Goal: Task Accomplishment & Management: Complete application form

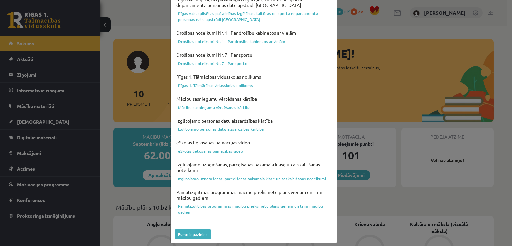
scroll to position [234, 0]
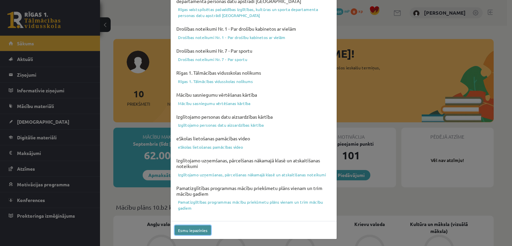
click at [189, 230] on button "Esmu iepazinies" at bounding box center [192, 230] width 36 height 10
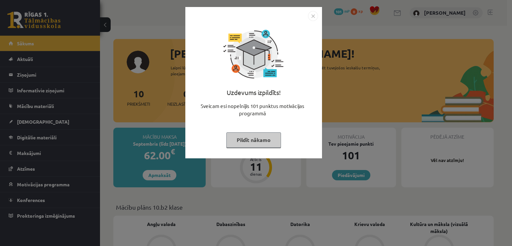
click at [265, 139] on button "Pildīt nākamo" at bounding box center [253, 139] width 55 height 15
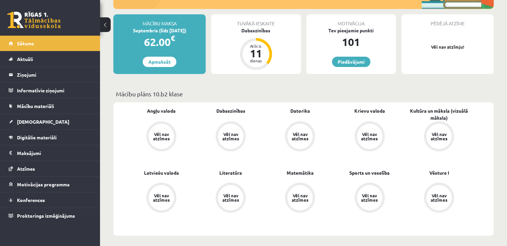
scroll to position [114, 0]
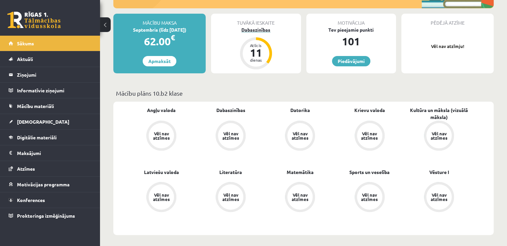
click at [254, 32] on div "Dabaszinības" at bounding box center [256, 29] width 90 height 7
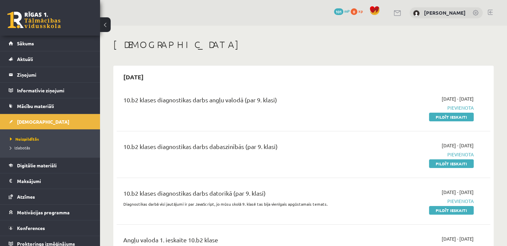
click at [108, 25] on button at bounding box center [105, 24] width 11 height 15
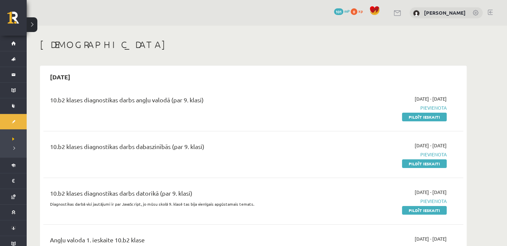
click at [32, 23] on button at bounding box center [32, 24] width 11 height 15
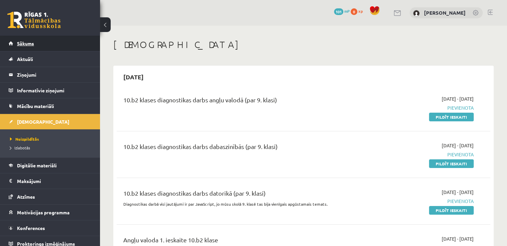
click at [19, 47] on link "Sākums" at bounding box center [50, 43] width 83 height 15
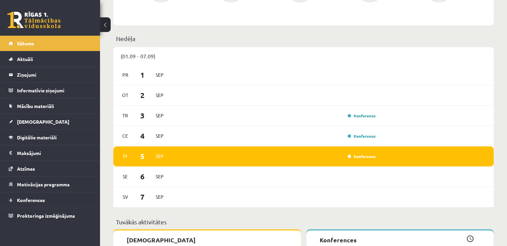
scroll to position [324, 0]
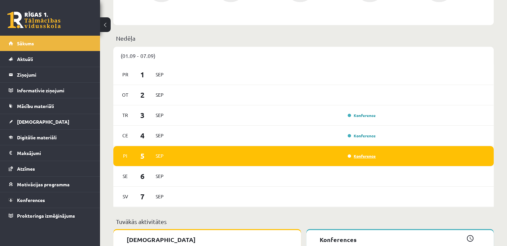
click at [354, 157] on link "Konference" at bounding box center [361, 155] width 28 height 5
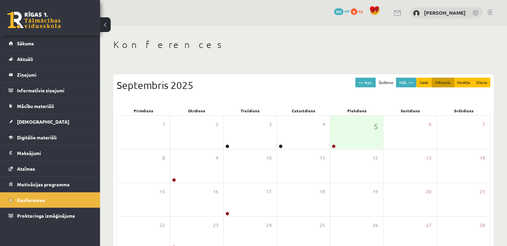
scroll to position [72, 0]
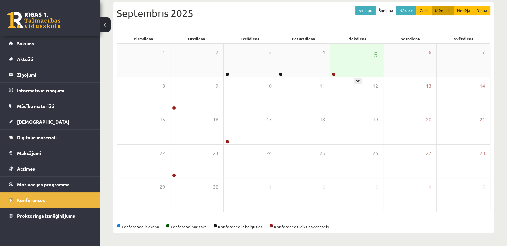
click at [342, 61] on div "5" at bounding box center [356, 60] width 53 height 33
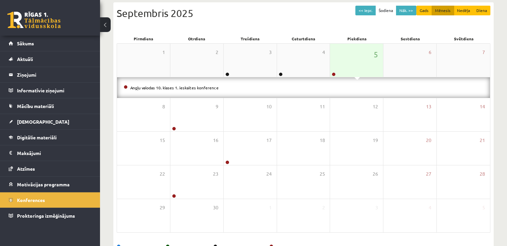
click at [342, 61] on div "5" at bounding box center [356, 60] width 53 height 33
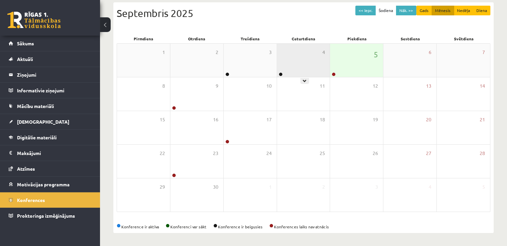
click at [296, 60] on div "4" at bounding box center [303, 60] width 53 height 33
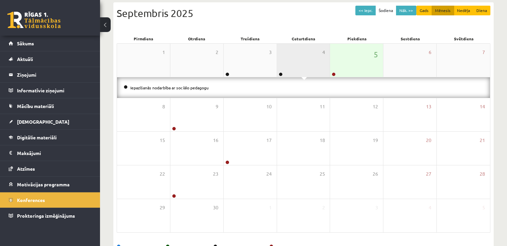
click at [297, 60] on div "4" at bounding box center [303, 60] width 53 height 33
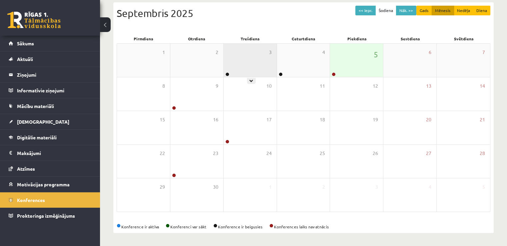
click at [239, 56] on div "3" at bounding box center [249, 60] width 53 height 33
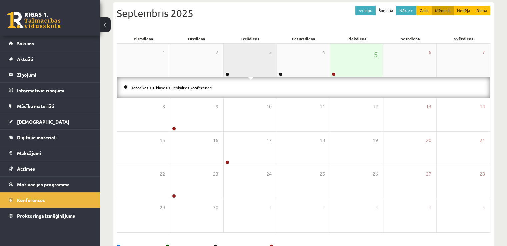
click at [239, 56] on div "3" at bounding box center [249, 60] width 53 height 33
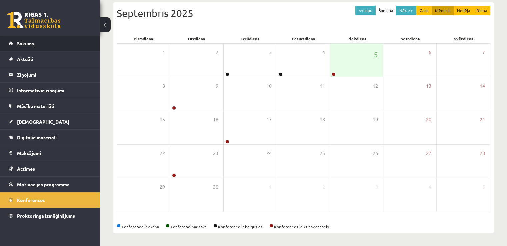
click at [31, 45] on span "Sākums" at bounding box center [25, 43] width 17 height 6
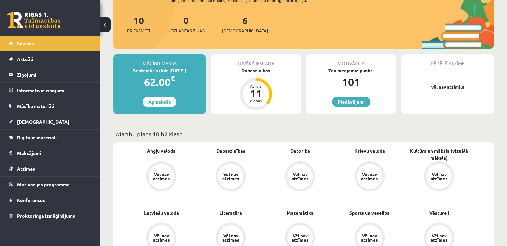
scroll to position [74, 0]
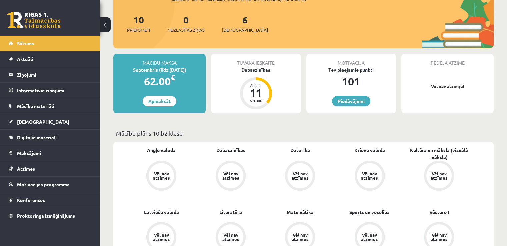
click at [159, 176] on div "Vēl nav atzīmes" at bounding box center [161, 175] width 19 height 9
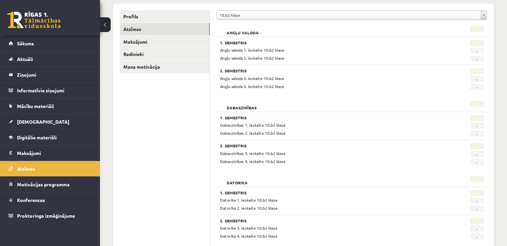
scroll to position [84, 0]
click at [49, 107] on span "Mācību materiāli" at bounding box center [35, 106] width 37 height 6
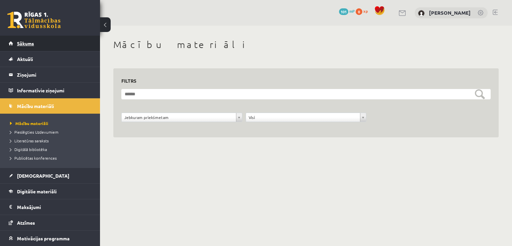
click at [32, 47] on link "Sākums" at bounding box center [50, 43] width 83 height 15
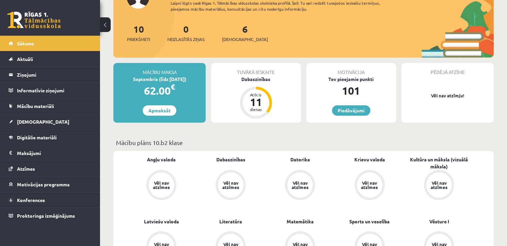
scroll to position [64, 0]
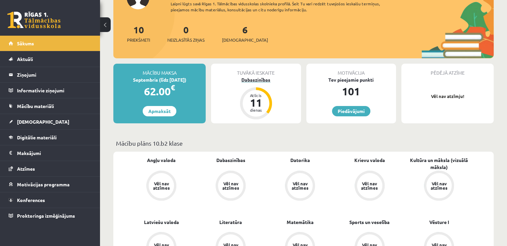
click at [256, 80] on div "Dabaszinības" at bounding box center [256, 79] width 90 height 7
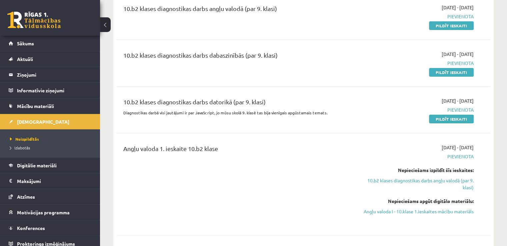
scroll to position [91, 0]
click at [454, 212] on link "Angļu valoda I - 10.klase 1.ieskaites mācību materiāls" at bounding box center [418, 211] width 110 height 7
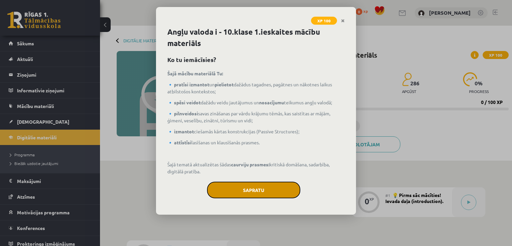
click at [260, 184] on button "Sapratu" at bounding box center [253, 189] width 93 height 17
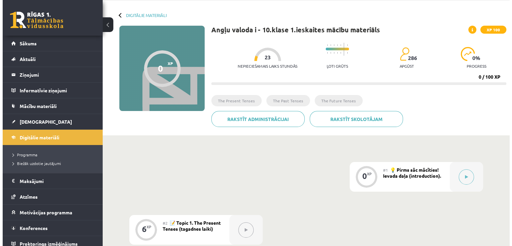
scroll to position [25, 0]
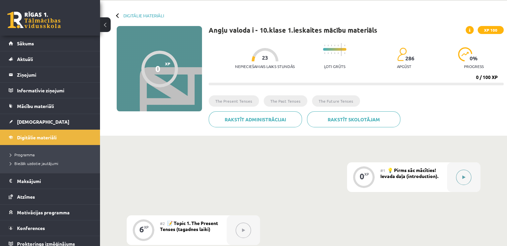
click at [467, 176] on button at bounding box center [463, 177] width 15 height 15
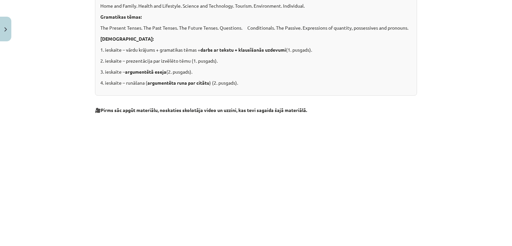
scroll to position [198, 0]
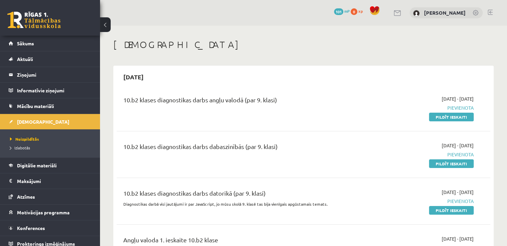
click at [460, 107] on span "Pievienota" at bounding box center [418, 107] width 110 height 7
click at [449, 99] on span "2025-09-01 - 2025-09-15" at bounding box center [457, 98] width 32 height 7
click at [456, 116] on link "Pildīt ieskaiti" at bounding box center [451, 117] width 45 height 9
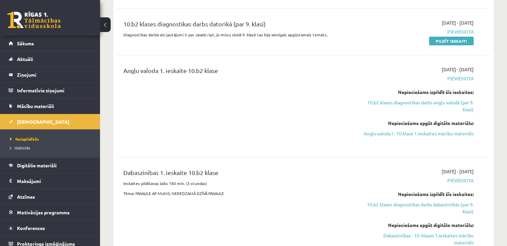
scroll to position [169, 0]
click at [18, 46] on span "Sākums" at bounding box center [25, 43] width 17 height 6
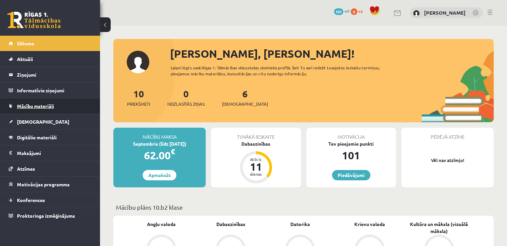
click at [30, 102] on link "Mācību materiāli" at bounding box center [50, 105] width 83 height 15
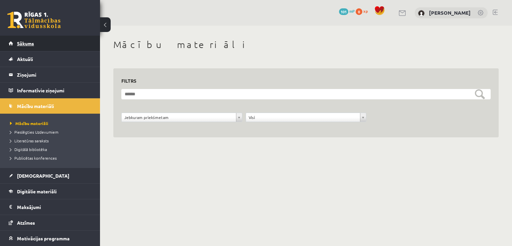
click at [19, 45] on span "Sākums" at bounding box center [25, 43] width 17 height 6
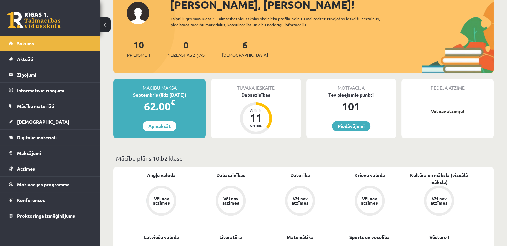
scroll to position [73, 0]
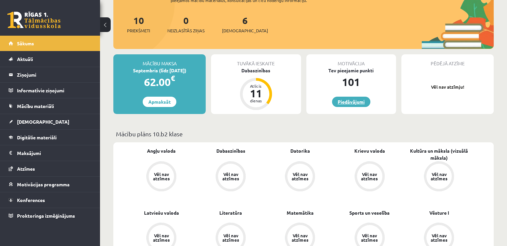
click at [358, 100] on link "Piedāvājumi" at bounding box center [351, 102] width 38 height 10
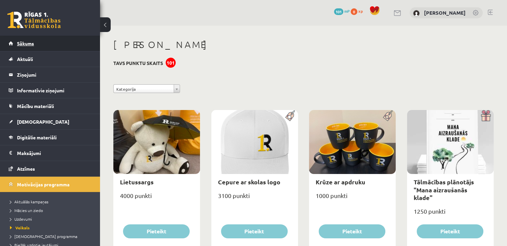
click at [27, 41] on span "Sākums" at bounding box center [25, 43] width 17 height 6
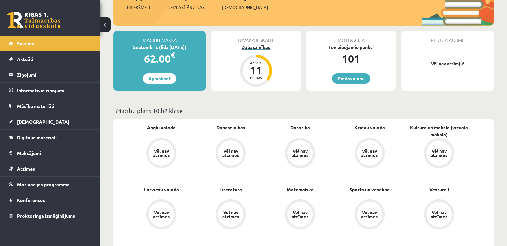
scroll to position [96, 0]
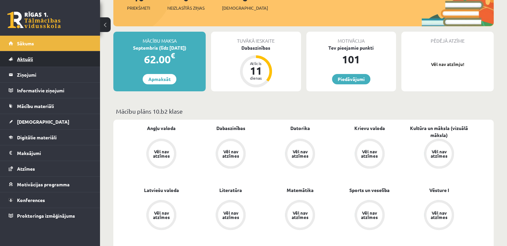
click at [32, 60] on span "Aktuāli" at bounding box center [25, 59] width 16 height 6
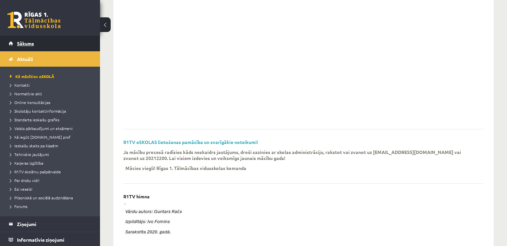
click at [32, 45] on span "Sākums" at bounding box center [25, 43] width 17 height 6
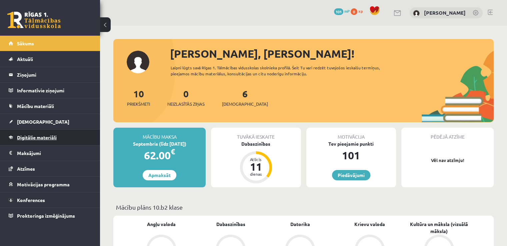
click at [70, 140] on link "Digitālie materiāli" at bounding box center [50, 137] width 83 height 15
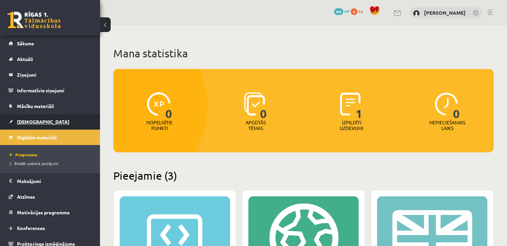
click at [52, 119] on link "[DEMOGRAPHIC_DATA]" at bounding box center [50, 121] width 83 height 15
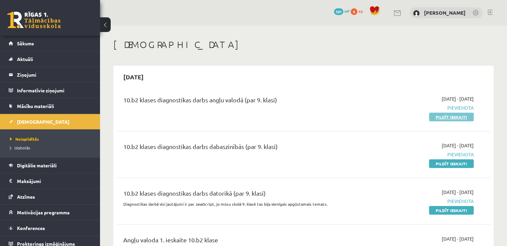
click at [447, 118] on link "Pildīt ieskaiti" at bounding box center [451, 117] width 45 height 9
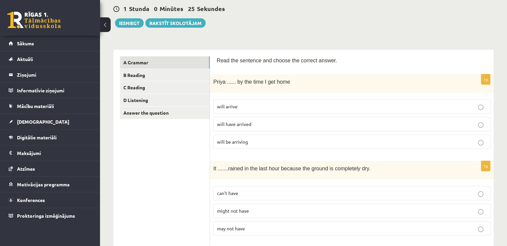
scroll to position [63, 0]
click at [273, 125] on p "will have arrived" at bounding box center [351, 124] width 269 height 7
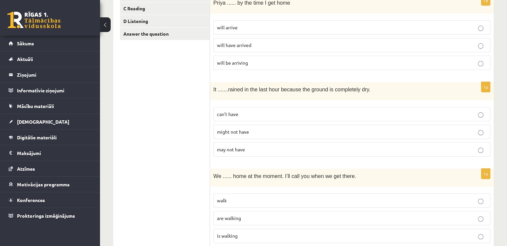
scroll to position [143, 0]
click at [289, 110] on p "can’t have" at bounding box center [351, 113] width 269 height 7
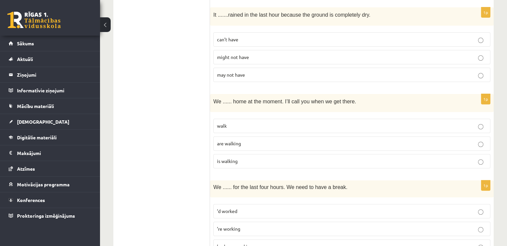
scroll to position [217, 0]
click at [260, 140] on p "are walking" at bounding box center [351, 143] width 269 height 7
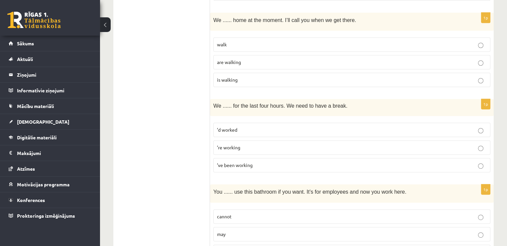
scroll to position [301, 0]
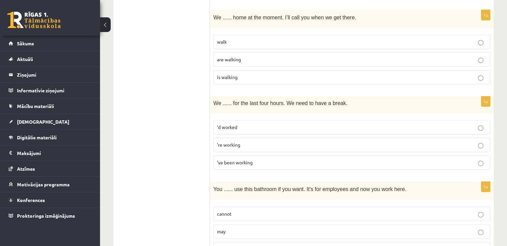
click at [258, 162] on p "’ve been working" at bounding box center [351, 162] width 269 height 7
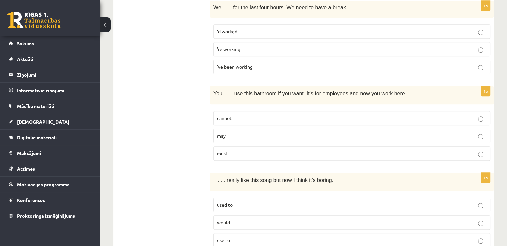
scroll to position [397, 0]
click at [261, 134] on p "may" at bounding box center [351, 135] width 269 height 7
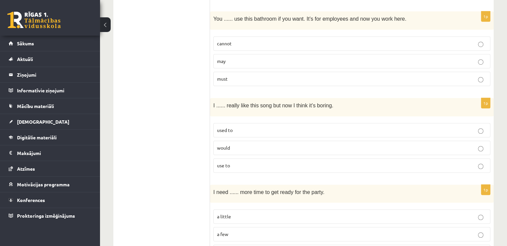
scroll to position [471, 0]
click at [255, 127] on p "used to" at bounding box center [351, 129] width 269 height 7
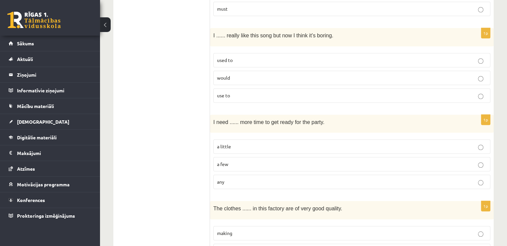
scroll to position [541, 0]
click at [255, 142] on p "a little" at bounding box center [351, 145] width 269 height 7
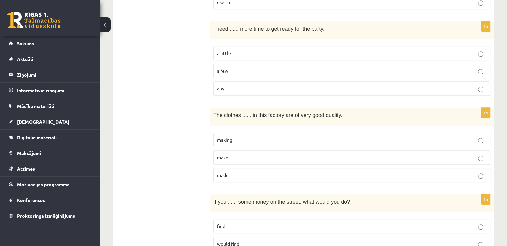
scroll to position [635, 0]
click at [241, 171] on p "made" at bounding box center [351, 174] width 269 height 7
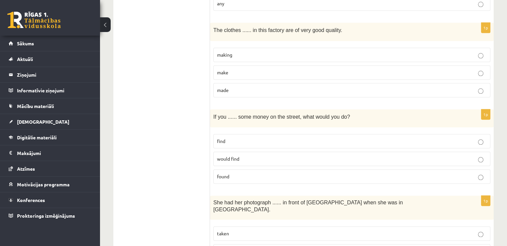
scroll to position [719, 0]
click at [238, 173] on p "found" at bounding box center [351, 176] width 269 height 7
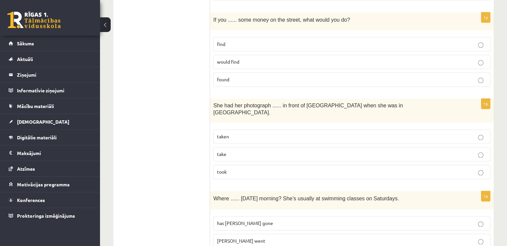
scroll to position [816, 0]
click at [267, 133] on p "taken" at bounding box center [351, 136] width 269 height 7
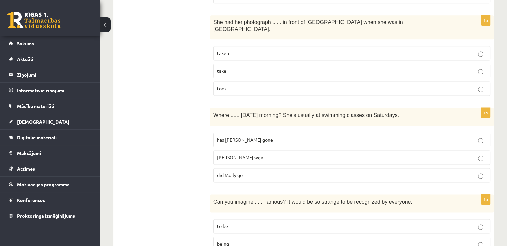
scroll to position [899, 0]
click at [258, 172] on p "did Molly go" at bounding box center [351, 175] width 269 height 7
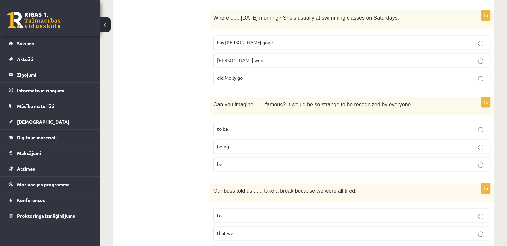
scroll to position [996, 0]
click at [252, 143] on p "being" at bounding box center [351, 146] width 269 height 7
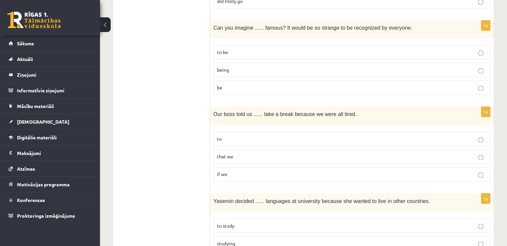
scroll to position [1073, 0]
click at [267, 135] on p "to" at bounding box center [351, 138] width 269 height 7
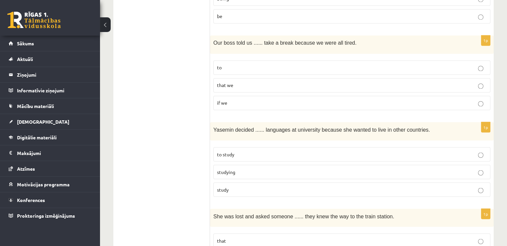
scroll to position [1145, 0]
click at [284, 150] on p "to study" at bounding box center [351, 153] width 269 height 7
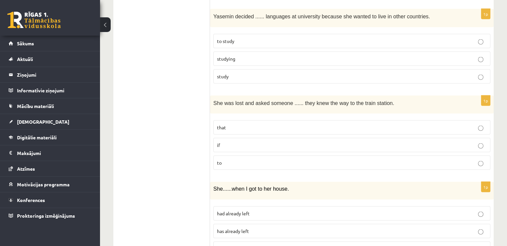
scroll to position [1257, 0]
click at [229, 142] on p "if" at bounding box center [351, 145] width 269 height 7
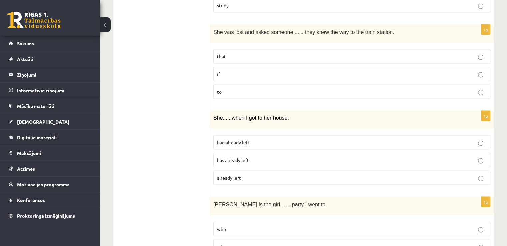
scroll to position [1330, 0]
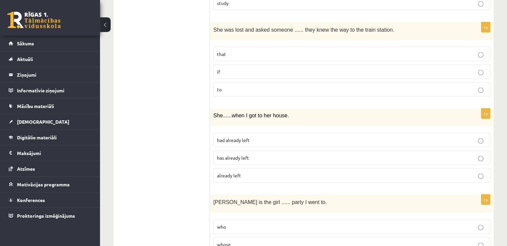
click at [254, 133] on label "had already left" at bounding box center [351, 140] width 277 height 14
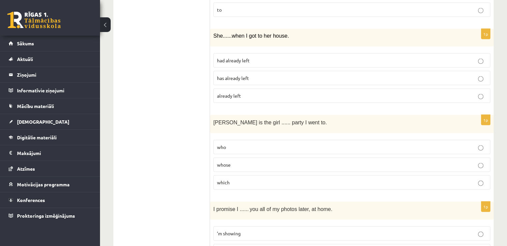
scroll to position [1410, 0]
click at [256, 161] on p "whose" at bounding box center [351, 164] width 269 height 7
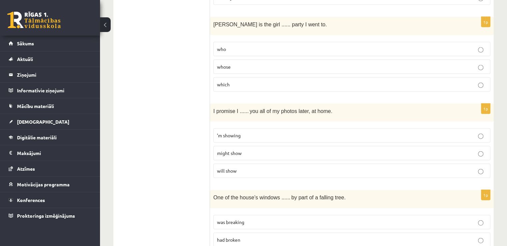
scroll to position [1509, 0]
click at [238, 167] on p "will show" at bounding box center [351, 170] width 269 height 7
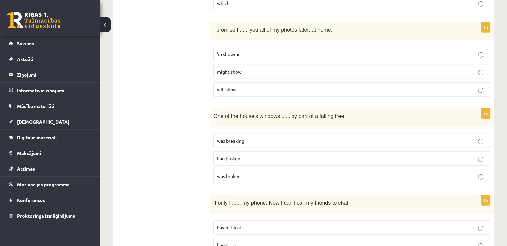
scroll to position [1589, 0]
click at [246, 173] on p "was broken" at bounding box center [351, 176] width 269 height 7
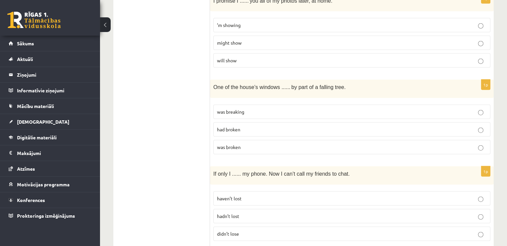
scroll to position [1622, 0]
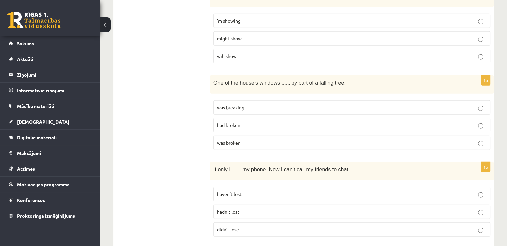
click at [252, 208] on p "hadn’t lost" at bounding box center [351, 211] width 269 height 7
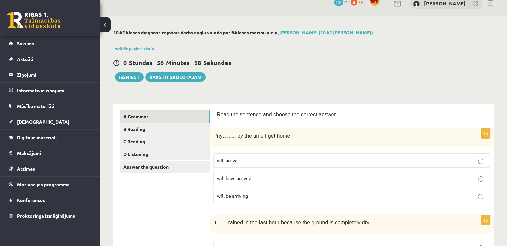
scroll to position [0, 0]
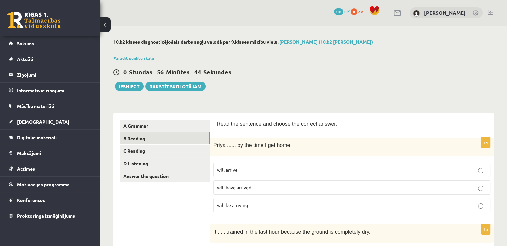
click at [143, 138] on link "B Reading" at bounding box center [165, 138] width 90 height 12
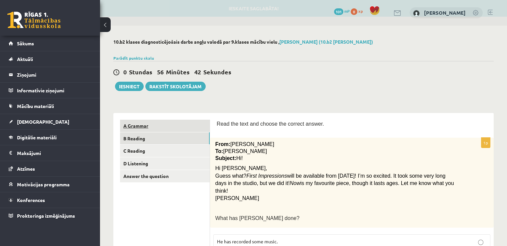
click at [136, 124] on link "A Grammar" at bounding box center [165, 126] width 90 height 12
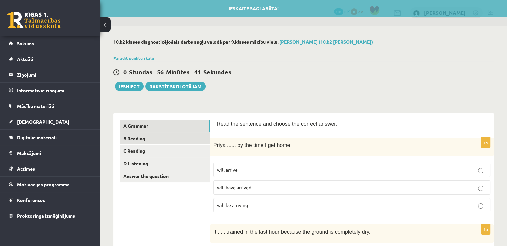
click at [136, 138] on link "B Reading" at bounding box center [165, 138] width 90 height 12
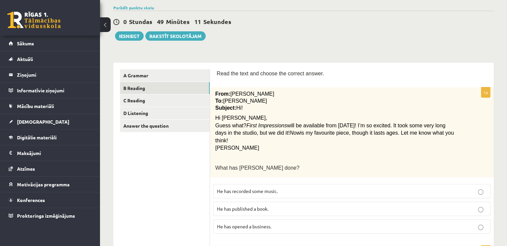
scroll to position [51, 0]
click at [310, 187] on p "He has recorded some music." at bounding box center [351, 190] width 269 height 7
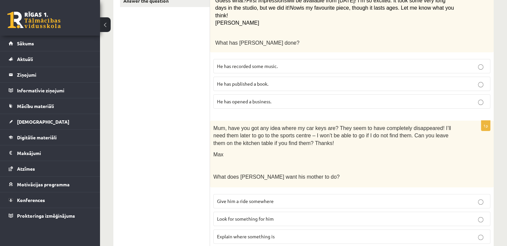
scroll to position [176, 0]
click at [290, 214] on p "Look for something for him" at bounding box center [351, 217] width 269 height 7
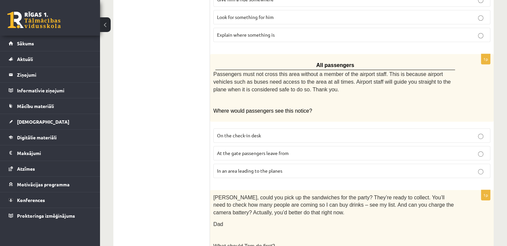
scroll to position [377, 0]
click at [308, 167] on p "In an area leading to the planes" at bounding box center [351, 170] width 269 height 7
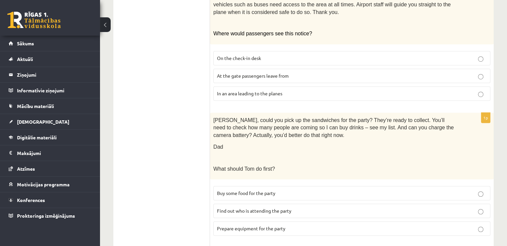
scroll to position [454, 0]
click at [314, 224] on p "Prepare equipment for the party" at bounding box center [351, 227] width 269 height 7
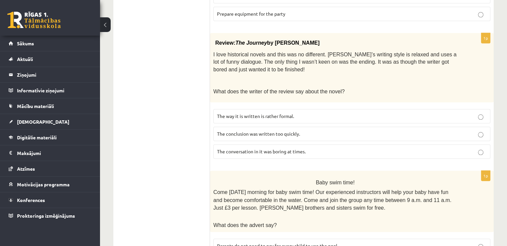
scroll to position [667, 0]
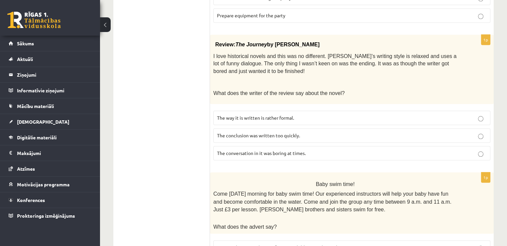
click at [309, 132] on p "The conclusion was written too quickly." at bounding box center [351, 135] width 269 height 7
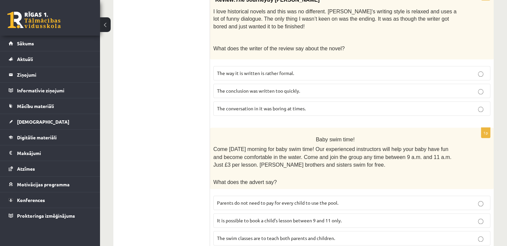
scroll to position [722, 0]
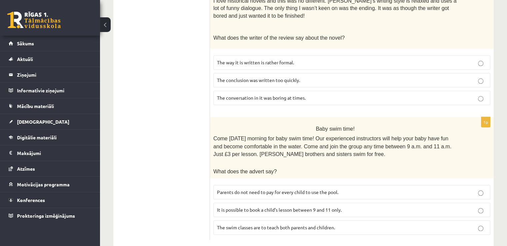
click at [307, 206] on span "It is possible to book a child’s lesson between 9 and 11 only." at bounding box center [279, 209] width 125 height 6
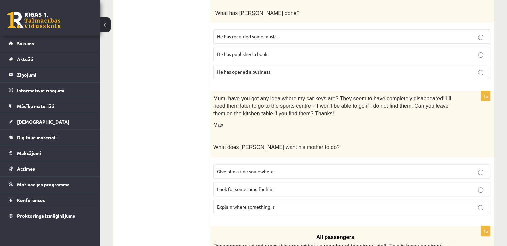
scroll to position [0, 0]
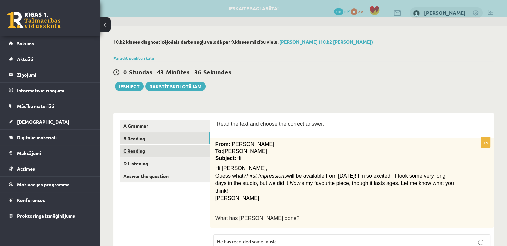
click at [155, 154] on link "C Reading" at bounding box center [165, 151] width 90 height 12
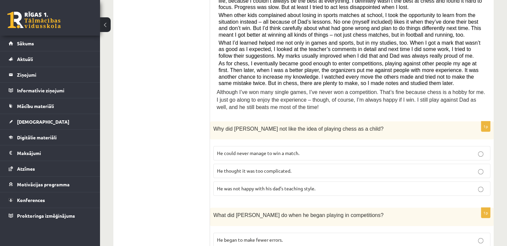
scroll to position [198, 0]
click at [314, 167] on p "He thought it was too complicated." at bounding box center [351, 170] width 269 height 7
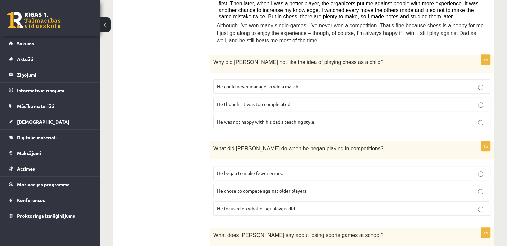
scroll to position [266, 0]
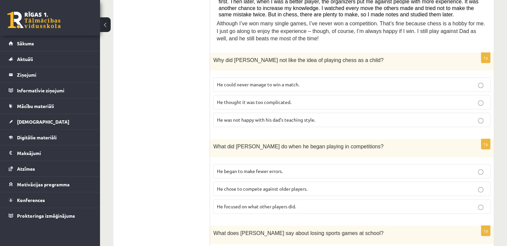
click at [312, 203] on p "He focused on what other players did." at bounding box center [351, 206] width 269 height 7
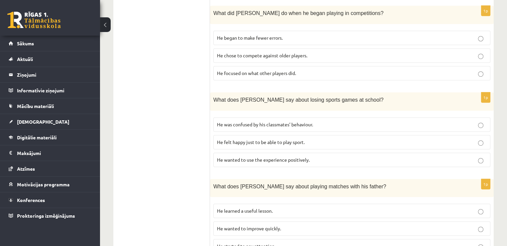
scroll to position [401, 0]
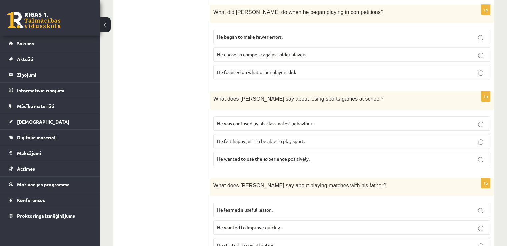
click at [307, 156] on span "He wanted to use the experience positively." at bounding box center [263, 159] width 93 height 6
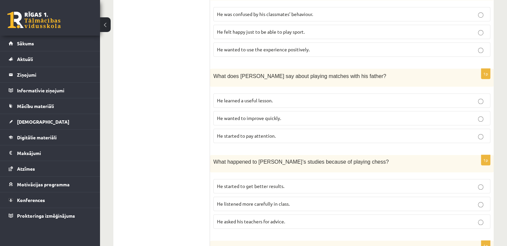
scroll to position [510, 0]
click at [274, 97] on p "He learned a useful lesson." at bounding box center [351, 100] width 269 height 7
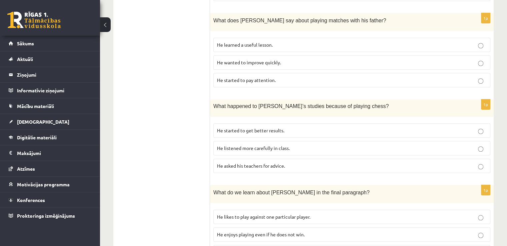
scroll to position [565, 0]
click at [327, 145] on p "He listened more carefully in class." at bounding box center [351, 148] width 269 height 7
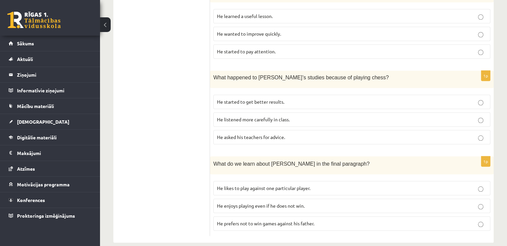
scroll to position [594, 0]
click at [341, 130] on label "He asked his teachers for advice." at bounding box center [351, 137] width 277 height 14
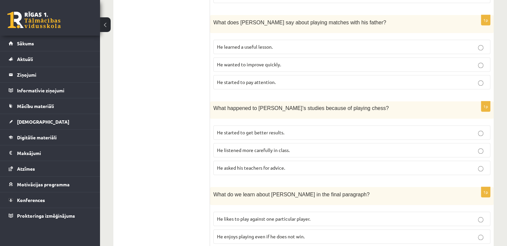
scroll to position [563, 0]
click at [341, 130] on p "He started to get better results." at bounding box center [351, 133] width 269 height 7
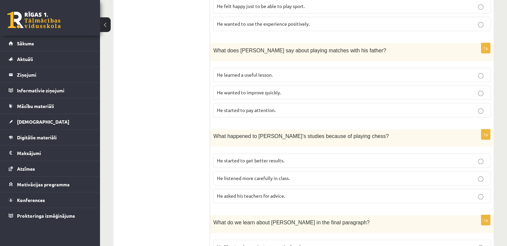
scroll to position [594, 0]
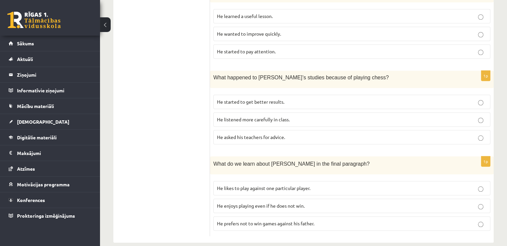
click at [371, 202] on p "He enjoys playing even if he does not win." at bounding box center [351, 205] width 269 height 7
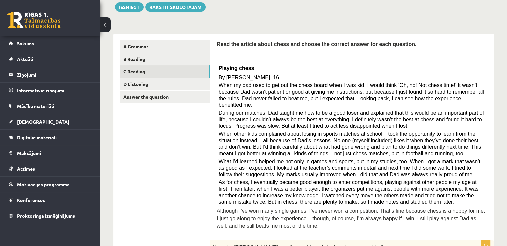
scroll to position [79, 0]
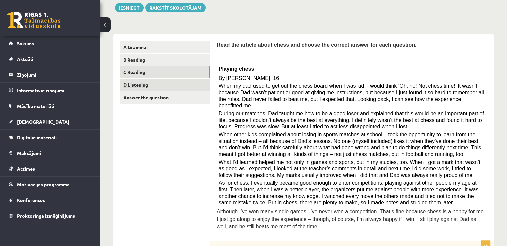
click at [144, 84] on link "D Listening" at bounding box center [165, 85] width 90 height 12
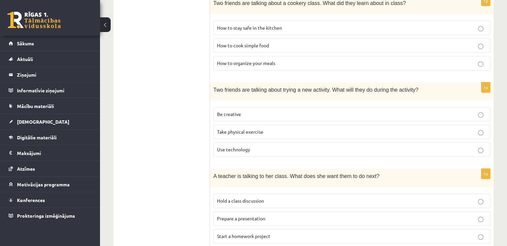
scroll to position [448, 0]
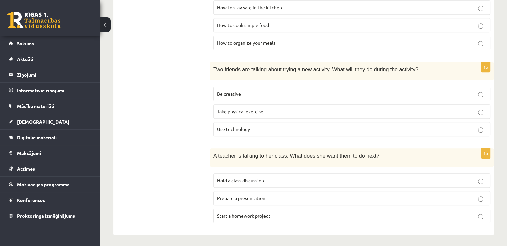
click at [301, 92] on p "Be creative" at bounding box center [351, 93] width 269 height 7
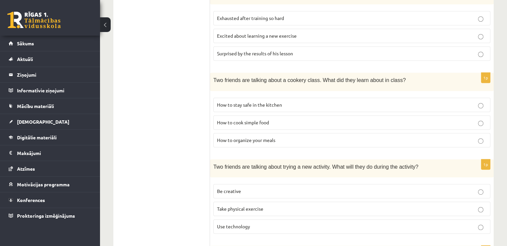
scroll to position [350, 0]
click at [269, 102] on span "How to stay safe in the kitchen" at bounding box center [249, 105] width 65 height 6
click at [291, 141] on p "How to organize your meals" at bounding box center [351, 140] width 269 height 7
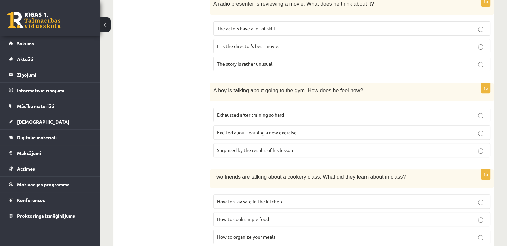
scroll to position [253, 0]
click at [298, 130] on p "Excited about learning a new exercise" at bounding box center [351, 133] width 269 height 7
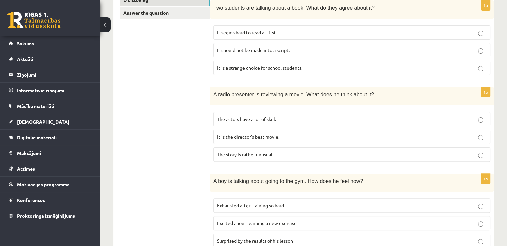
scroll to position [163, 0]
click at [302, 158] on label "The story is rather unusual." at bounding box center [351, 155] width 277 height 14
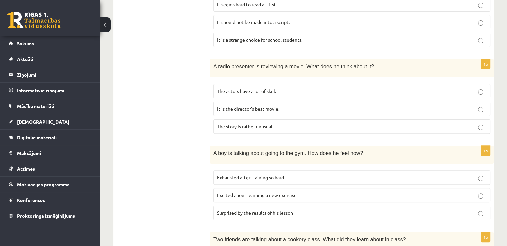
scroll to position [191, 0]
click at [321, 58] on form "Listen to the conversation and answer the question. 1p Two students are talking…" at bounding box center [351, 206] width 270 height 556
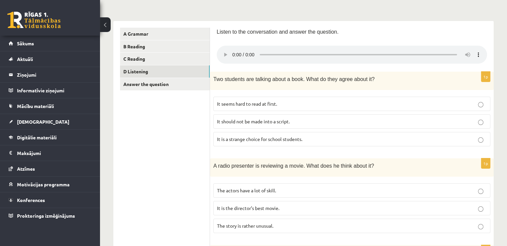
scroll to position [93, 0]
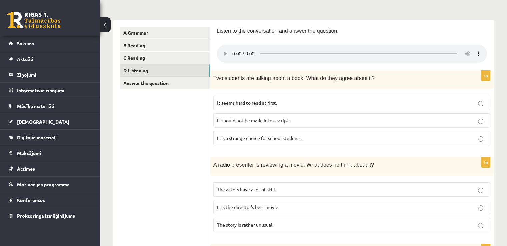
click at [317, 103] on p "It seems hard to read at first." at bounding box center [351, 102] width 269 height 7
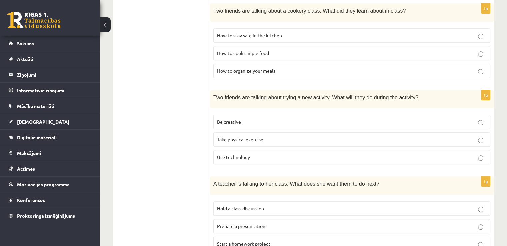
scroll to position [448, 0]
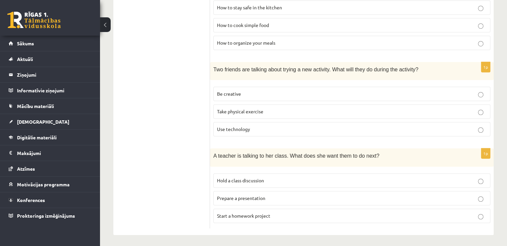
click at [280, 196] on p "Prepare a presentation" at bounding box center [351, 197] width 269 height 7
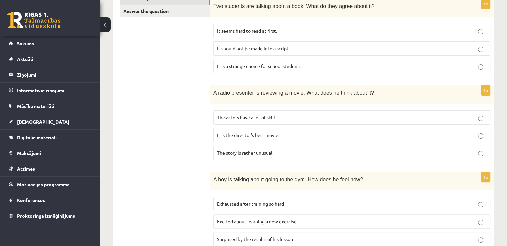
scroll to position [0, 0]
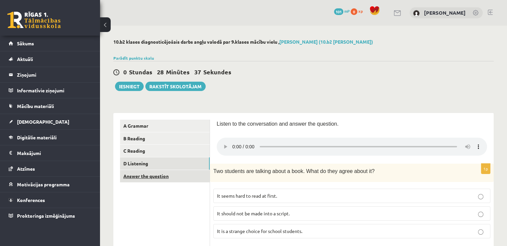
click at [180, 178] on link "Answer the question" at bounding box center [165, 176] width 90 height 12
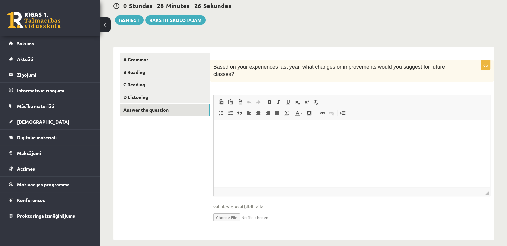
click at [326, 140] on html at bounding box center [351, 130] width 276 height 20
click at [305, 131] on p "**********" at bounding box center [351, 130] width 263 height 7
click at [367, 130] on p "**********" at bounding box center [351, 130] width 263 height 7
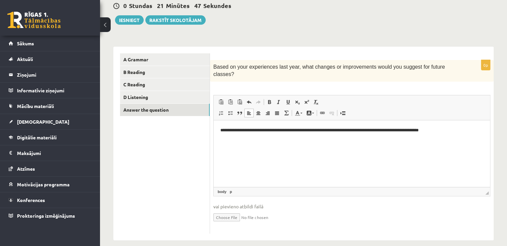
click at [251, 131] on p "**********" at bounding box center [351, 130] width 263 height 7
click at [296, 130] on p "**********" at bounding box center [351, 130] width 263 height 7
click at [473, 129] on p "**********" at bounding box center [351, 130] width 263 height 7
click at [466, 130] on p "**********" at bounding box center [351, 134] width 263 height 14
click at [400, 135] on p "**********" at bounding box center [351, 134] width 263 height 14
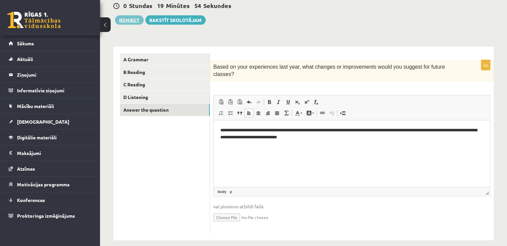
click at [137, 20] on button "Iesniegt" at bounding box center [129, 19] width 29 height 9
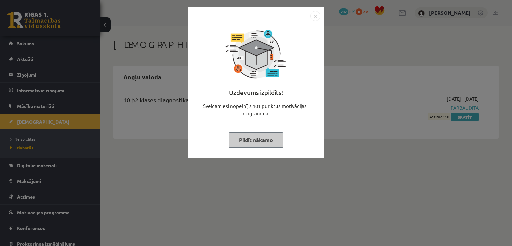
click at [314, 16] on img "Close" at bounding box center [315, 16] width 10 height 10
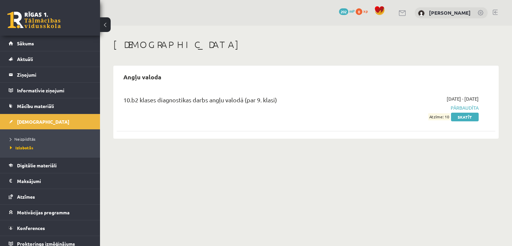
click at [443, 118] on span "Atzīme: 10" at bounding box center [439, 116] width 22 height 7
click at [462, 116] on link "Skatīt" at bounding box center [465, 117] width 28 height 9
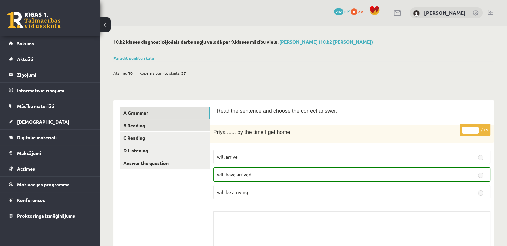
click at [167, 120] on link "B Reading" at bounding box center [165, 125] width 90 height 12
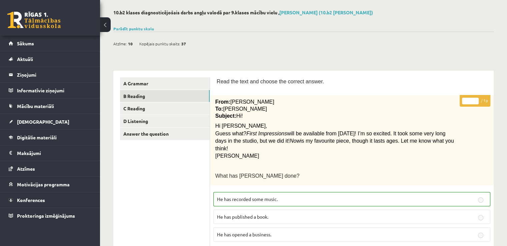
scroll to position [8, 0]
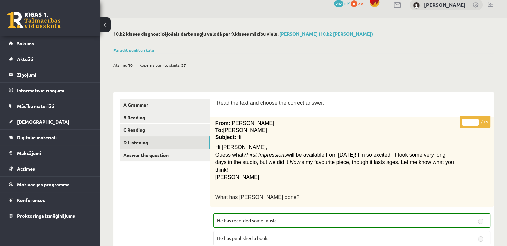
click at [161, 136] on link "D Listening" at bounding box center [165, 142] width 90 height 12
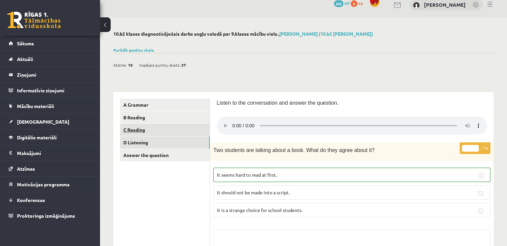
click at [159, 129] on link "C Reading" at bounding box center [165, 130] width 90 height 12
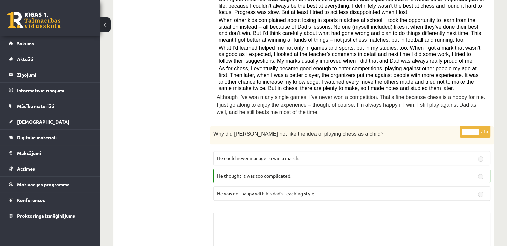
scroll to position [0, 0]
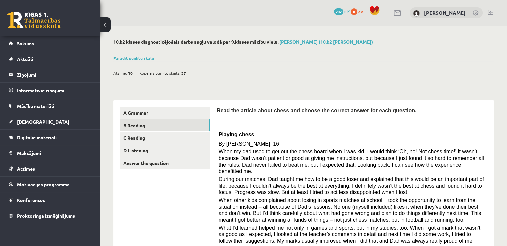
click at [146, 125] on link "B Reading" at bounding box center [165, 125] width 90 height 12
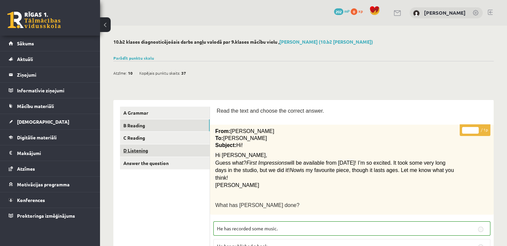
click at [179, 148] on link "D Listening" at bounding box center [165, 150] width 90 height 12
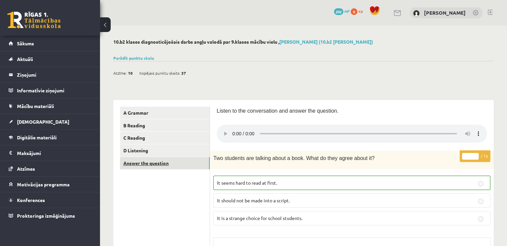
click at [186, 164] on link "Answer the question" at bounding box center [165, 163] width 90 height 12
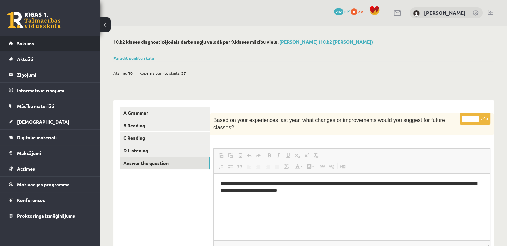
click at [47, 42] on link "Sākums" at bounding box center [50, 43] width 83 height 15
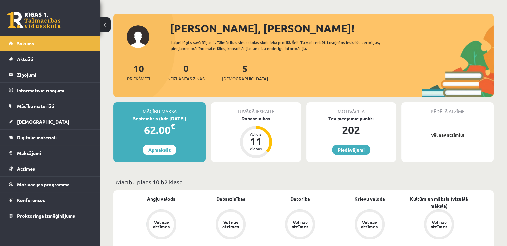
scroll to position [26, 0]
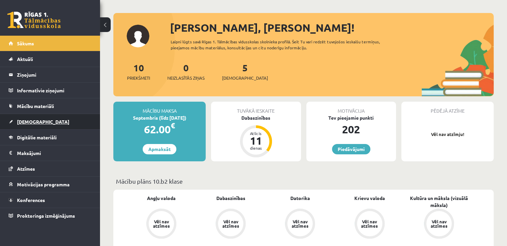
click at [49, 122] on link "[DEMOGRAPHIC_DATA]" at bounding box center [50, 121] width 83 height 15
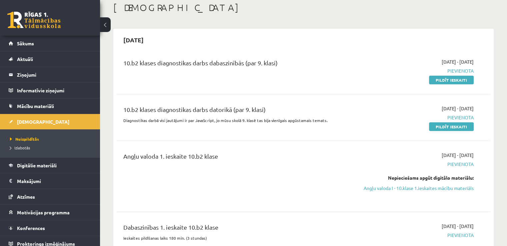
scroll to position [37, 0]
click at [460, 69] on span "Pievienota" at bounding box center [418, 70] width 110 height 7
drag, startPoint x: 453, startPoint y: 82, endPoint x: 284, endPoint y: 34, distance: 175.7
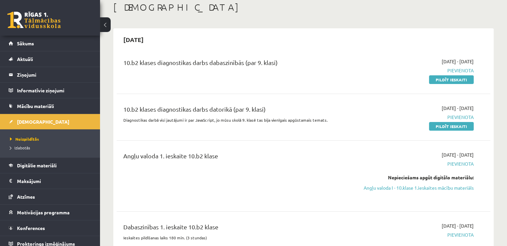
click at [453, 82] on link "Pildīt ieskaiti" at bounding box center [451, 79] width 45 height 9
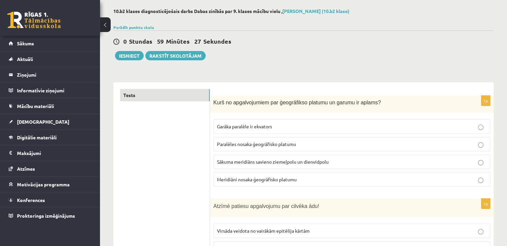
scroll to position [33, 0]
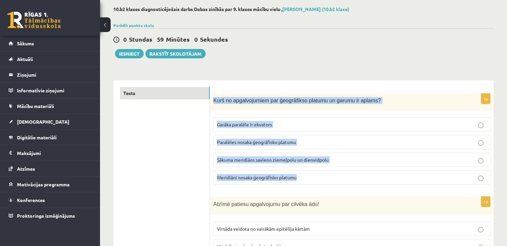
drag, startPoint x: 212, startPoint y: 100, endPoint x: 372, endPoint y: 168, distance: 173.8
click at [372, 168] on div "1p Kurš no apgalvojumiem par ģeogrāfikso platumu un garumu ir aplams? Garāka pa…" at bounding box center [351, 142] width 283 height 96
copy div "Kurš no apgalvojumiem par ģeogrāfikso platumu un garumu ir aplams? Garāka paral…"
click at [428, 98] on p "Kurš no apgalvojumiem par ģeogrāfikso platumu un garumu ir aplams?" at bounding box center [334, 100] width 243 height 7
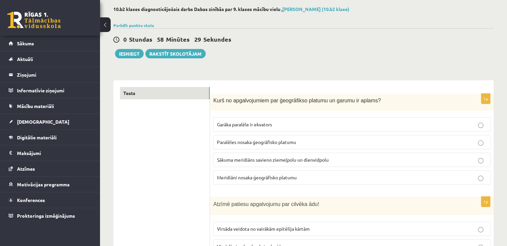
click at [364, 180] on p "Meridiāni nosaka ģeogrāfisko platumu" at bounding box center [351, 177] width 269 height 7
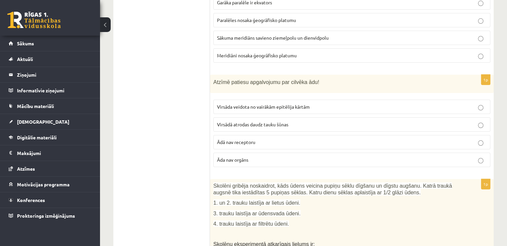
scroll to position [155, 0]
drag, startPoint x: 214, startPoint y: 80, endPoint x: 258, endPoint y: 76, distance: 43.8
click at [258, 76] on div "Atzīmē patiesu apgalvojumu par cilvēka ādu!" at bounding box center [351, 84] width 283 height 18
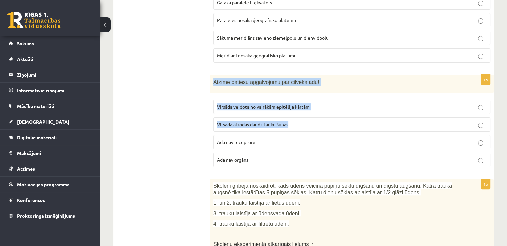
drag, startPoint x: 213, startPoint y: 81, endPoint x: 325, endPoint y: 114, distance: 116.5
click at [325, 114] on div "1p Atzīmē patiesu apgalvojumu par cilvēka ādu! Virsāda veidota no vairākām epit…" at bounding box center [351, 124] width 283 height 98
copy div "Atzīmē patiesu apgalvojumu par cilvēka ādu! Virsāda veidota no vairākām epitēli…"
click at [318, 88] on div "Atzīmē patiesu apgalvojumu par cilvēka ādu!" at bounding box center [351, 84] width 283 height 18
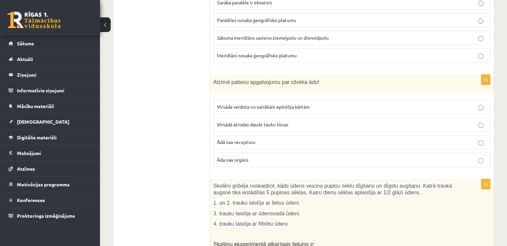
click at [327, 101] on label "Virsāda veidota no vairākām epitēlija kārtām" at bounding box center [351, 107] width 277 height 14
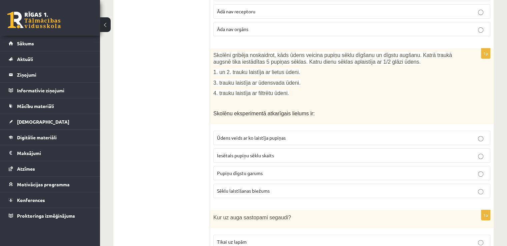
scroll to position [286, 0]
click at [336, 168] on p "Pupiņu dīgstu garums" at bounding box center [351, 171] width 269 height 7
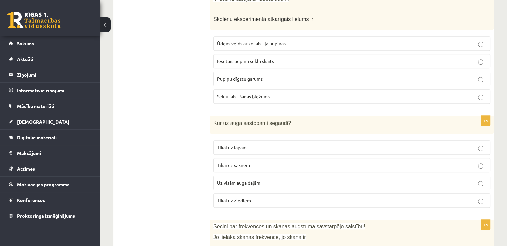
scroll to position [380, 0]
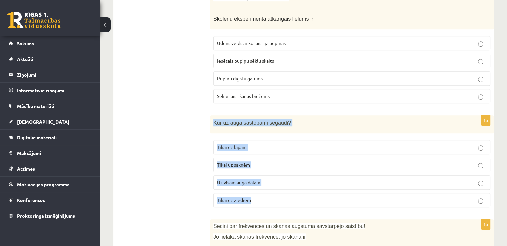
drag, startPoint x: 213, startPoint y: 120, endPoint x: 290, endPoint y: 191, distance: 104.9
click at [290, 191] on div "1p Kur uz auga sastopami segaudi? Tikai uz lapām Tikai uz saknēm Uz visām auga …" at bounding box center [351, 164] width 283 height 98
copy div "Kur uz auga sastopami segaudi? Tikai uz lapām Tikai uz saknēm Uz visām auga daļ…"
click at [282, 183] on p "Uz visām auga daļām" at bounding box center [351, 182] width 269 height 7
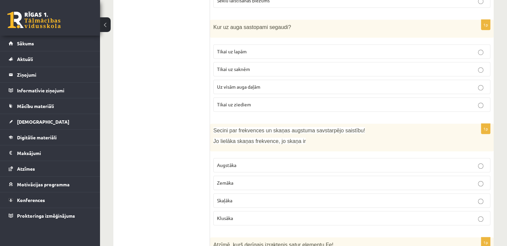
scroll to position [476, 0]
click at [325, 162] on p "Augstāka" at bounding box center [351, 164] width 269 height 7
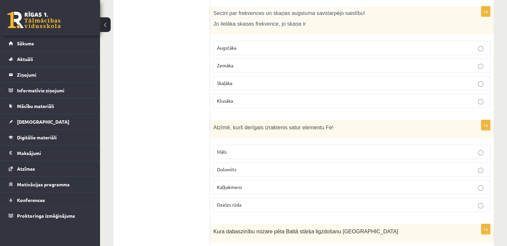
scroll to position [592, 0]
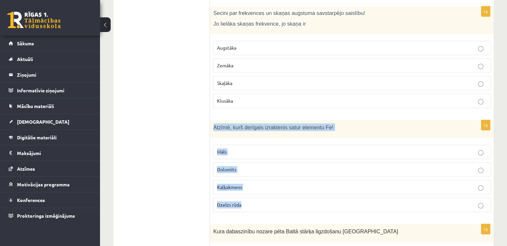
drag, startPoint x: 214, startPoint y: 122, endPoint x: 288, endPoint y: 195, distance: 104.1
click at [288, 195] on div "1p Atzīmē, kurš derīgais izraktenis satur elementu Fe! Māls Dolomīts Kaļķakmens…" at bounding box center [351, 169] width 283 height 98
copy div "Atzīmē, kurš derīgais izraktenis satur elementu Fe! Māls Dolomīts Kaļķakmens Dz…"
click at [277, 201] on p "Dzelzs rūda" at bounding box center [351, 204] width 269 height 7
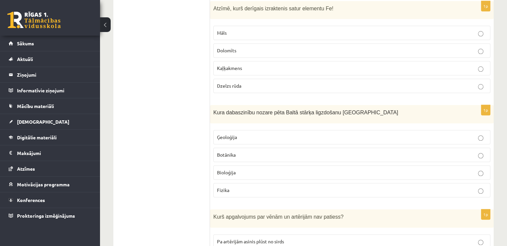
scroll to position [713, 0]
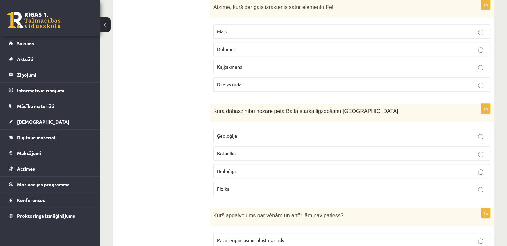
click at [288, 133] on p "Ģeoloģija" at bounding box center [351, 135] width 269 height 7
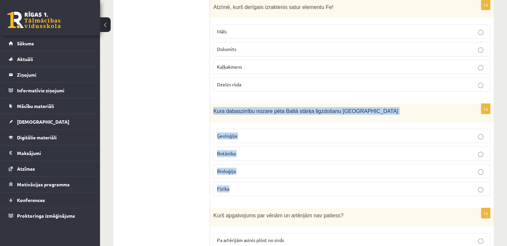
drag, startPoint x: 211, startPoint y: 108, endPoint x: 285, endPoint y: 184, distance: 106.5
click at [285, 184] on div "1p Kura dabaszinību nozare pēta Baltā stārķa ligzdošanu Latvijā Ģeoloģija Botān…" at bounding box center [351, 153] width 283 height 98
copy div "Kura dabaszinību nozare pēta Baltā stārķa ligzdošanu Latvijā Ģeoloģija Botānika…"
click at [266, 171] on label "Bioloģija" at bounding box center [351, 171] width 277 height 14
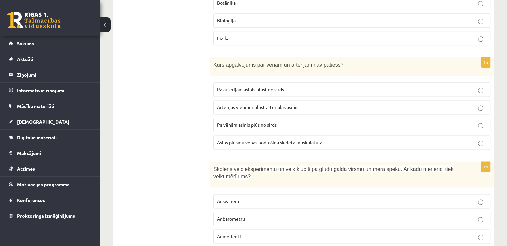
scroll to position [859, 0]
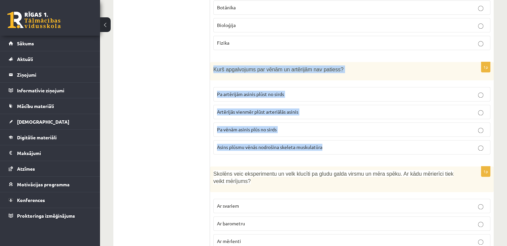
drag, startPoint x: 213, startPoint y: 64, endPoint x: 327, endPoint y: 136, distance: 135.3
click at [327, 136] on div "1p Kurš apgalvojums par vēnām un artērijām nav patiess? Pa artērijām asinis plū…" at bounding box center [351, 111] width 283 height 98
click at [378, 65] on p "Kurš apgalvojums par vēnām un artērijām nav patiess?" at bounding box center [334, 69] width 243 height 8
drag, startPoint x: 212, startPoint y: 63, endPoint x: 333, endPoint y: 145, distance: 145.9
click at [333, 145] on div "1p Kurš apgalvojums par vēnām un artērijām nav patiess? Pa artērijām asinis plū…" at bounding box center [351, 111] width 283 height 98
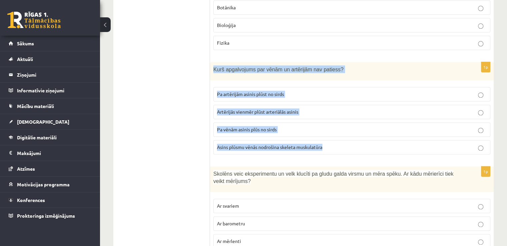
copy div "Kurš apgalvojums par vēnām un artērijām nav patiess? Pa artērijām asinis plūst …"
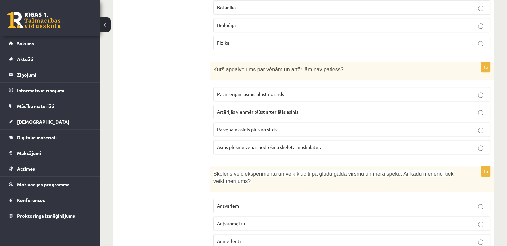
click at [313, 108] on p "Artērijās vienmēr plūst arteriālās asinis" at bounding box center [351, 111] width 269 height 7
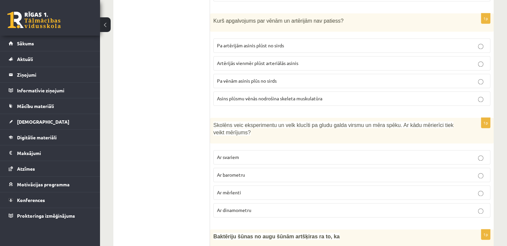
scroll to position [951, 0]
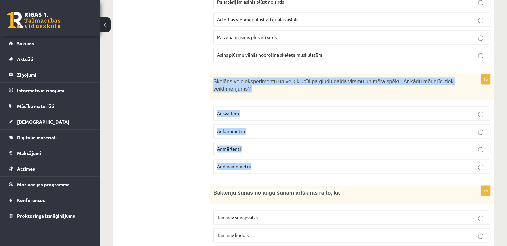
drag, startPoint x: 213, startPoint y: 76, endPoint x: 295, endPoint y: 173, distance: 126.9
click at [295, 173] on div "1p Skolēns veic eksperimentu un velk klucīti pa gludu galda virsmu un mēra spēk…" at bounding box center [351, 126] width 283 height 105
copy div "Skolēns veic eksperimentu un velk klucīti pa gludu galda virsmu un mēra spēku. …"
click at [286, 163] on p "Ar dinamometru" at bounding box center [351, 166] width 269 height 7
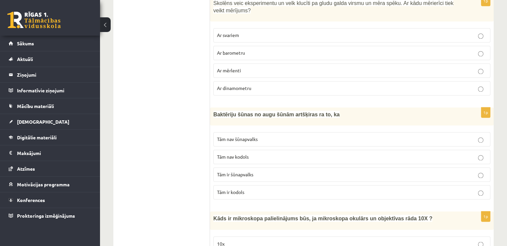
scroll to position [1029, 0]
click at [278, 135] on p "Tām nav šūnapvalks" at bounding box center [351, 138] width 269 height 7
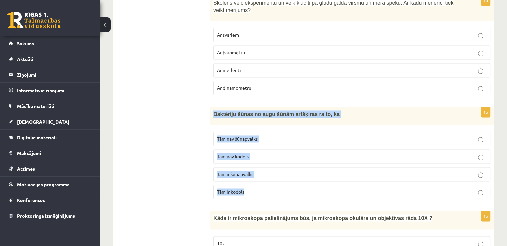
drag, startPoint x: 212, startPoint y: 107, endPoint x: 305, endPoint y: 186, distance: 121.9
click at [305, 186] on div "1p Baktēriju šūnas no augu šūnām artšķiras ra to, ka Tām nav šūnapvalks Tām nav…" at bounding box center [351, 155] width 283 height 97
copy div "Baktēriju šūnas no augu šūnām artšķiras ra to, ka Tām nav šūnapvalks Tām nav ko…"
click at [236, 115] on div "Baktēriju šūnas no augu šūnām artšķiras ra to, ka" at bounding box center [351, 116] width 283 height 18
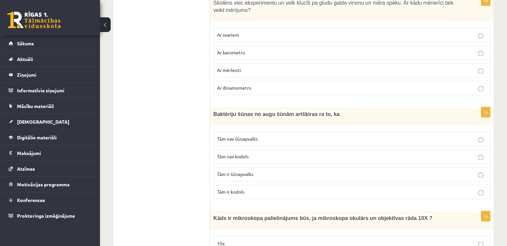
click at [269, 153] on p "Tām nav kodols" at bounding box center [351, 156] width 269 height 7
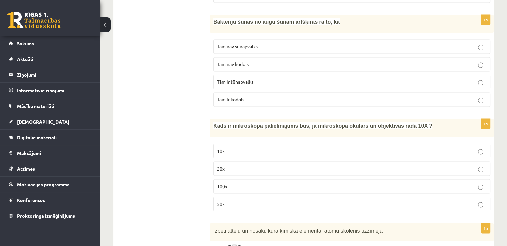
scroll to position [1136, 0]
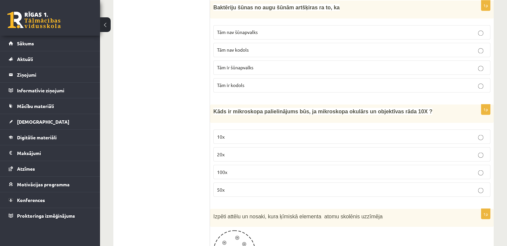
click at [301, 168] on p "100x" at bounding box center [351, 171] width 269 height 7
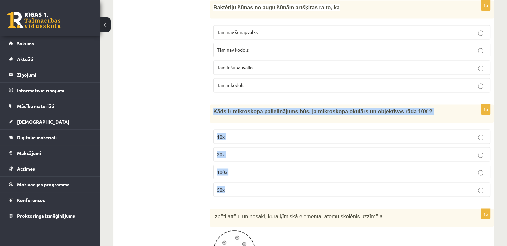
drag, startPoint x: 213, startPoint y: 104, endPoint x: 300, endPoint y: 183, distance: 117.7
click at [300, 183] on div "1p Kāds ir mikroskopa palielinājums būs, ja mikroskopa okulārs un objektīvas rā…" at bounding box center [351, 152] width 283 height 97
copy div "Kāds ir mikroskopa palielinājums būs, ja mikroskopa okulārs un objektīvas rāda …"
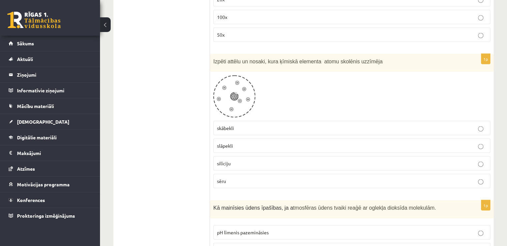
scroll to position [1291, 0]
click at [238, 86] on span at bounding box center [238, 91] width 11 height 11
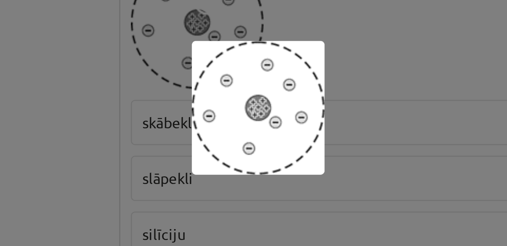
click at [288, 105] on div at bounding box center [253, 123] width 507 height 246
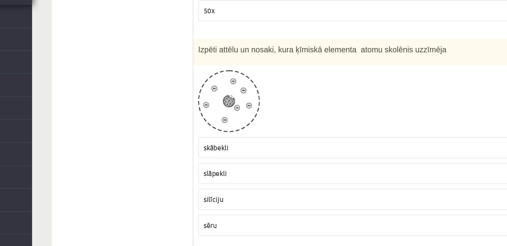
scroll to position [1286, 0]
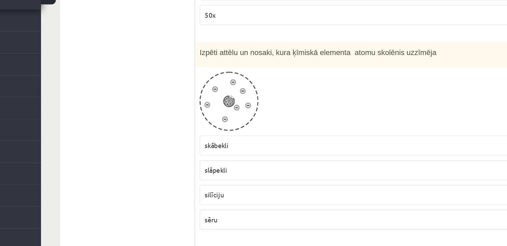
click at [242, 148] on label "slāpekli" at bounding box center [351, 150] width 277 height 14
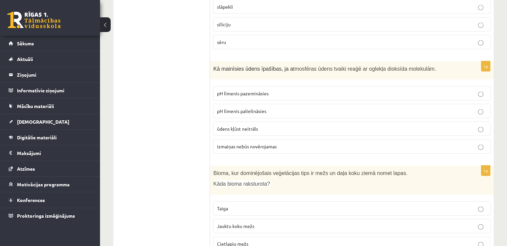
scroll to position [1429, 0]
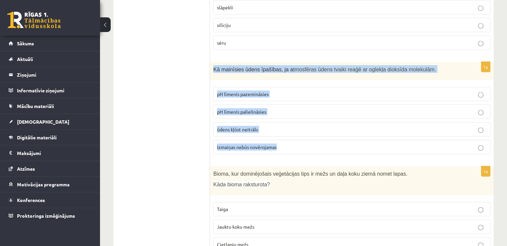
drag, startPoint x: 213, startPoint y: 62, endPoint x: 295, endPoint y: 136, distance: 110.6
click at [295, 136] on div "1p Kā mainīsies ūdens īpašības, ja a tmosfēras ūdens tvaiki reaģē ar oglekļa di…" at bounding box center [351, 111] width 283 height 98
copy div "Kā mainīsies ūdens īpašības, ja a tmosfēras ūdens tvaiki reaģē ar oglekļa dioks…"
click at [249, 91] on span "pH līmenis pazemināsies" at bounding box center [243, 94] width 52 height 6
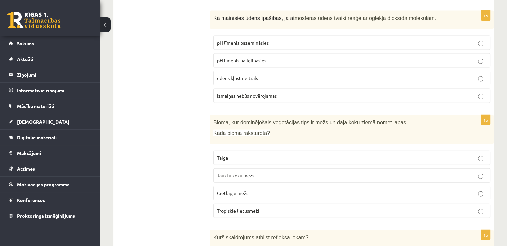
scroll to position [1480, 0]
click at [287, 172] on p "Jauktu koku mežs" at bounding box center [351, 175] width 269 height 7
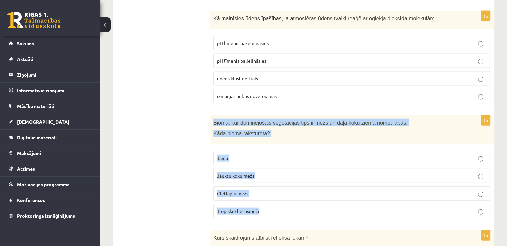
drag, startPoint x: 212, startPoint y: 111, endPoint x: 313, endPoint y: 197, distance: 132.3
click at [313, 197] on div "1p Bioma, kur dominējošais veģetācijas tips ir mežs un daļa koku ziemā nomet la…" at bounding box center [351, 169] width 283 height 108
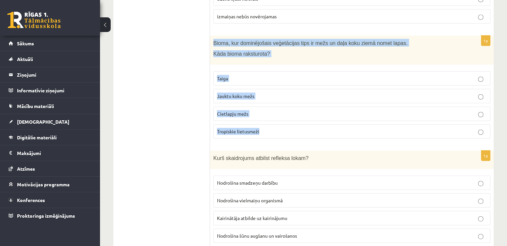
scroll to position [1559, 0]
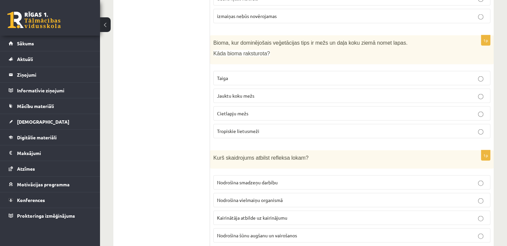
click at [328, 154] on p "Kurš skaidrojums atbilst refleksa lokam?" at bounding box center [334, 158] width 243 height 8
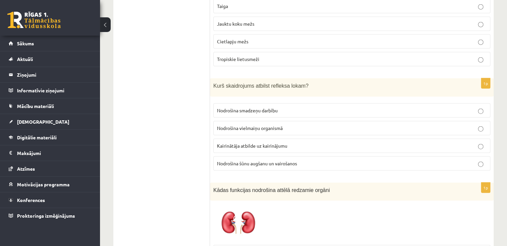
scroll to position [1632, 0]
click at [323, 142] on p "Kairinātāja atbilde uz kairinājumu" at bounding box center [351, 145] width 269 height 7
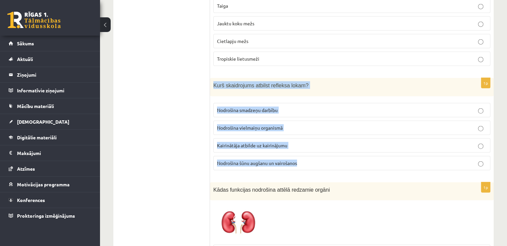
drag, startPoint x: 214, startPoint y: 77, endPoint x: 326, endPoint y: 155, distance: 136.6
click at [326, 155] on div "1p Kurš skaidrojums atbilst refleksa lokam? Nodrošina smadzeņu darbību Nodrošin…" at bounding box center [351, 127] width 283 height 98
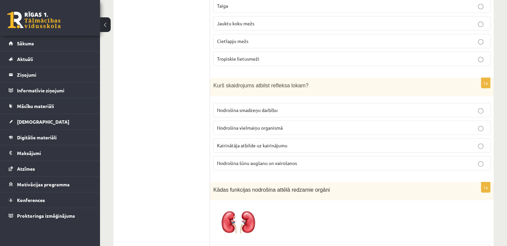
click at [166, 150] on ul "Tests" at bounding box center [165, 121] width 90 height 3266
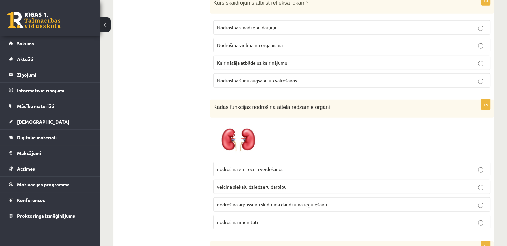
scroll to position [1714, 0]
click at [244, 132] on img at bounding box center [238, 140] width 50 height 38
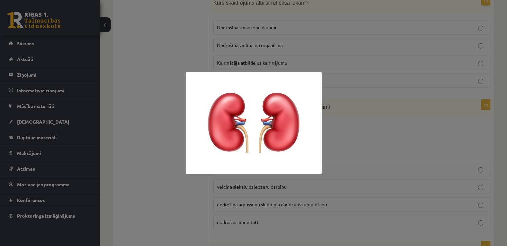
click at [359, 108] on div at bounding box center [253, 123] width 507 height 246
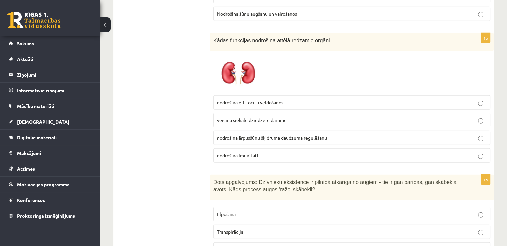
scroll to position [1781, 0]
click at [299, 99] on p "nodrošina eritrocītu veidošanos" at bounding box center [351, 102] width 269 height 7
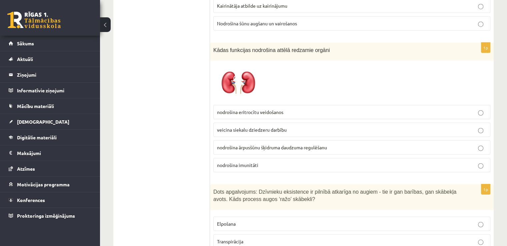
scroll to position [1770, 0]
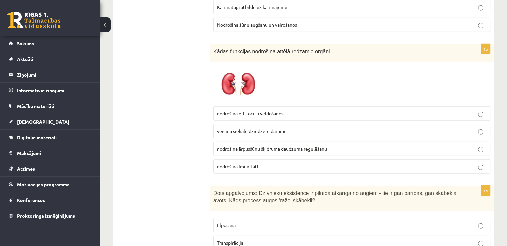
click at [295, 146] on span "nodrošina ārpusšūnu šķidruma daudzuma regulēšanu" at bounding box center [272, 149] width 110 height 6
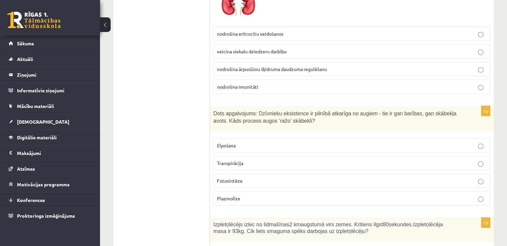
scroll to position [1850, 0]
click at [288, 177] on p "Fotosintēze" at bounding box center [351, 180] width 269 height 7
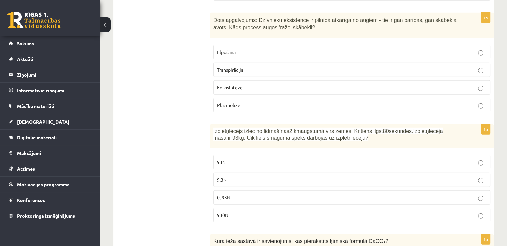
scroll to position [1943, 0]
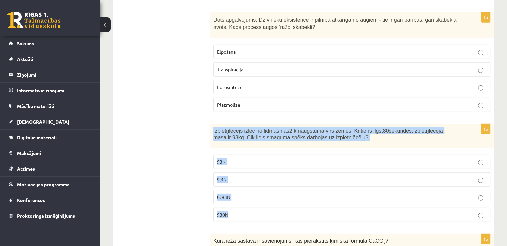
drag, startPoint x: 212, startPoint y: 119, endPoint x: 286, endPoint y: 206, distance: 114.5
click at [286, 206] on div "1p Izpletņlēcējs izlec no lidmašīnas 2 km augstumā virs zemes. Kritiens ilgst 8…" at bounding box center [351, 175] width 283 height 103
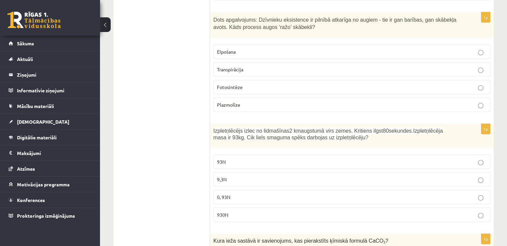
click at [250, 211] on p "930N" at bounding box center [351, 214] width 269 height 7
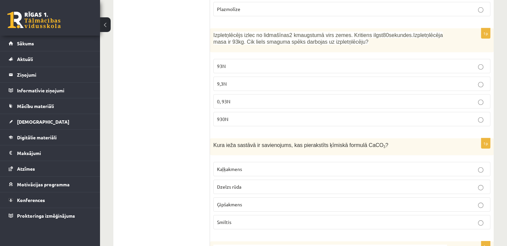
scroll to position [2038, 0]
drag, startPoint x: 355, startPoint y: 154, endPoint x: 340, endPoint y: 158, distance: 15.9
click at [340, 166] on p "Kaļķakmens" at bounding box center [351, 169] width 269 height 7
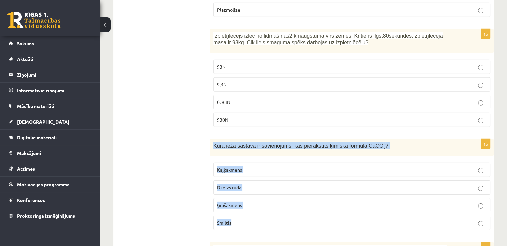
drag, startPoint x: 213, startPoint y: 134, endPoint x: 274, endPoint y: 211, distance: 98.2
click at [274, 211] on div "1p Kura ieža sastāvā ir savienojums, kas pierakstīts ķīmiskā formulā CaCO 3 ? K…" at bounding box center [351, 187] width 283 height 96
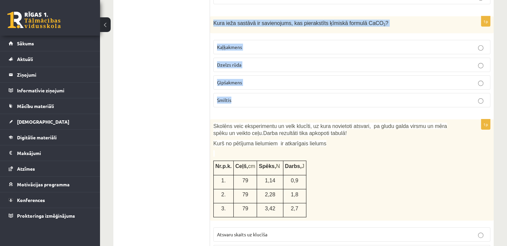
scroll to position [2162, 0]
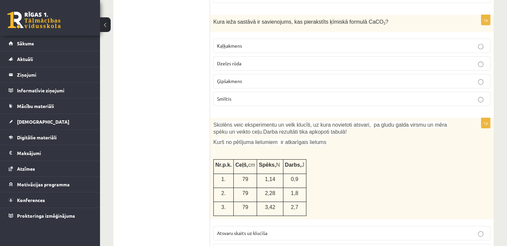
click at [371, 179] on div "Skolēns veic eksperimentu un velk klucīti, uz kura novietoti atsvari, pa gludu …" at bounding box center [351, 168] width 283 height 101
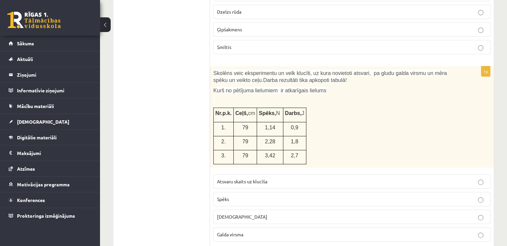
scroll to position [2213, 0]
click at [287, 196] on p "Spēks" at bounding box center [351, 199] width 269 height 7
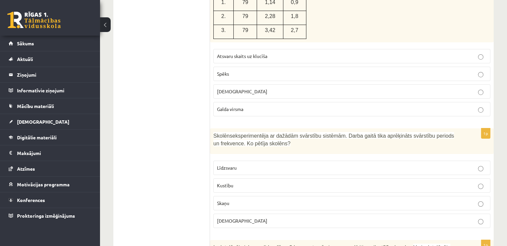
scroll to position [2339, 0]
click at [293, 199] on p "Skaņu" at bounding box center [351, 202] width 269 height 7
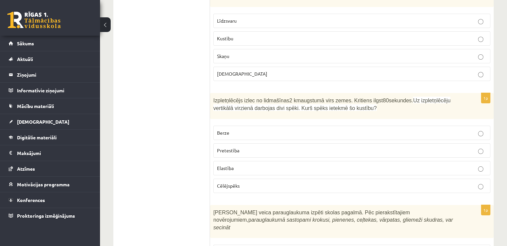
scroll to position [2489, 0]
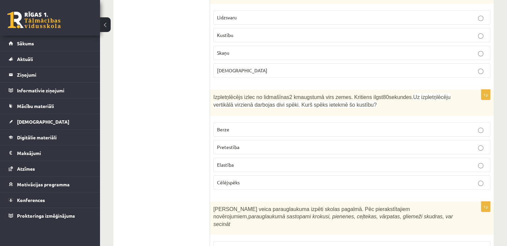
click at [266, 140] on label "Pretestība" at bounding box center [351, 147] width 277 height 14
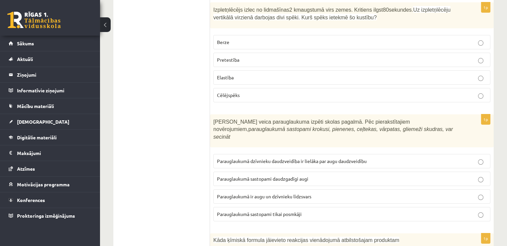
scroll to position [2577, 0]
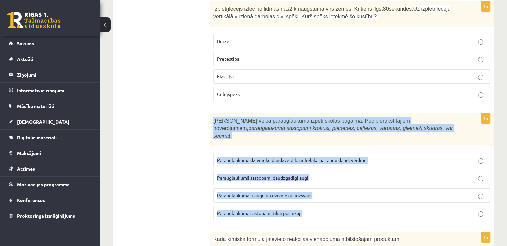
drag, startPoint x: 213, startPoint y: 102, endPoint x: 324, endPoint y: 184, distance: 137.9
click at [324, 184] on div "1p Skolēni veica parauglaukuma izpēti skolas pagalmā. Pēc pierakstītajiem novēr…" at bounding box center [351, 169] width 283 height 113
click at [316, 174] on p "Parauglaukumā sastopami daudzgadīgi augi" at bounding box center [351, 177] width 269 height 7
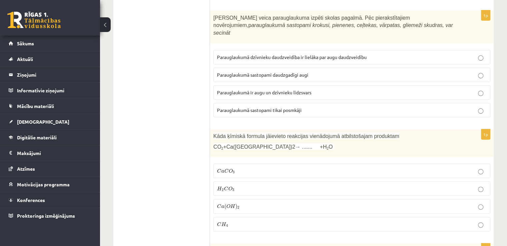
scroll to position [2680, 0]
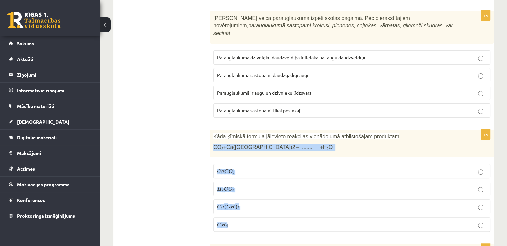
drag, startPoint x: 212, startPoint y: 124, endPoint x: 252, endPoint y: 197, distance: 83.1
click at [252, 197] on div "1p Kāda ķīmiskā formula jāievieto reakcijas vienādojumā atbilstošajam produktam…" at bounding box center [351, 183] width 283 height 107
click at [260, 168] on p "C a C O 3 C a C O 3" at bounding box center [351, 171] width 269 height 7
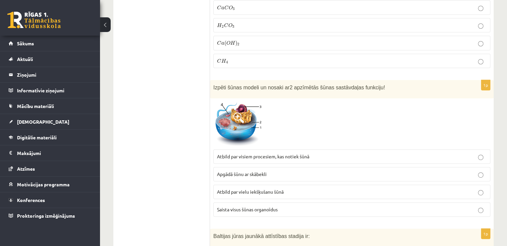
scroll to position [2843, 0]
click at [236, 112] on span at bounding box center [238, 117] width 11 height 11
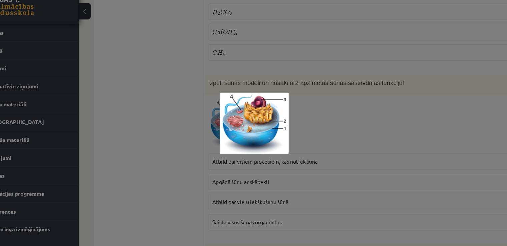
click at [315, 98] on div at bounding box center [253, 123] width 507 height 246
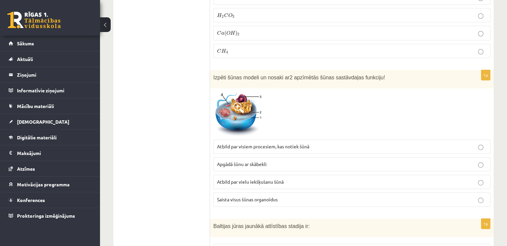
scroll to position [2853, 0]
click at [261, 196] on span "Saista visus šūnas organoīdus" at bounding box center [247, 199] width 61 height 6
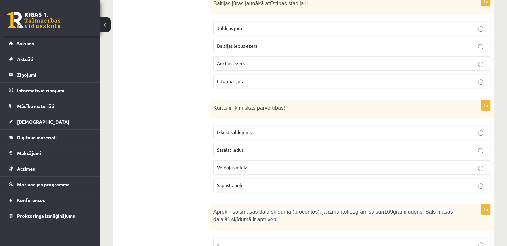
scroll to position [3077, 0]
click at [238, 176] on label "Sapūst āboli" at bounding box center [351, 183] width 277 height 14
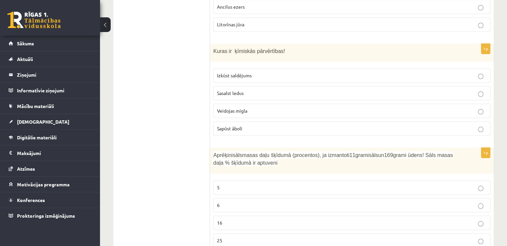
scroll to position [3134, 0]
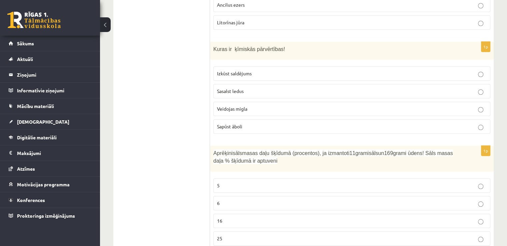
drag, startPoint x: 213, startPoint y: 129, endPoint x: 265, endPoint y: 139, distance: 52.9
click at [265, 149] on p "Aprēķini sāls masas daļu šķīdumā (procentos), ja izmantoti 11 grami sāls un 169…" at bounding box center [334, 156] width 243 height 15
click at [262, 199] on p "6" at bounding box center [351, 202] width 269 height 7
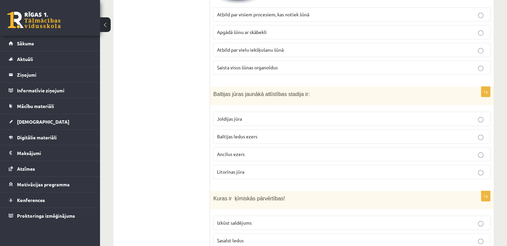
scroll to position [2985, 0]
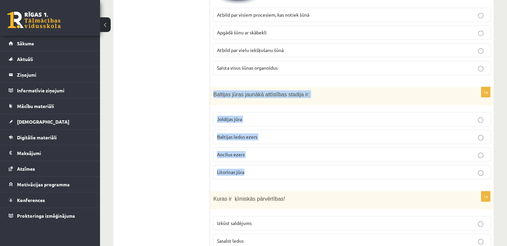
drag, startPoint x: 213, startPoint y: 71, endPoint x: 301, endPoint y: 144, distance: 114.2
click at [301, 144] on div "1p Baltijas jūras jaunākā attīstības stadija ir: Joldijas jūra Baltijas ledus e…" at bounding box center [351, 136] width 283 height 98
click at [250, 165] on label "Litorīnas jūra" at bounding box center [351, 172] width 277 height 14
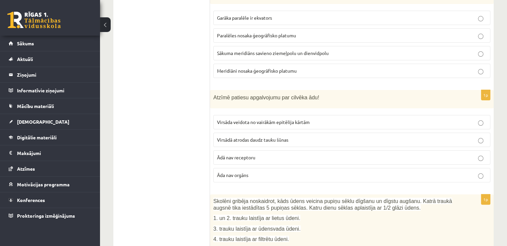
scroll to position [0, 0]
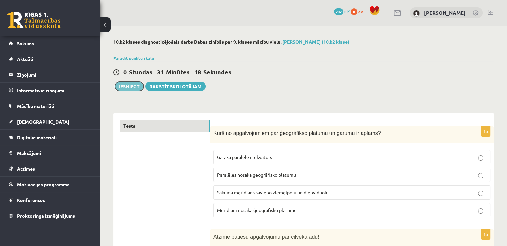
click at [132, 87] on button "Iesniegt" at bounding box center [129, 86] width 29 height 9
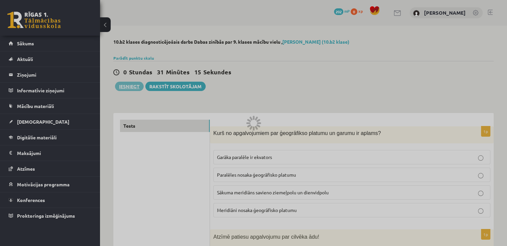
click at [288, 36] on div at bounding box center [253, 123] width 507 height 246
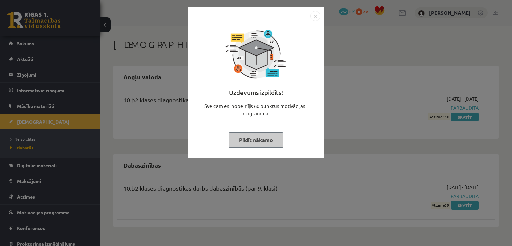
click at [315, 16] on img "Close" at bounding box center [315, 16] width 10 height 10
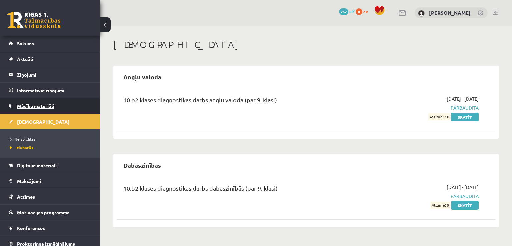
click at [49, 107] on span "Mācību materiāli" at bounding box center [35, 106] width 37 height 6
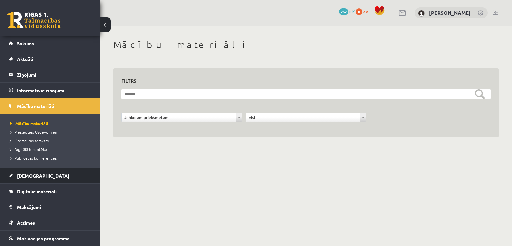
click at [60, 176] on link "[DEMOGRAPHIC_DATA]" at bounding box center [50, 175] width 83 height 15
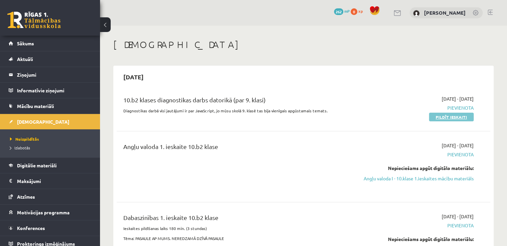
click at [451, 118] on link "Pildīt ieskaiti" at bounding box center [451, 117] width 45 height 9
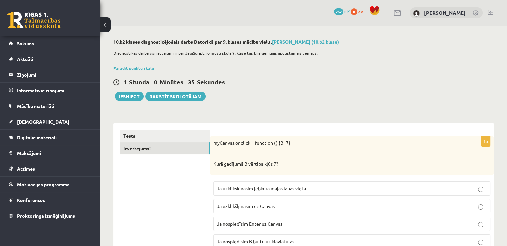
click at [160, 147] on link "Izvērtējums!" at bounding box center [165, 148] width 90 height 12
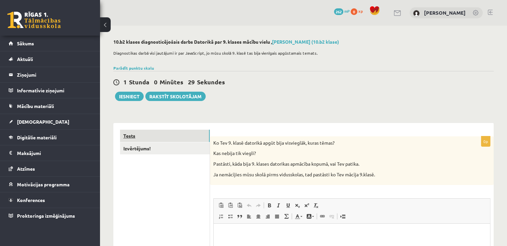
click at [172, 132] on link "Tests" at bounding box center [165, 136] width 90 height 12
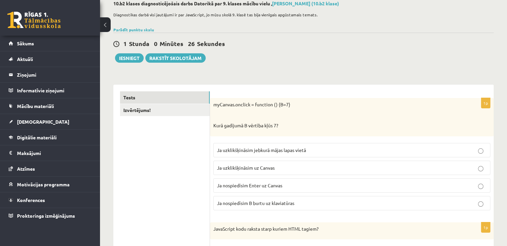
scroll to position [42, 0]
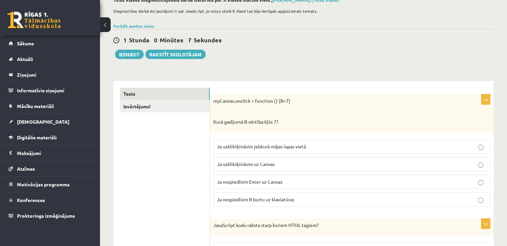
click at [299, 168] on label "Ja uzklikšķināsim uz Canvas" at bounding box center [351, 164] width 277 height 14
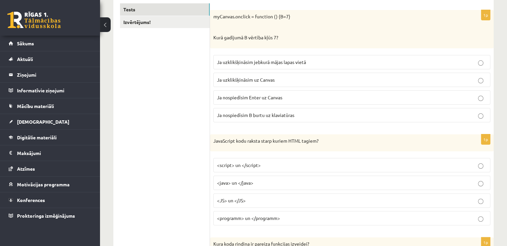
scroll to position [127, 0]
click at [315, 201] on p "<JS> un </JS>" at bounding box center [351, 199] width 269 height 7
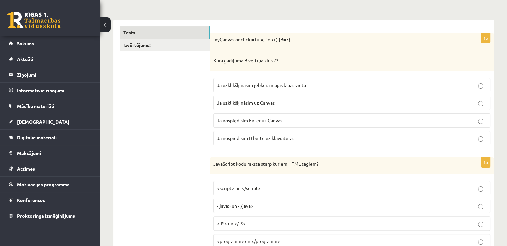
scroll to position [104, 0]
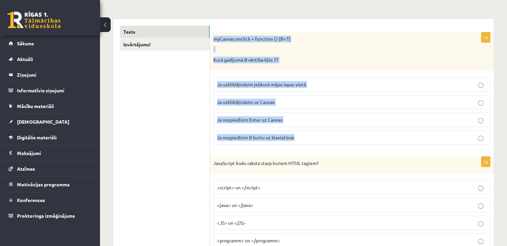
drag, startPoint x: 214, startPoint y: 39, endPoint x: 320, endPoint y: 137, distance: 144.5
click at [320, 137] on div "1p myCanvas.onclick = function () {B=7} Kurā gadījumā B vērtība kļūs 7? Ja uzkl…" at bounding box center [351, 91] width 283 height 118
copy div "myCanvas.onclick = function () {B=7} Kurā gadījumā B vērtība kļūs 7? Ja uzklikš…"
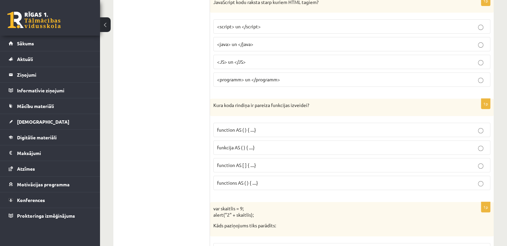
scroll to position [266, 0]
click at [213, 102] on p "Kura koda rindiņa ir pareiza funkcijas izveidei?" at bounding box center [334, 104] width 243 height 7
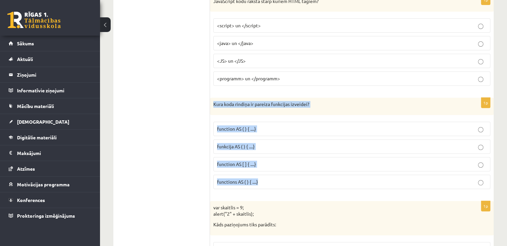
drag, startPoint x: 213, startPoint y: 104, endPoint x: 294, endPoint y: 173, distance: 107.2
click at [294, 173] on div "1p Kura koda rindiņa ir pareiza funkcijas izveidei? function AS ( ) { ....} fun…" at bounding box center [351, 146] width 283 height 97
copy div "Kura koda rindiņa ir pareiza funkcijas izveidei? function AS ( ) { ....} funkci…"
click at [291, 126] on p "function AS ( ) { ....}" at bounding box center [351, 128] width 269 height 7
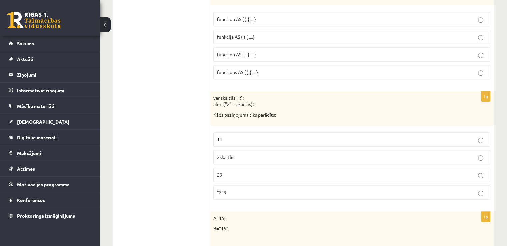
scroll to position [376, 0]
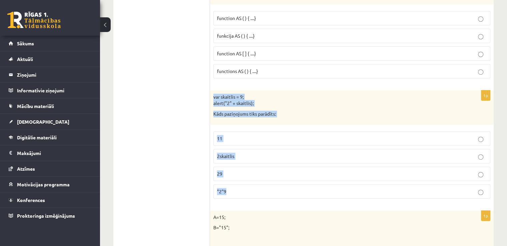
drag, startPoint x: 212, startPoint y: 94, endPoint x: 334, endPoint y: 187, distance: 154.0
click at [334, 187] on div "1p var skaitlis = 9; alert("2" + skaitlis); Kāds paziņojums tiks parādīts: 11 2…" at bounding box center [351, 147] width 283 height 114
copy div "var skaitlis = 9; alert("2" + skaitlis); Kāds paziņojums tiks parādīts: 11 2ska…"
click at [238, 174] on p "29" at bounding box center [351, 173] width 269 height 7
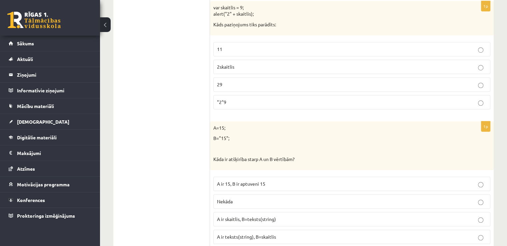
scroll to position [480, 0]
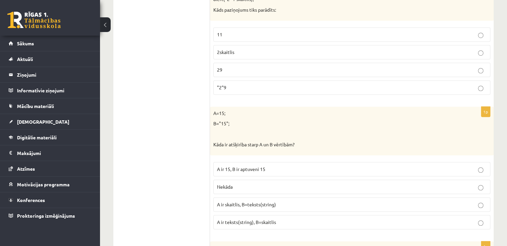
click at [284, 218] on p "A ir teksts(string), B=skaitlis" at bounding box center [351, 221] width 269 height 7
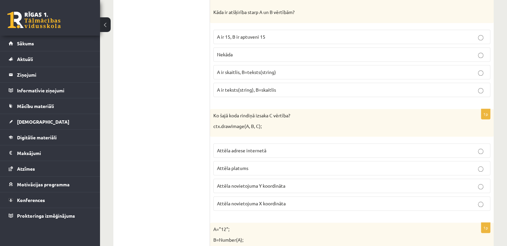
scroll to position [613, 0]
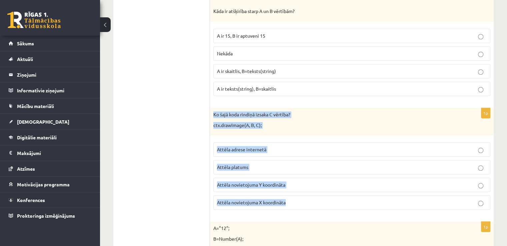
drag, startPoint x: 213, startPoint y: 110, endPoint x: 317, endPoint y: 192, distance: 132.5
click at [317, 192] on div "1p Ko šajā koda rindiņā izsaka C vērtība? ctx.drawImage(A, B, C); Attēla adrese…" at bounding box center [351, 161] width 283 height 107
copy div "Ko šajā koda rindiņā izsaka C vērtība? ctx.drawImage(A, B, C); Attēla adrese in…"
click at [270, 181] on span "Attēla novietojuma Y koordināta" at bounding box center [251, 184] width 68 height 6
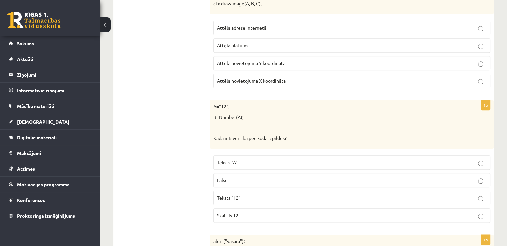
scroll to position [735, 0]
click at [241, 211] on p "Skaitlis 12" at bounding box center [351, 214] width 269 height 7
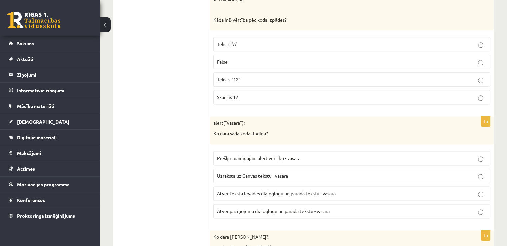
scroll to position [854, 0]
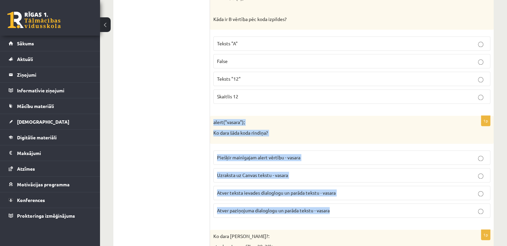
drag, startPoint x: 213, startPoint y: 117, endPoint x: 356, endPoint y: 202, distance: 166.0
click at [356, 202] on div "1p alert("vasara"); Ko dara šāda koda rindiņa? Piešķir mainīgajam alert vērtību…" at bounding box center [351, 169] width 283 height 107
copy div "alert("vasara"); Ko dara šāda koda rindiņa? Piešķir mainīgajam alert vērtību - …"
click at [339, 189] on p "Atver teksta ievades dialoglogu un parāda tekstu - vasara" at bounding box center [351, 192] width 269 height 7
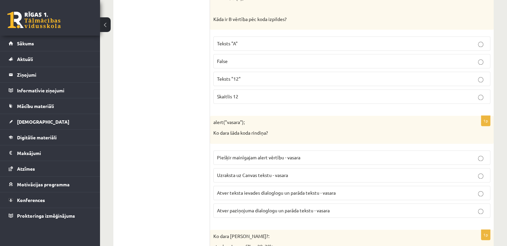
click at [254, 207] on span "Atver paziņojuma dialoglogu un parāda tekstu - vasara" at bounding box center [273, 210] width 113 height 6
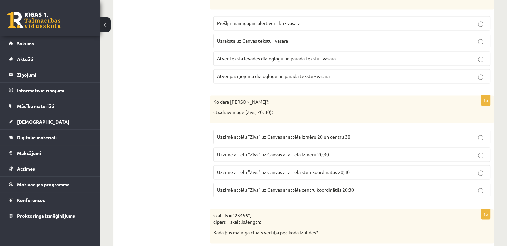
scroll to position [988, 0]
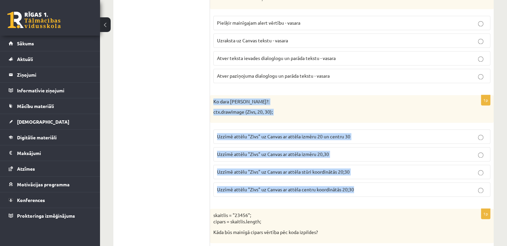
drag, startPoint x: 212, startPoint y: 97, endPoint x: 366, endPoint y: 181, distance: 175.7
click at [366, 181] on div "1p Ko dara koda rindiņa?: ctx.drawImage (Zivs, 20, 30); Uzzīmē attēlu "Zivs" uz…" at bounding box center [351, 148] width 283 height 107
copy div "Ko dara koda rindiņa?: ctx.drawImage (Zivs, 20, 30); Uzzīmē attēlu "Zivs" uz Ca…"
click at [368, 168] on p "Uzzīmē attēlu "Zivs" uz Canvas ar attēla stūri koordinātās 20;30" at bounding box center [351, 171] width 269 height 7
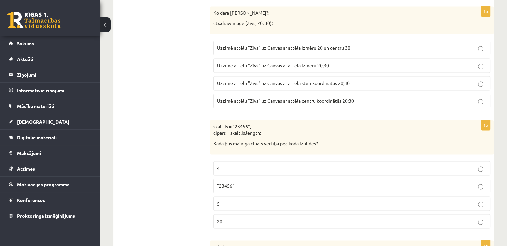
scroll to position [1077, 0]
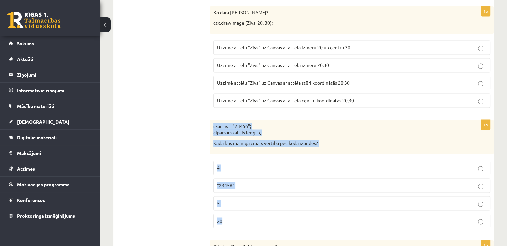
drag, startPoint x: 212, startPoint y: 120, endPoint x: 338, endPoint y: 219, distance: 160.0
click at [338, 219] on div "1p skaitlis = "23456"; cipars = skaitlis.length; Kāda būs mainīgā cipars vērtīb…" at bounding box center [351, 177] width 283 height 114
copy div "skaitlis = "23456"; cipars = skaitlis.length; Kāda būs mainīgā cipars vērtība p…"
click at [315, 123] on p "skaitlis = "23456"; cipars = skaitlis.length;" at bounding box center [334, 129] width 243 height 13
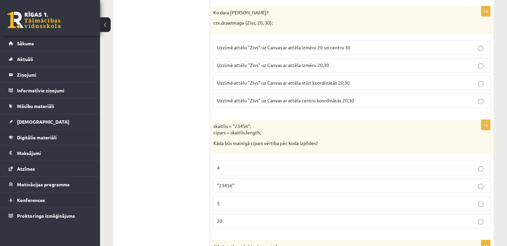
click at [264, 199] on p "5" at bounding box center [351, 202] width 269 height 7
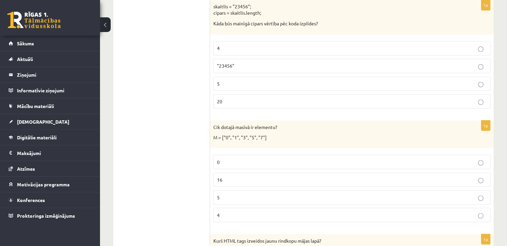
scroll to position [1200, 0]
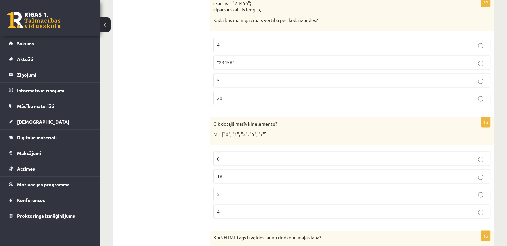
click at [240, 190] on p "5" at bounding box center [351, 193] width 269 height 7
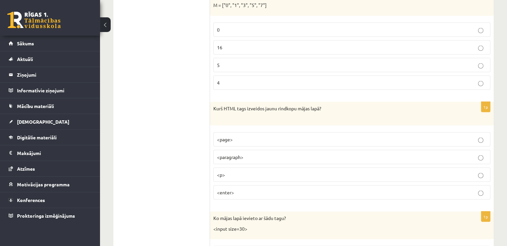
scroll to position [1329, 0]
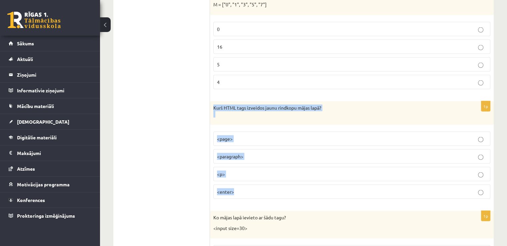
drag, startPoint x: 210, startPoint y: 101, endPoint x: 267, endPoint y: 191, distance: 106.4
click at [267, 191] on div "1p Kurš HTML tags izveidos jaunu rindkopu mājas lapā? <page> <paragraph> <p> <e…" at bounding box center [351, 152] width 283 height 103
copy div "Kurš HTML tags izveidos jaunu rindkopu mājas lapā? <page> <paragraph> <p> <ente…"
click at [258, 171] on p "<p>" at bounding box center [351, 174] width 269 height 7
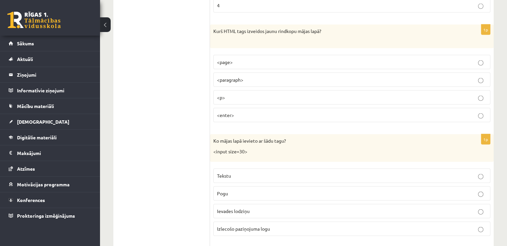
scroll to position [1407, 0]
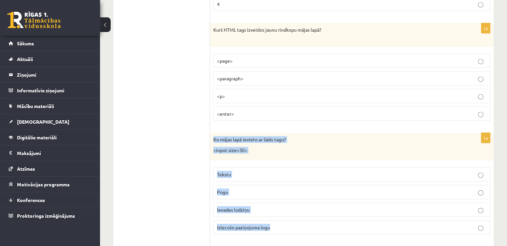
drag, startPoint x: 211, startPoint y: 130, endPoint x: 303, endPoint y: 217, distance: 126.7
click at [303, 217] on div "1p Ko mājas lapā ievieto ar šādu tagu? <input size=30> Tekstu Pogu Ievades lodz…" at bounding box center [351, 186] width 283 height 107
copy div "Ko mājas lapā ievieto ar šādu tagu? <input size=30> Tekstu Pogu Ievades lodziņu…"
click at [275, 206] on p "Ievades lodziņu" at bounding box center [351, 209] width 269 height 7
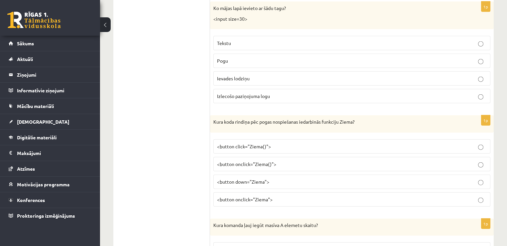
scroll to position [1539, 0]
click at [298, 196] on p "<button onclick="Ziema">" at bounding box center [351, 199] width 269 height 7
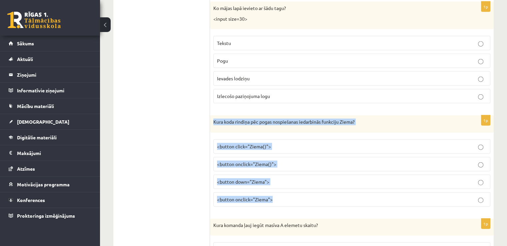
drag, startPoint x: 213, startPoint y: 114, endPoint x: 343, endPoint y: 193, distance: 152.5
click at [343, 193] on div "1p Kura koda rindiņa pēc pogas nospiešanas iedarbinās funkciju Ziema? <button c…" at bounding box center [351, 163] width 283 height 97
copy div "Kura koda rindiņa pēc pogas nospiešanas iedarbinās funkciju Ziema? <button clic…"
click at [308, 204] on div "1p Kura koda rindiņa pēc pogas nospiešanas iedarbinās funkciju Ziema? <button c…" at bounding box center [351, 163] width 283 height 97
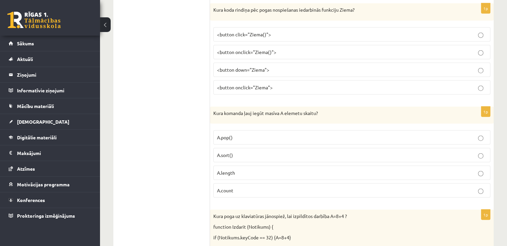
scroll to position [1651, 0]
click at [241, 186] on p "A.count" at bounding box center [351, 189] width 269 height 7
drag, startPoint x: 206, startPoint y: 101, endPoint x: 271, endPoint y: 158, distance: 86.6
click at [271, 158] on div "**********" at bounding box center [303, 214] width 380 height 3484
click at [271, 165] on label "A.length" at bounding box center [351, 172] width 277 height 14
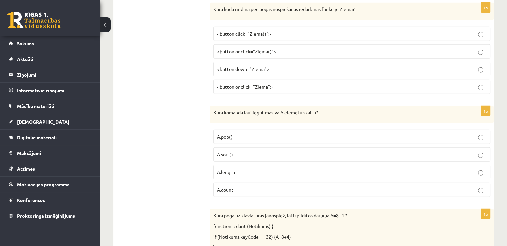
click at [253, 151] on p "A.sort()" at bounding box center [351, 154] width 269 height 7
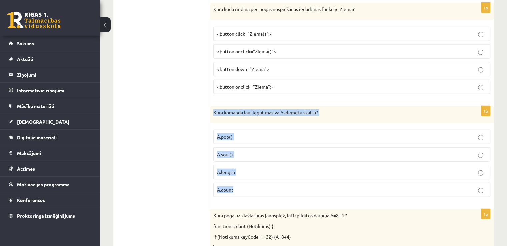
drag, startPoint x: 212, startPoint y: 103, endPoint x: 269, endPoint y: 176, distance: 92.4
click at [269, 176] on div "1p Kura komanda ļauj iegūt masīva A elemetu skaitu? A.pop() A.sort() A.length A…" at bounding box center [351, 154] width 283 height 97
click at [261, 169] on p "A.length" at bounding box center [351, 172] width 269 height 7
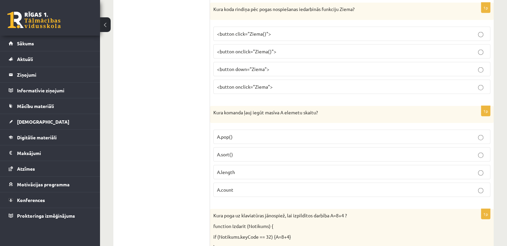
click at [259, 48] on span "<button onclick="Ziema()">" at bounding box center [246, 51] width 59 height 6
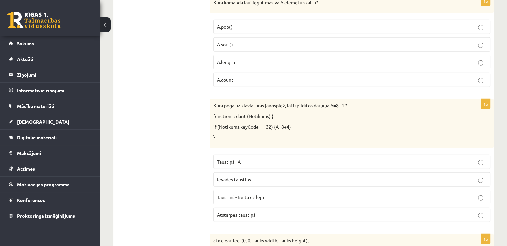
scroll to position [1761, 0]
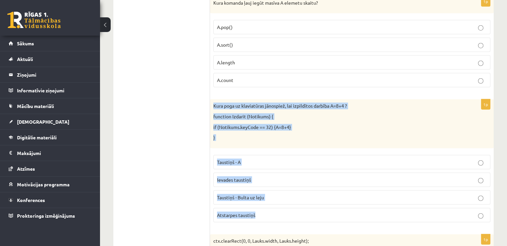
drag, startPoint x: 214, startPoint y: 96, endPoint x: 290, endPoint y: 199, distance: 127.9
click at [290, 199] on div "1p Kura poga uz klaviatūras jānospiež, lai izpildītos darbība A=8+4 ? function …" at bounding box center [351, 163] width 283 height 128
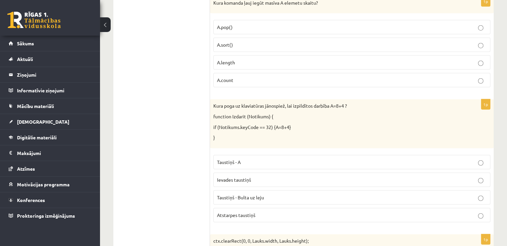
click at [173, 166] on ul "Tests Izvērtējums!" at bounding box center [165, 104] width 90 height 3470
click at [258, 211] on p "Atstarpes taustiņš" at bounding box center [351, 214] width 269 height 7
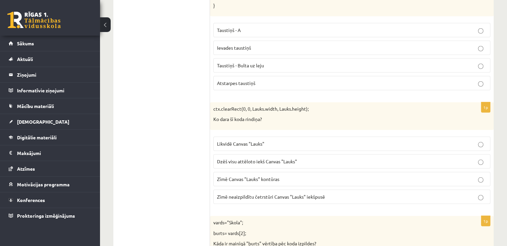
scroll to position [1892, 0]
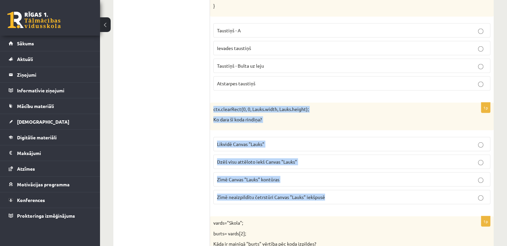
drag, startPoint x: 213, startPoint y: 99, endPoint x: 345, endPoint y: 182, distance: 155.2
click at [345, 182] on div "1p ctx.clearRect(0, 0, Lauks.width, Lauks.height); Ko dara šī koda rindiņa? Lik…" at bounding box center [351, 156] width 283 height 107
click at [286, 159] on span "Dzēš visu attēloto iekš Canvas "Lauks"" at bounding box center [257, 162] width 80 height 6
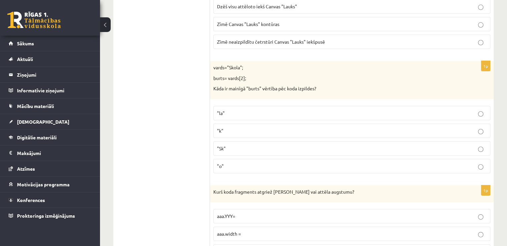
scroll to position [2045, 0]
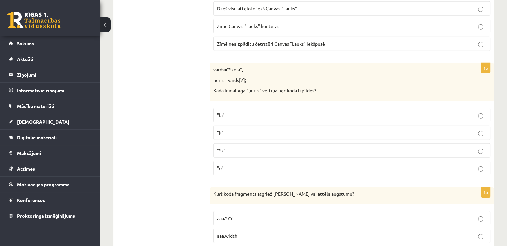
click at [276, 129] on p ""k"" at bounding box center [351, 132] width 269 height 7
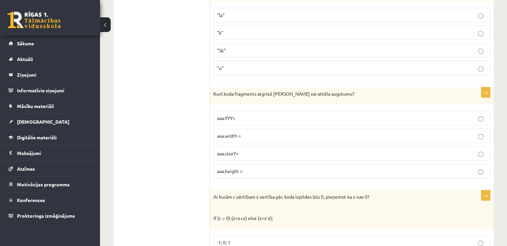
scroll to position [2146, 0]
click at [263, 167] on p "aaa.height =" at bounding box center [351, 170] width 269 height 7
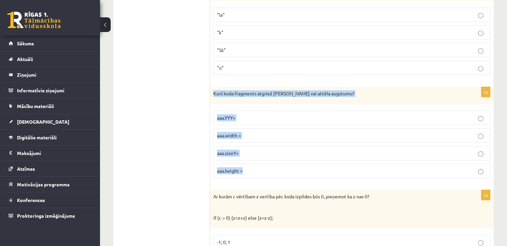
drag, startPoint x: 214, startPoint y: 84, endPoint x: 285, endPoint y: 154, distance: 99.1
click at [285, 154] on div "1p Kurš koda fragments atgriež Canvas vai attēla augstumu? aaa.YYY= aaa.width =…" at bounding box center [351, 135] width 283 height 97
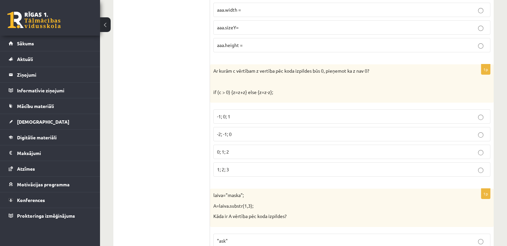
scroll to position [2271, 0]
click at [473, 71] on div "Ar kurām c vērtībam z vertība pēc koda izpildes būs 0, pieņemot ka z nav 0? if …" at bounding box center [351, 84] width 283 height 38
click at [250, 149] on p "0; 1; 2" at bounding box center [351, 152] width 269 height 7
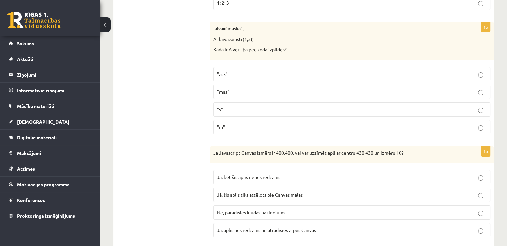
scroll to position [2439, 0]
click at [326, 225] on p "Jā, aplis būs redzams un atradīsies ārpus Canvas" at bounding box center [351, 228] width 269 height 7
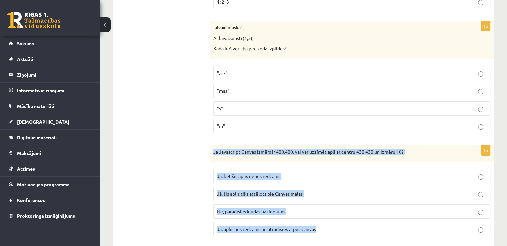
drag, startPoint x: 212, startPoint y: 141, endPoint x: 332, endPoint y: 222, distance: 144.8
click at [332, 222] on div "1p Ja Javascript Canvas izmērs ir 400,400, vai var uzzīmēt apli ar centru 430,4…" at bounding box center [351, 193] width 283 height 97
click at [290, 173] on p "Jā, bet šis aplis nebūs redzams" at bounding box center [351, 176] width 269 height 7
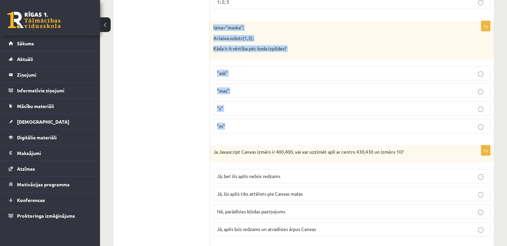
drag, startPoint x: 211, startPoint y: 14, endPoint x: 256, endPoint y: 117, distance: 112.3
click at [256, 117] on div "1p laiva="maska"; A=laiva.substr(1,3); Kāda ir A vērtība pēc koda izpildes? "as…" at bounding box center [351, 80] width 283 height 118
click at [240, 63] on fieldset ""ask" "mas" "s" "m"" at bounding box center [351, 99] width 277 height 73
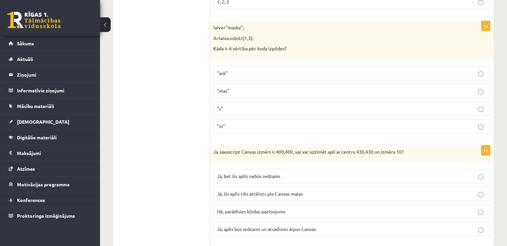
click at [291, 70] on p ""ask"" at bounding box center [351, 73] width 269 height 7
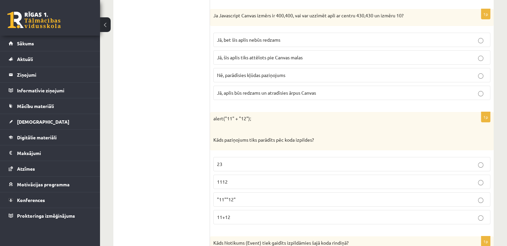
scroll to position [2575, 0]
click at [251, 178] on p "1112" at bounding box center [351, 181] width 269 height 7
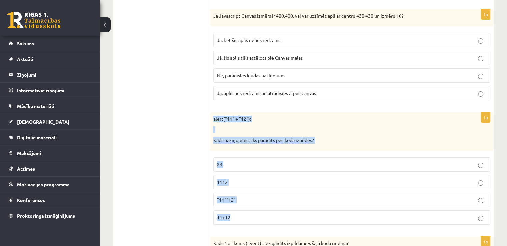
drag, startPoint x: 211, startPoint y: 107, endPoint x: 310, endPoint y: 209, distance: 142.5
click at [310, 209] on div "1p alert("11" + "12"); Kāds paziņojums tiks parādīts pēc koda izpildes? 23 1112…" at bounding box center [351, 171] width 283 height 118
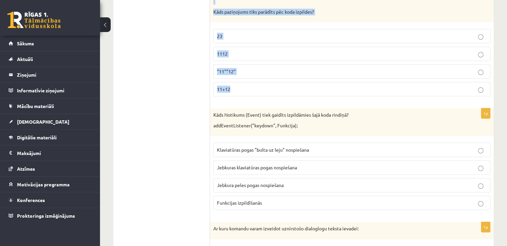
scroll to position [2702, 0]
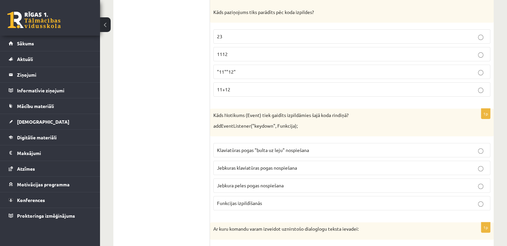
click at [258, 147] on span "Klaviatūras pogas "bulta uz leju" nospiešana" at bounding box center [263, 150] width 92 height 6
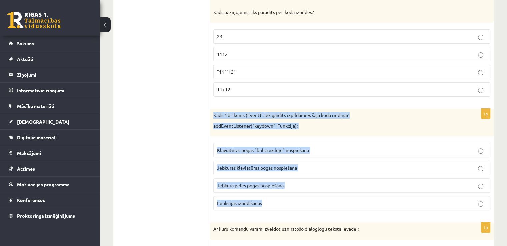
drag, startPoint x: 213, startPoint y: 101, endPoint x: 293, endPoint y: 185, distance: 116.1
click at [293, 185] on div "1p Kāds Notikums (Event) tiek gaidīts izpildāmies šajā koda rindiņā? addEventLi…" at bounding box center [351, 162] width 283 height 107
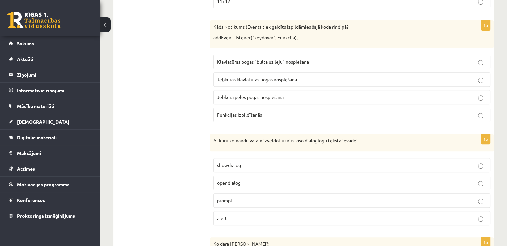
scroll to position [2791, 0]
click at [292, 76] on span "Jebkuras klaviatūras pogas nospiešana" at bounding box center [257, 79] width 80 height 6
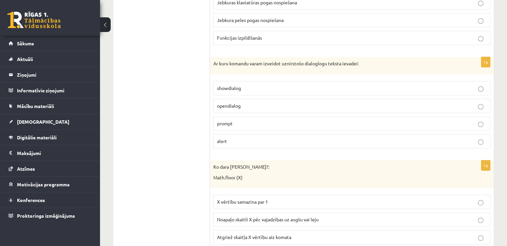
scroll to position [2868, 0]
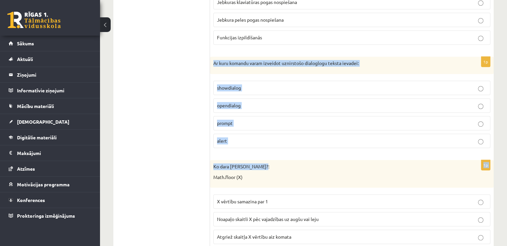
drag, startPoint x: 213, startPoint y: 48, endPoint x: 308, endPoint y: 141, distance: 133.3
drag, startPoint x: 212, startPoint y: 51, endPoint x: 301, endPoint y: 121, distance: 112.7
click at [301, 121] on div "1p Ar kuru komandu varam izveidot uznirstošo dialoglogu teksta ievadei: showdia…" at bounding box center [351, 105] width 283 height 97
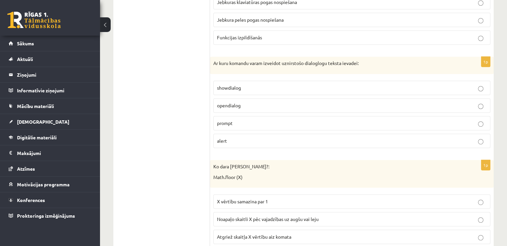
click at [257, 120] on p "prompt" at bounding box center [351, 123] width 269 height 7
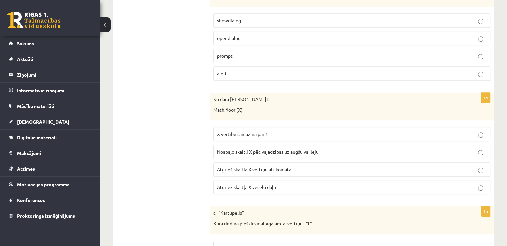
scroll to position [2936, 0]
click at [213, 95] on p "Ko dara koda rindiņa?:" at bounding box center [334, 98] width 243 height 7
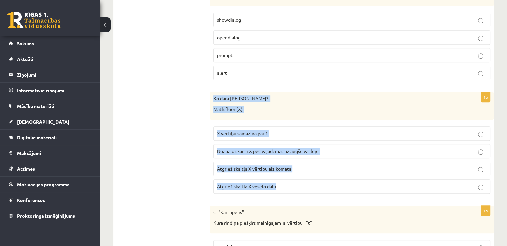
drag, startPoint x: 212, startPoint y: 85, endPoint x: 341, endPoint y: 169, distance: 153.5
click at [341, 169] on div "1p Ko dara koda rindiņa?: Math.floor (X) X vērtību samazina par 1 Noapaļo skait…" at bounding box center [351, 145] width 283 height 107
click at [297, 183] on p "Atgriež skaitļa X veselo daļu" at bounding box center [351, 186] width 269 height 7
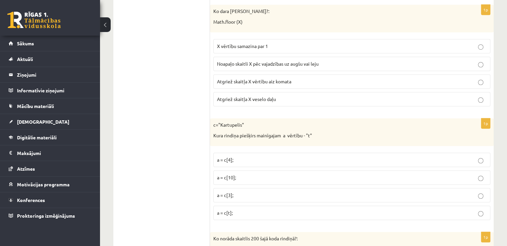
scroll to position [3022, 0]
click at [235, 206] on label "a = c[t];" at bounding box center [351, 213] width 277 height 14
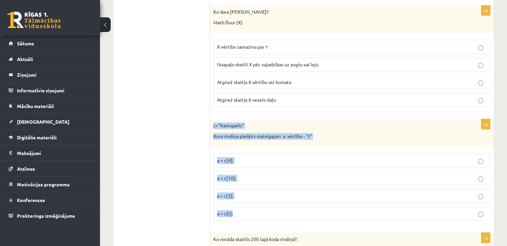
drag, startPoint x: 212, startPoint y: 110, endPoint x: 308, endPoint y: 202, distance: 133.3
click at [308, 202] on div "1p c="Kartupelis" Kura rindiņa piešķirs mainīgajam a vērtību - "t" a = c[4]; a …" at bounding box center [351, 172] width 283 height 107
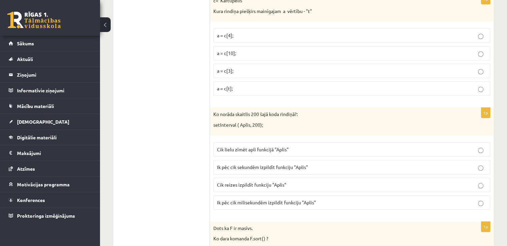
scroll to position [3147, 0]
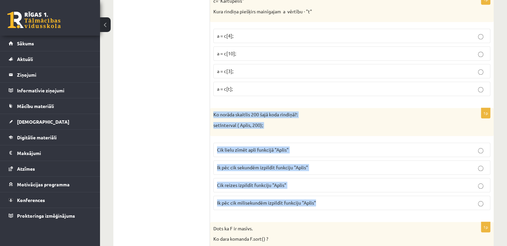
drag, startPoint x: 214, startPoint y: 99, endPoint x: 347, endPoint y: 184, distance: 158.3
click at [347, 184] on div "1p Ko norāda skaitlis 200 šajā koda rindiņā?: setInterval ( Aplis, 200); Cik li…" at bounding box center [351, 161] width 283 height 107
click at [276, 199] on span "Ik pēc cik milisekundēm izpildīt funkciju "Aplis"" at bounding box center [266, 202] width 99 height 6
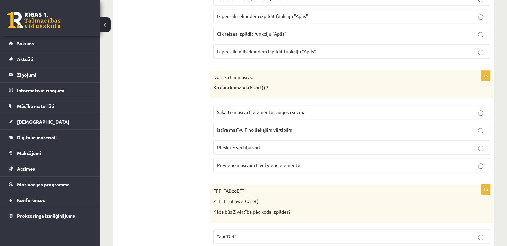
scroll to position [3298, 0]
click at [282, 109] on span "Sakārto masīva F elementus augošā secībā" at bounding box center [261, 112] width 88 height 6
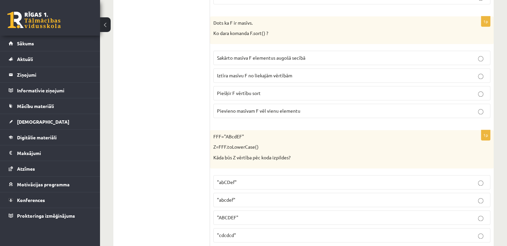
scroll to position [3358, 0]
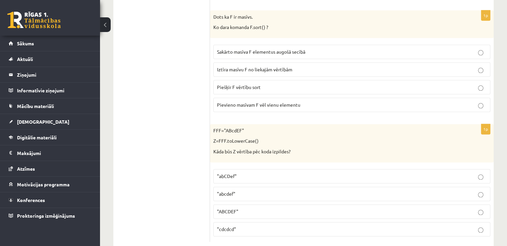
click at [257, 190] on p ""abcdef"" at bounding box center [351, 193] width 269 height 7
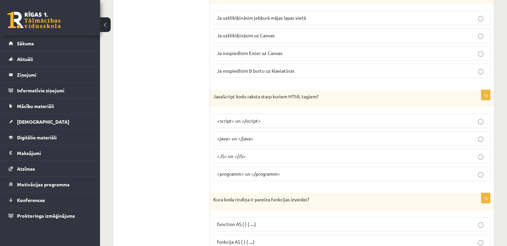
scroll to position [0, 0]
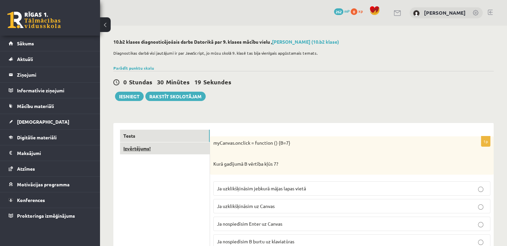
click at [135, 147] on link "Izvērtējums!" at bounding box center [165, 148] width 90 height 12
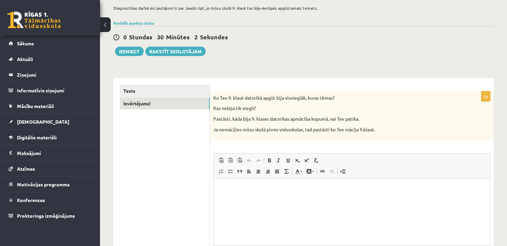
click at [268, 187] on p "Editor, wiswyg-editor-user-answer-47024924285620" at bounding box center [351, 188] width 263 height 7
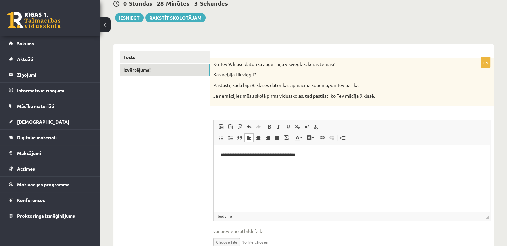
scroll to position [79, 0]
click at [366, 154] on p "**********" at bounding box center [351, 154] width 263 height 7
click at [261, 156] on p "**********" at bounding box center [351, 154] width 263 height 7
click at [281, 155] on p "**********" at bounding box center [351, 154] width 263 height 7
drag, startPoint x: 403, startPoint y: 154, endPoint x: 300, endPoint y: 156, distance: 102.6
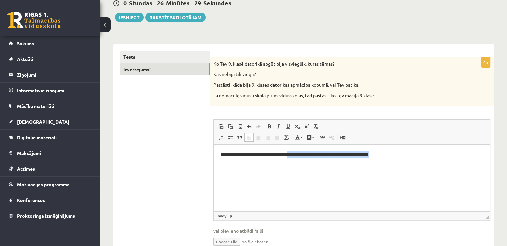
click at [300, 156] on p "**********" at bounding box center [351, 154] width 263 height 7
click at [130, 15] on button "Iesniegt" at bounding box center [129, 17] width 29 height 9
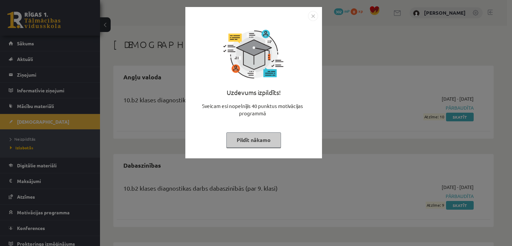
click at [315, 14] on img "Close" at bounding box center [313, 16] width 10 height 10
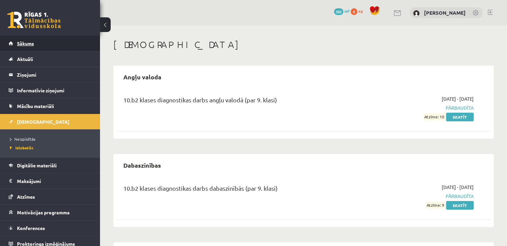
click at [43, 47] on link "Sākums" at bounding box center [50, 43] width 83 height 15
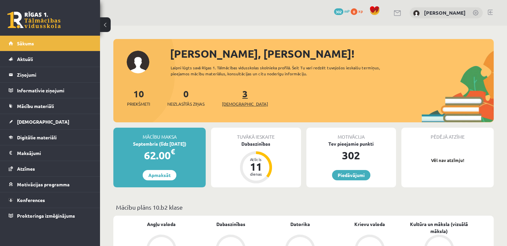
click at [235, 103] on span "[DEMOGRAPHIC_DATA]" at bounding box center [245, 104] width 46 height 7
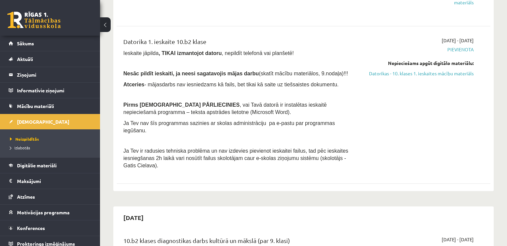
scroll to position [207, 0]
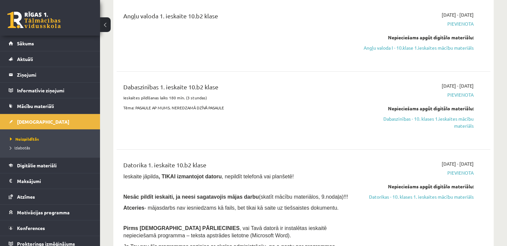
scroll to position [84, 0]
click at [441, 127] on link "Dabaszinības - 10. klases 1.ieskaites mācību materiāls" at bounding box center [418, 123] width 110 height 14
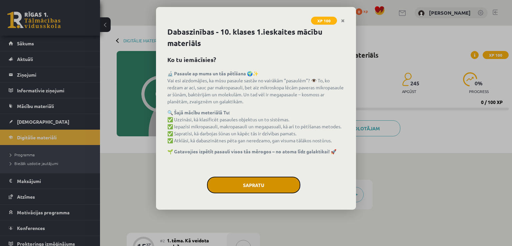
click at [270, 179] on button "Sapratu" at bounding box center [253, 184] width 93 height 17
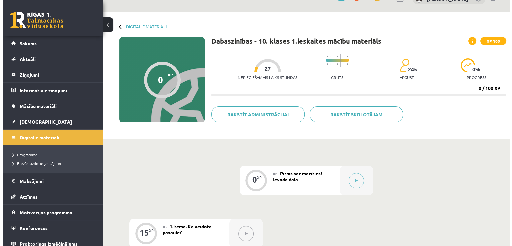
scroll to position [22, 0]
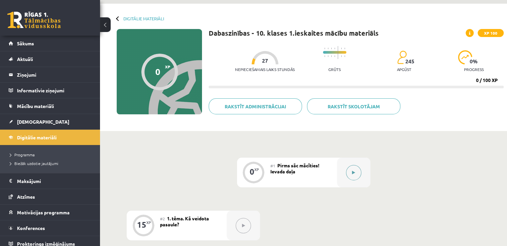
click at [349, 170] on button at bounding box center [353, 172] width 15 height 15
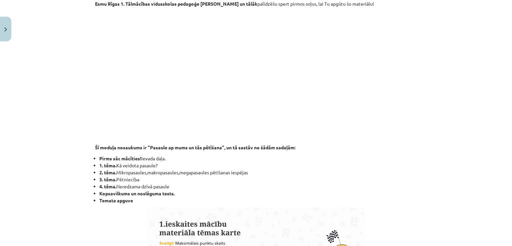
scroll to position [0, 0]
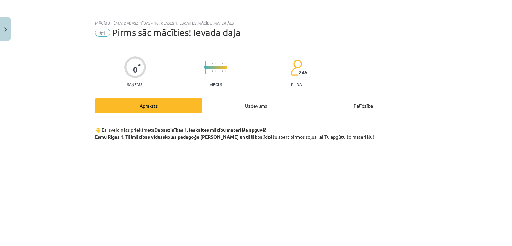
click at [259, 104] on div "Uzdevums" at bounding box center [255, 105] width 107 height 15
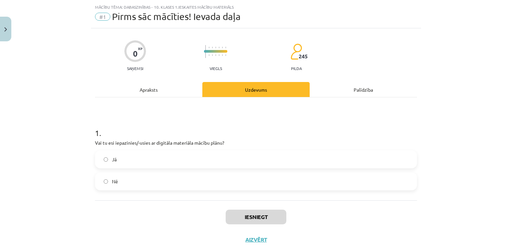
scroll to position [17, 0]
click at [161, 79] on div "0 XP Saņemsi Viegls 245 pilda Apraksts Uzdevums Palīdzība 1 . Vai tu esi iepazi…" at bounding box center [256, 139] width 330 height 222
click at [153, 87] on div "Apraksts" at bounding box center [148, 88] width 107 height 15
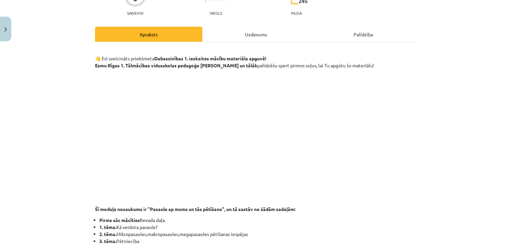
scroll to position [0, 0]
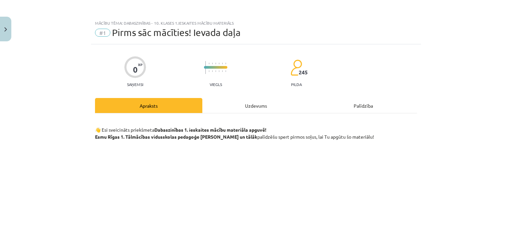
click at [264, 108] on div "Uzdevums" at bounding box center [255, 105] width 107 height 15
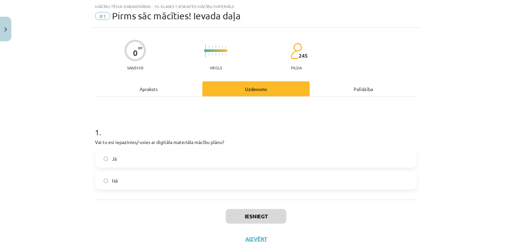
click at [185, 160] on label "Jā" at bounding box center [256, 158] width 320 height 17
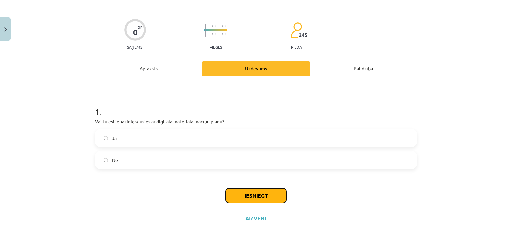
click at [255, 198] on button "Iesniegt" at bounding box center [255, 195] width 61 height 15
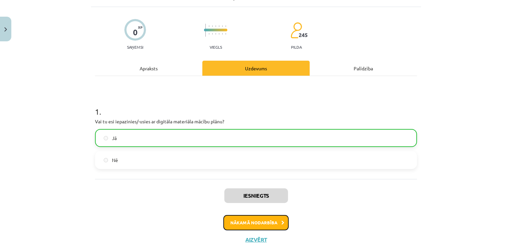
click at [263, 225] on button "Nākamā nodarbība" at bounding box center [255, 222] width 65 height 15
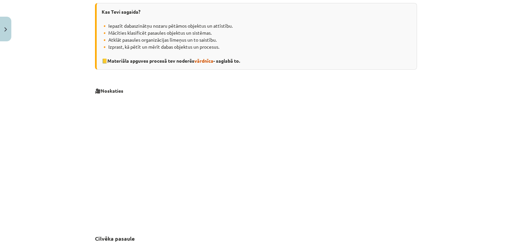
scroll to position [153, 0]
click at [204, 60] on span "vārdnīca" at bounding box center [203, 61] width 19 height 6
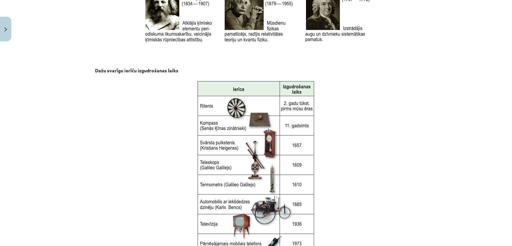
scroll to position [784, 0]
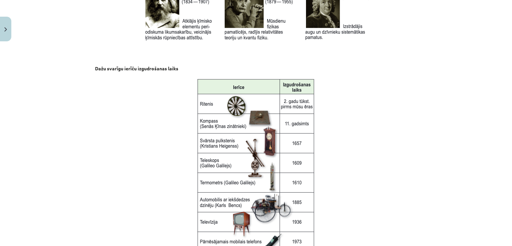
click at [376, 186] on p at bounding box center [256, 164] width 322 height 177
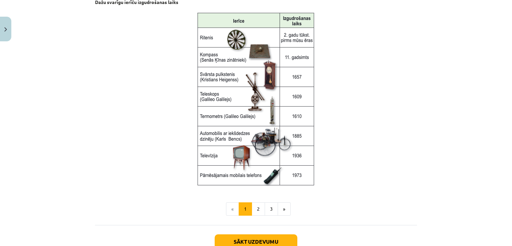
scroll to position [850, 0]
click at [258, 206] on button "2" at bounding box center [257, 208] width 13 height 13
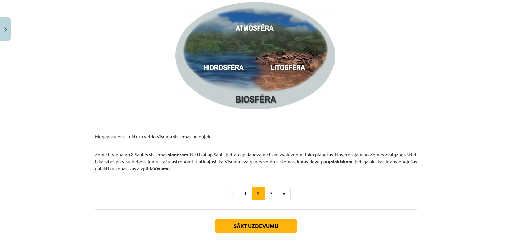
scroll to position [980, 0]
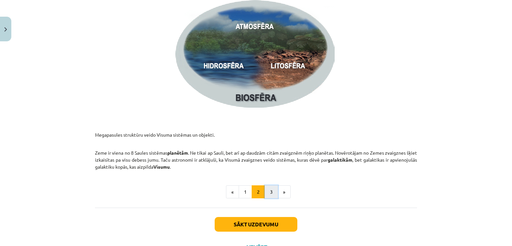
click at [270, 195] on button "3" at bounding box center [270, 191] width 13 height 13
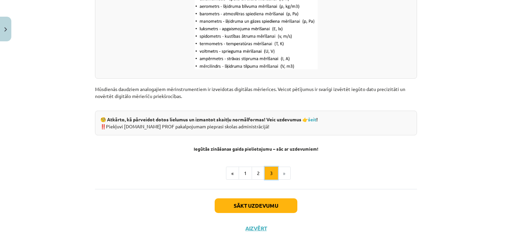
scroll to position [876, 0]
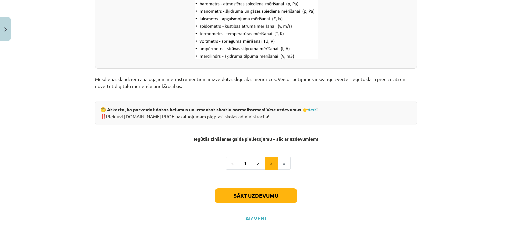
click at [281, 162] on li "»" at bounding box center [284, 163] width 13 height 13
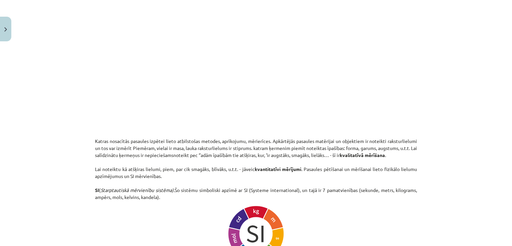
scroll to position [169, 0]
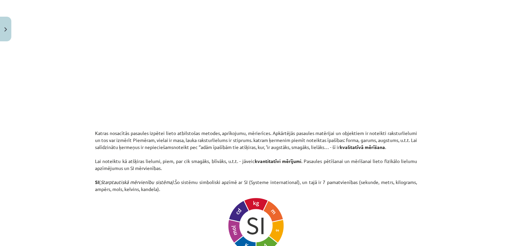
click at [437, 90] on div "Mācību tēma: Dabaszinības - 10. klases 1.ieskaites mācību materiāls #2 1. tēma.…" at bounding box center [256, 123] width 512 height 246
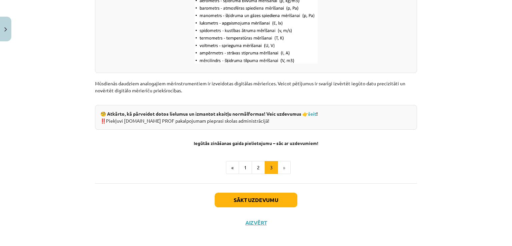
scroll to position [872, 0]
click at [316, 112] on link "šeit" at bounding box center [312, 113] width 8 height 6
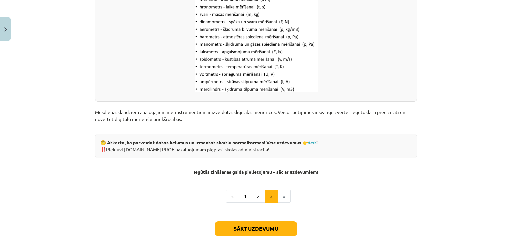
scroll to position [876, 0]
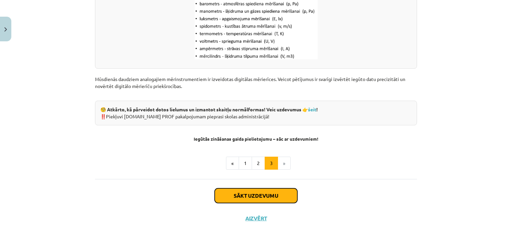
click at [274, 195] on button "Sākt uzdevumu" at bounding box center [255, 195] width 83 height 15
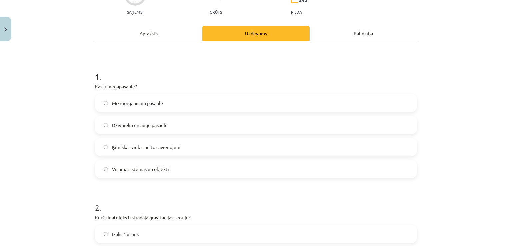
scroll to position [79, 0]
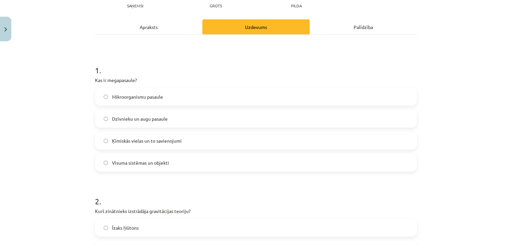
click at [169, 168] on label "Visuma sistēmas un objekti" at bounding box center [256, 162] width 320 height 17
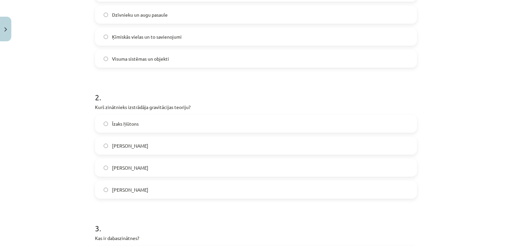
scroll to position [184, 0]
click at [135, 123] on span "Īzaks Ņūtons" at bounding box center [125, 122] width 27 height 7
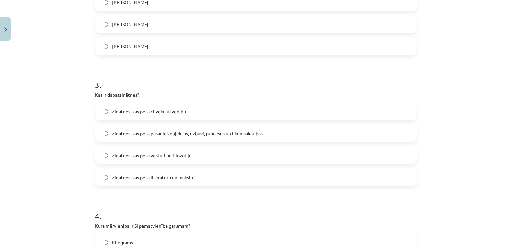
scroll to position [326, 0]
click at [203, 132] on span "Zinātnes, kas pēta pasaules objektus, uzbūvi, procesus un likumsakarības" at bounding box center [187, 133] width 151 height 7
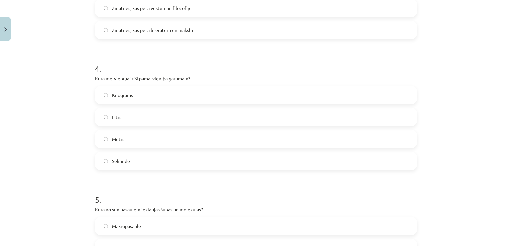
scroll to position [474, 0]
click at [152, 135] on label "Metrs" at bounding box center [256, 137] width 320 height 17
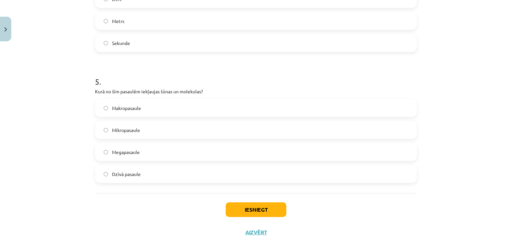
scroll to position [591, 0]
click at [145, 132] on label "Mikropasaule" at bounding box center [256, 129] width 320 height 17
click at [253, 208] on button "Iesniegt" at bounding box center [255, 209] width 61 height 15
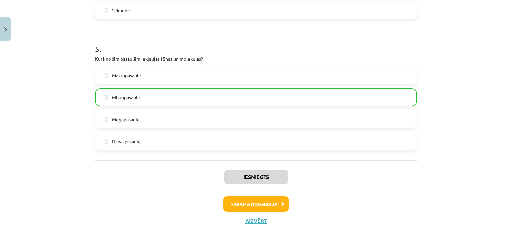
scroll to position [626, 0]
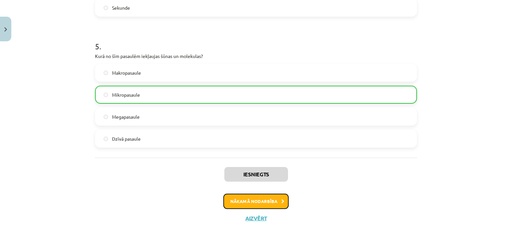
click at [249, 206] on button "Nākamā nodarbība" at bounding box center [255, 200] width 65 height 15
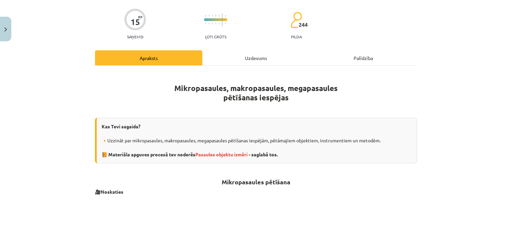
scroll to position [61, 0]
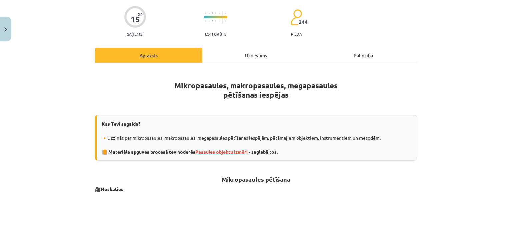
click at [217, 151] on span "Pasaules objektu izmēri" at bounding box center [221, 152] width 52 height 6
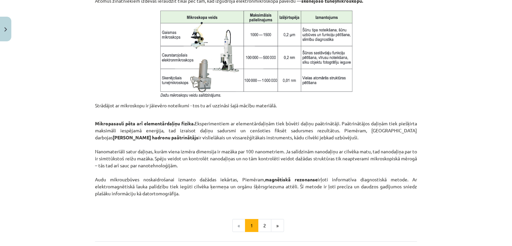
scroll to position [506, 0]
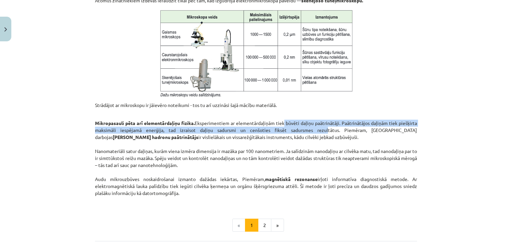
drag, startPoint x: 281, startPoint y: 120, endPoint x: 302, endPoint y: 127, distance: 22.2
click at [302, 127] on p "Mikropasauli pēta arī elementārdaļiņu fizika. Eksperimentiem ar elementārdaļiņā…" at bounding box center [256, 158] width 322 height 91
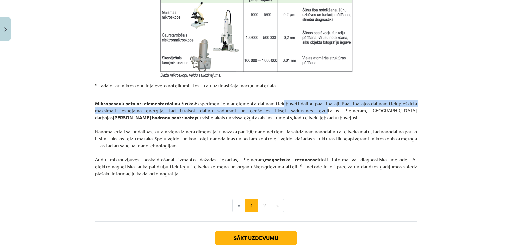
scroll to position [525, 0]
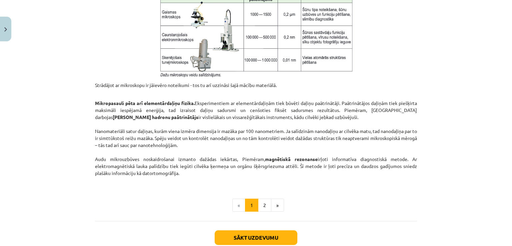
click at [302, 127] on p "Mikropasauli pēta arī elementārdaļiņu fizika. Eksperimentiem ar elementārdaļiņā…" at bounding box center [256, 138] width 322 height 91
drag, startPoint x: 91, startPoint y: 130, endPoint x: 272, endPoint y: 143, distance: 182.3
click at [272, 143] on p "Mikropasauli pēta arī elementārdaļiņu fizika. Eksperimentiem ar elementārdaļiņā…" at bounding box center [256, 138] width 322 height 91
drag, startPoint x: 88, startPoint y: 157, endPoint x: 333, endPoint y: 169, distance: 245.0
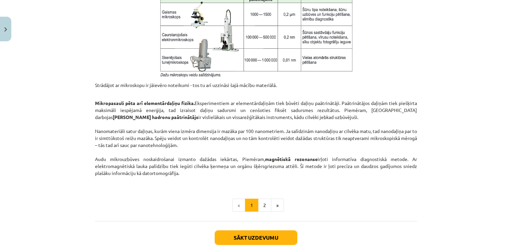
click at [333, 169] on p "Mikropasauli pēta arī elementārdaļiņu fizika. Eksperimentiem ar elementārdaļiņā…" at bounding box center [256, 138] width 322 height 91
click at [261, 200] on button "2" at bounding box center [264, 204] width 13 height 13
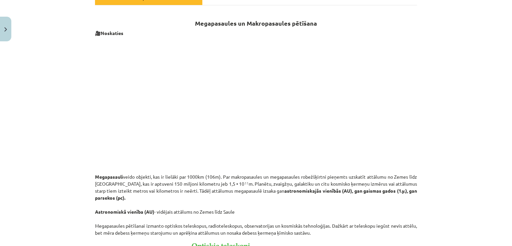
scroll to position [118, 0]
click at [280, 218] on p "Megapasauli veido objekti, kas ir lielāki par 1000km (106m). Par makropasaules …" at bounding box center [256, 202] width 322 height 70
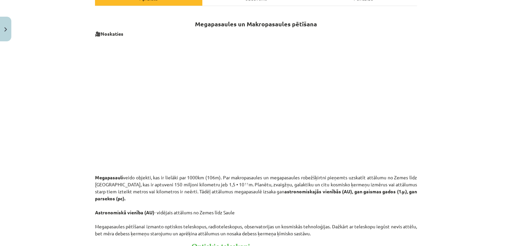
click at [280, 218] on p "Megapasauli veido objekti, kas ir lielāki par 1000km (106m). Par makropasaules …" at bounding box center [256, 202] width 322 height 70
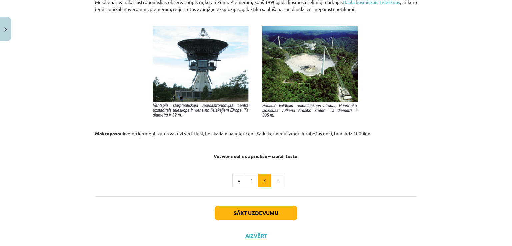
scroll to position [716, 0]
click at [257, 211] on button "Sākt uzdevumu" at bounding box center [255, 212] width 83 height 15
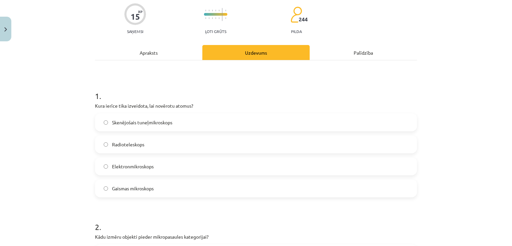
scroll to position [63, 0]
click at [169, 191] on label "Gaismas mikroskops" at bounding box center [256, 188] width 320 height 17
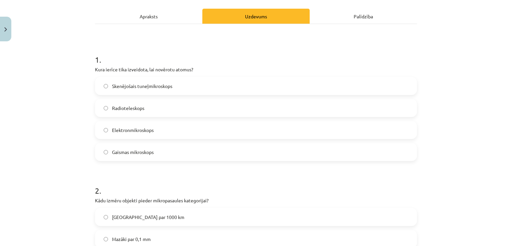
scroll to position [100, 0]
drag, startPoint x: 144, startPoint y: 20, endPoint x: 142, endPoint y: 17, distance: 3.8
click at [142, 17] on div "Apraksts" at bounding box center [148, 15] width 107 height 15
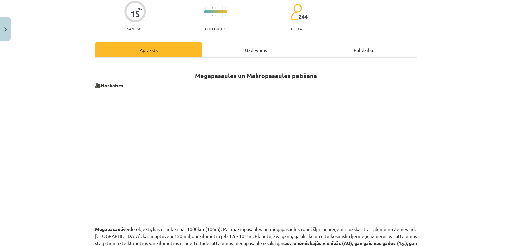
scroll to position [66, 0]
click at [243, 43] on div "Uzdevums" at bounding box center [255, 49] width 107 height 15
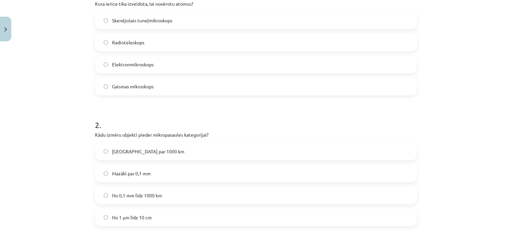
scroll to position [166, 0]
click at [221, 169] on label "Mazāki par 0,1 mm" at bounding box center [256, 172] width 320 height 17
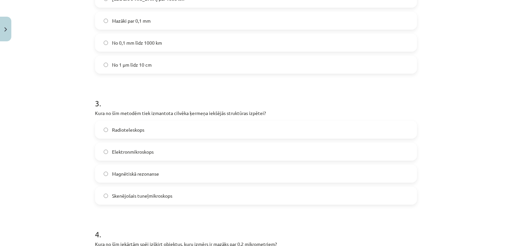
scroll to position [319, 0]
click at [255, 173] on label "Magnētiskā rezonanse" at bounding box center [256, 173] width 320 height 17
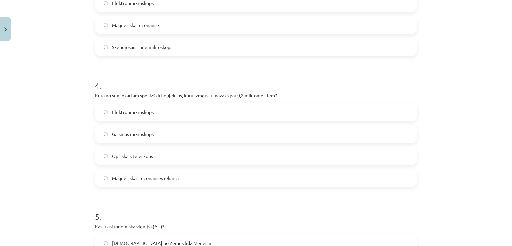
scroll to position [468, 0]
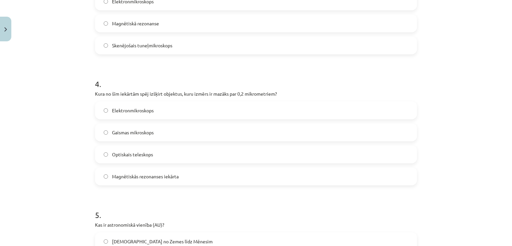
click at [177, 114] on label "Elektronmikroskops" at bounding box center [256, 110] width 320 height 17
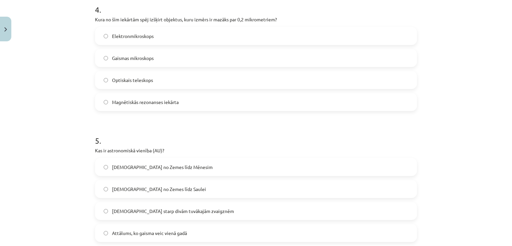
scroll to position [541, 0]
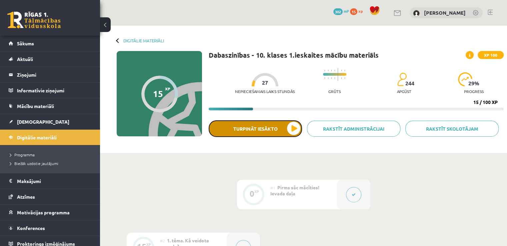
click at [236, 132] on button "Turpināt iesākto" at bounding box center [254, 128] width 93 height 17
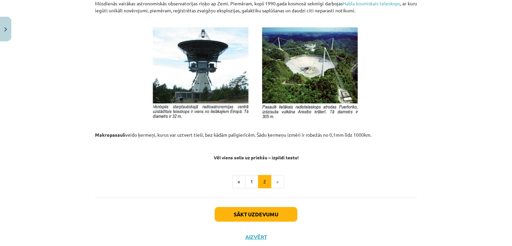
scroll to position [734, 0]
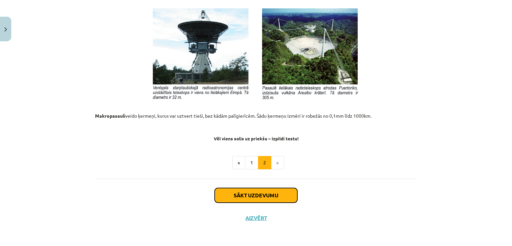
click at [249, 192] on button "Sākt uzdevumu" at bounding box center [255, 195] width 83 height 15
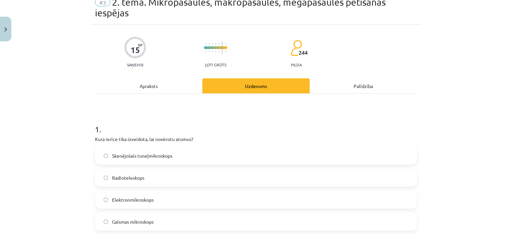
scroll to position [31, 0]
click at [171, 84] on div "Apraksts" at bounding box center [148, 85] width 107 height 15
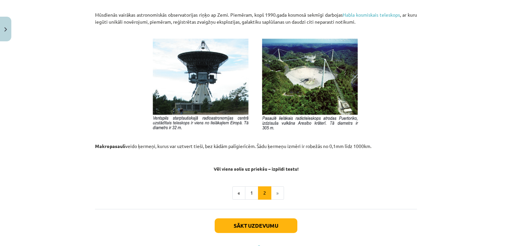
scroll to position [722, 0]
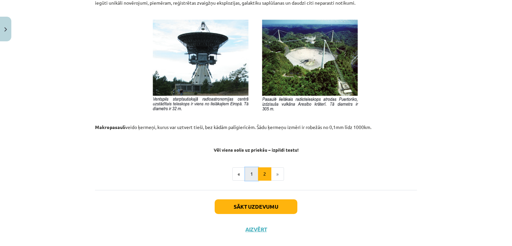
click at [246, 176] on button "1" at bounding box center [251, 173] width 13 height 13
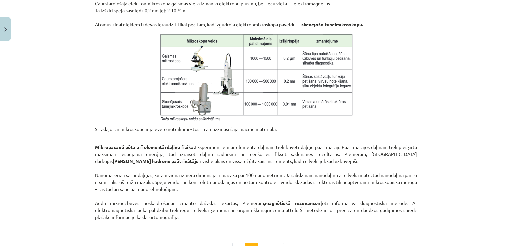
scroll to position [567, 0]
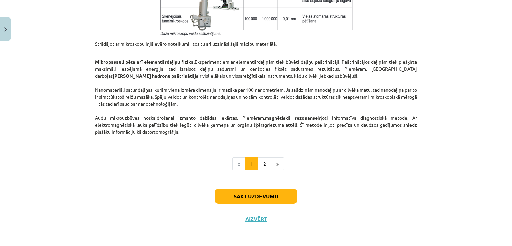
click at [260, 159] on button "2" at bounding box center [264, 163] width 13 height 13
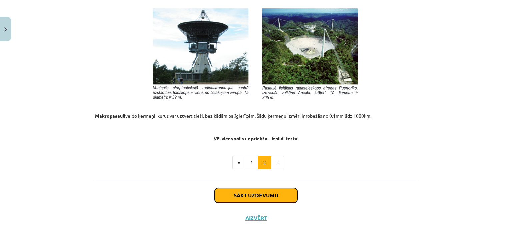
click at [248, 196] on button "Sākt uzdevumu" at bounding box center [255, 195] width 83 height 15
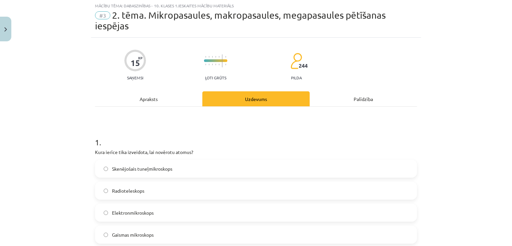
scroll to position [17, 0]
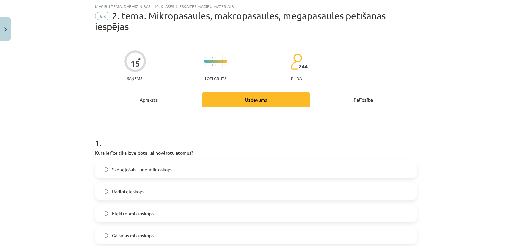
click at [142, 166] on span "Skenējošais tuneļmikroskops" at bounding box center [142, 169] width 60 height 7
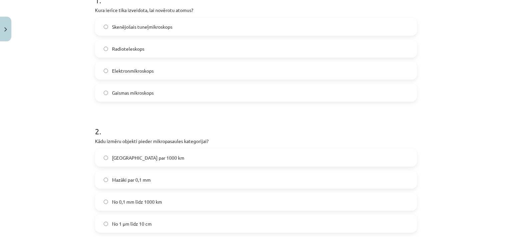
scroll to position [159, 0]
click at [171, 177] on label "Mazāki par 0,1 mm" at bounding box center [256, 180] width 320 height 17
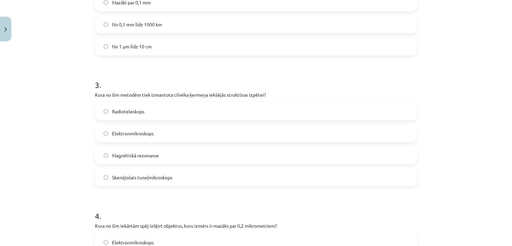
scroll to position [337, 0]
click at [153, 155] on span "Magnētiskā rezonanse" at bounding box center [135, 155] width 47 height 7
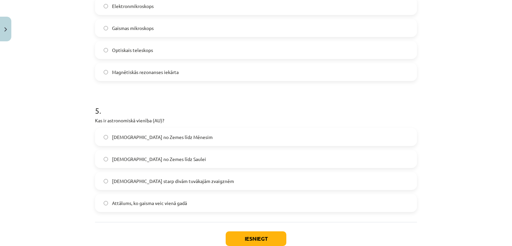
scroll to position [572, 0]
click at [186, 159] on label "[DEMOGRAPHIC_DATA] no Zemes līdz Saulei" at bounding box center [256, 159] width 320 height 17
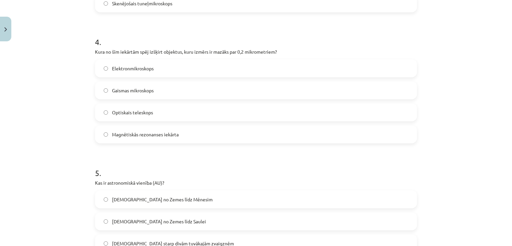
scroll to position [509, 0]
click at [166, 69] on label "Elektronmikroskops" at bounding box center [256, 69] width 320 height 17
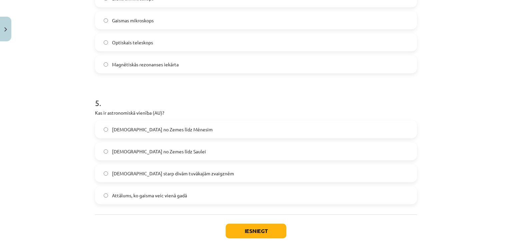
scroll to position [615, 0]
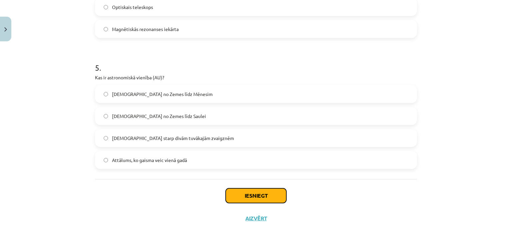
click at [243, 189] on button "Iesniegt" at bounding box center [255, 195] width 61 height 15
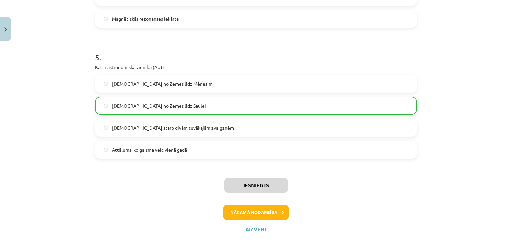
scroll to position [637, 0]
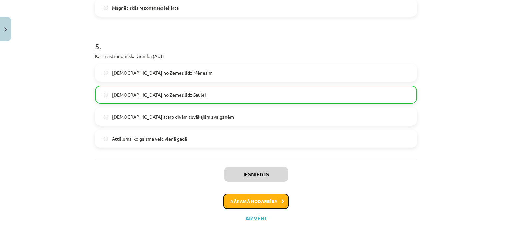
click at [256, 203] on button "Nākamā nodarbība" at bounding box center [255, 200] width 65 height 15
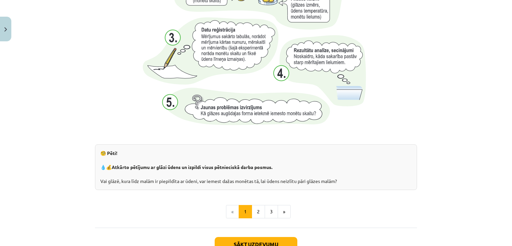
scroll to position [691, 0]
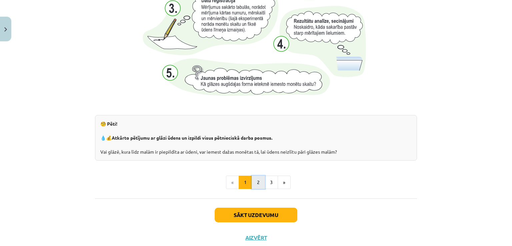
click at [253, 180] on button "2" at bounding box center [257, 181] width 13 height 13
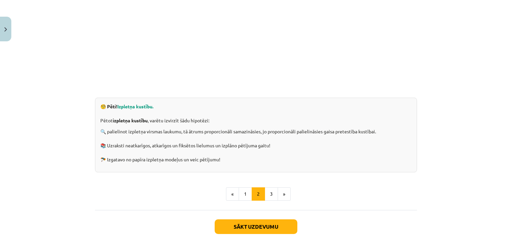
scroll to position [173, 0]
click at [267, 189] on button "3" at bounding box center [270, 193] width 13 height 13
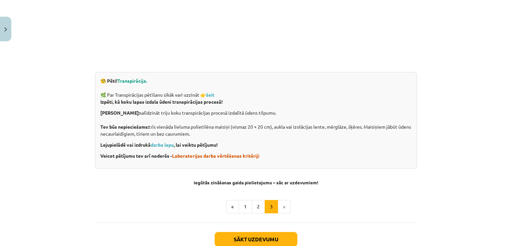
scroll to position [201, 0]
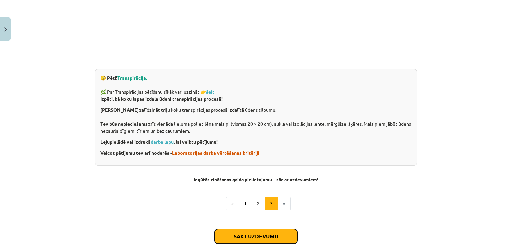
click at [248, 233] on button "Sākt uzdevumu" at bounding box center [255, 236] width 83 height 15
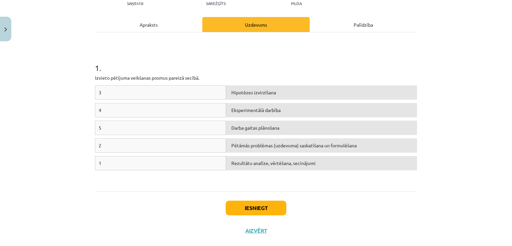
scroll to position [82, 0]
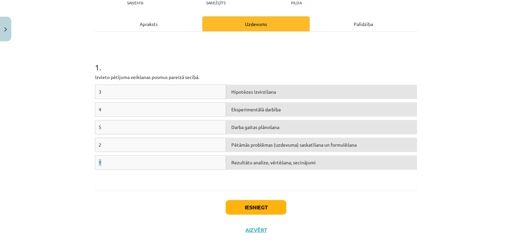
drag, startPoint x: 143, startPoint y: 163, endPoint x: 227, endPoint y: 147, distance: 85.4
click at [227, 147] on div "3 Hipotēzes izvirzīšana 4 Eksperimentālā darbība 5 Darba gaitas plānošana 2 Pēt…" at bounding box center [256, 135] width 322 height 100
click at [157, 179] on div "3 Hipotēzes izvirzīšana 4 Eksperimentālā darbība 5 Darba gaitas plānošana 2 Rez…" at bounding box center [256, 135] width 322 height 100
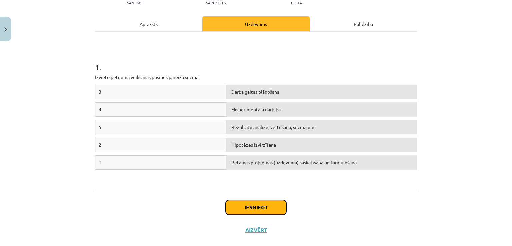
click at [246, 211] on button "Iesniegt" at bounding box center [255, 207] width 61 height 15
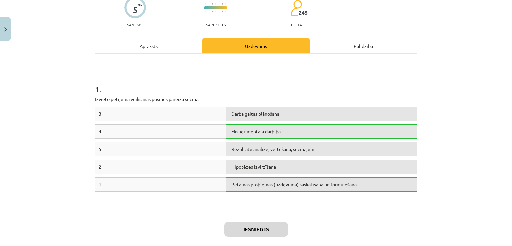
scroll to position [59, 0]
click at [166, 47] on div "Apraksts" at bounding box center [148, 46] width 107 height 15
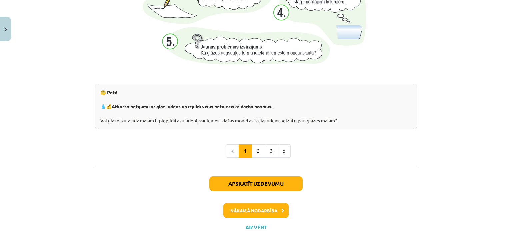
scroll to position [727, 0]
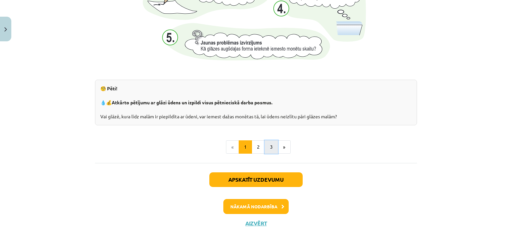
click at [271, 146] on button "3" at bounding box center [270, 146] width 13 height 13
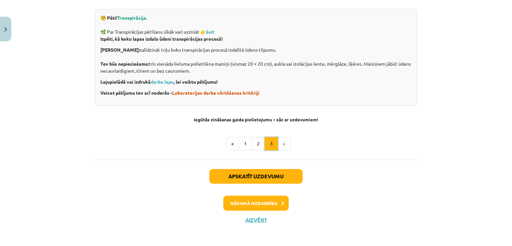
scroll to position [261, 0]
click at [159, 81] on link "darba lapu" at bounding box center [162, 81] width 23 height 6
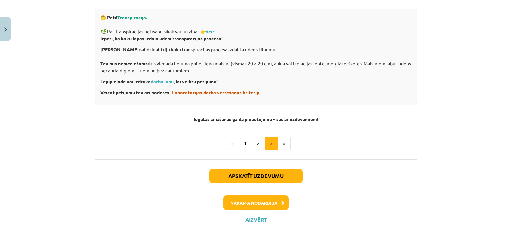
click at [205, 91] on span "Laboratorijas darba vērtēšanas kritēriji" at bounding box center [215, 92] width 87 height 6
click at [240, 93] on span "Laboratorijas darba vērtēšanas kritēriji" at bounding box center [215, 92] width 87 height 6
click at [251, 200] on button "Nākamā nodarbība" at bounding box center [255, 202] width 65 height 15
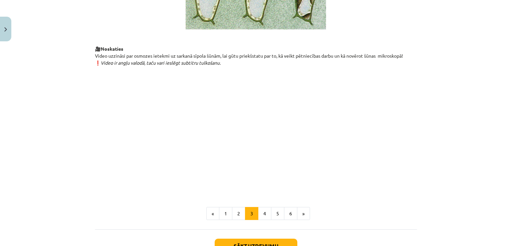
scroll to position [713, 0]
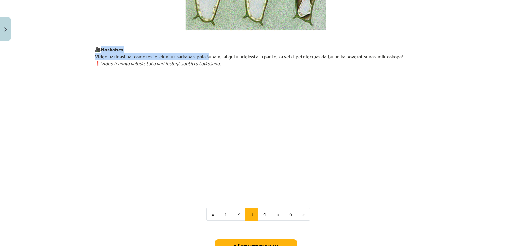
drag, startPoint x: 205, startPoint y: 68, endPoint x: 320, endPoint y: 58, distance: 115.3
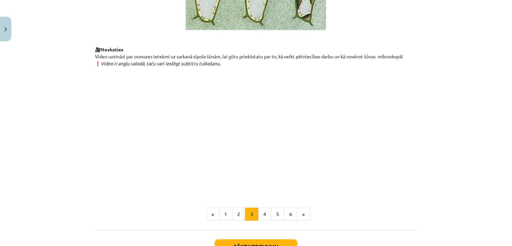
scroll to position [778, 0]
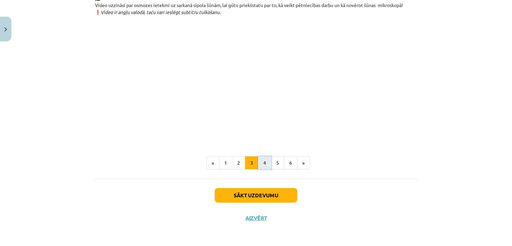
click at [265, 162] on button "4" at bounding box center [264, 162] width 13 height 13
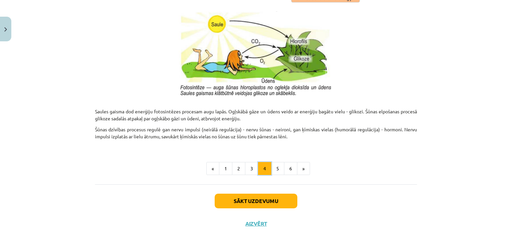
scroll to position [690, 0]
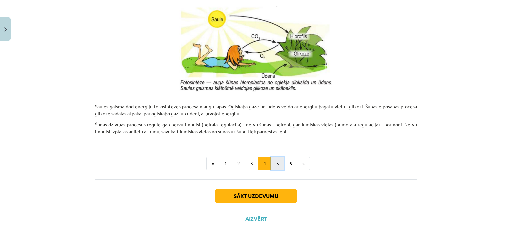
click at [275, 161] on button "5" at bounding box center [277, 163] width 13 height 13
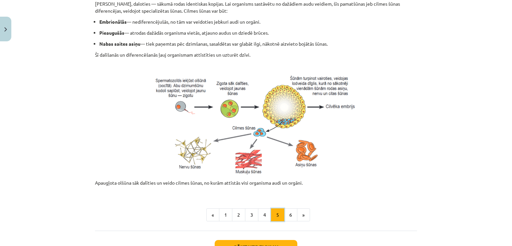
scroll to position [306, 0]
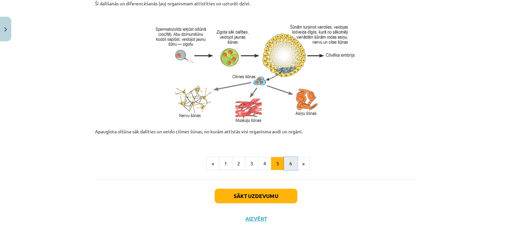
click at [290, 164] on button "6" at bounding box center [290, 163] width 13 height 13
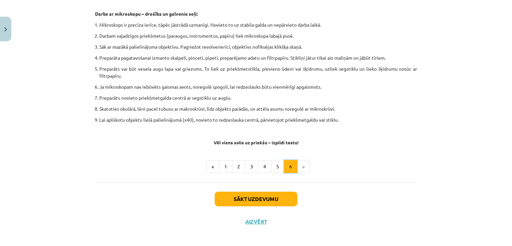
scroll to position [388, 0]
click at [227, 164] on button "1" at bounding box center [225, 166] width 13 height 13
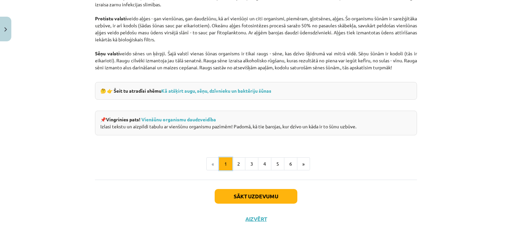
scroll to position [623, 0]
click at [236, 166] on button "2" at bounding box center [238, 163] width 13 height 13
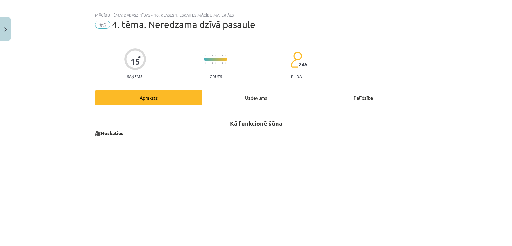
scroll to position [0, 0]
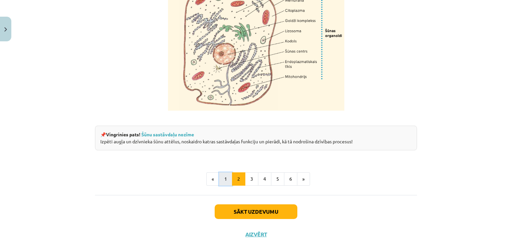
click at [224, 185] on button "1" at bounding box center [225, 178] width 13 height 13
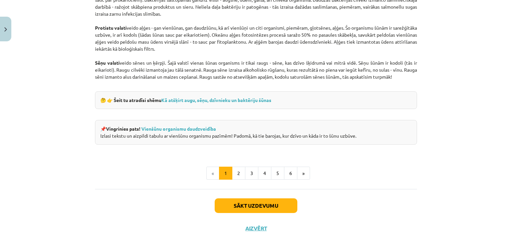
scroll to position [613, 0]
click at [236, 98] on link "Kā atšķirt augu, sēņu, dzīvnieku un baktēriju šūnas" at bounding box center [216, 100] width 110 height 6
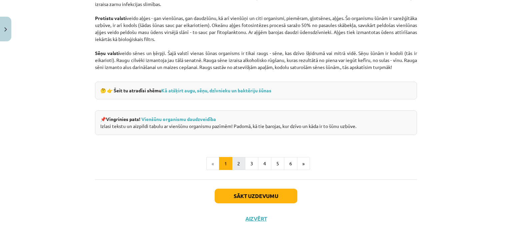
scroll to position [623, 0]
click at [239, 164] on button "2" at bounding box center [238, 163] width 13 height 13
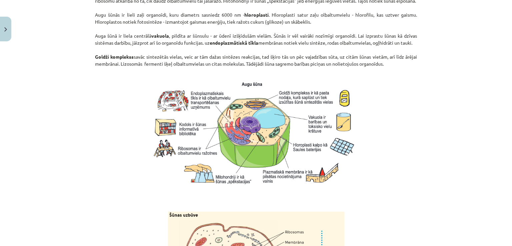
scroll to position [554, 0]
click at [222, 184] on img at bounding box center [256, 134] width 214 height 111
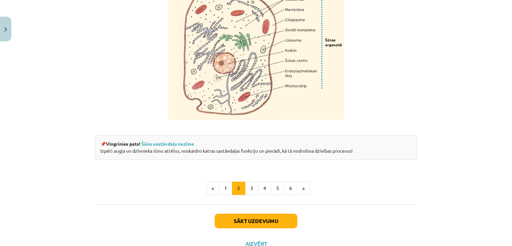
scroll to position [833, 0]
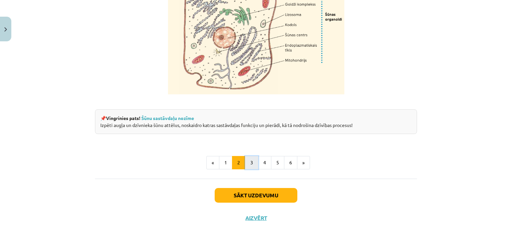
click at [252, 163] on button "3" at bounding box center [251, 162] width 13 height 13
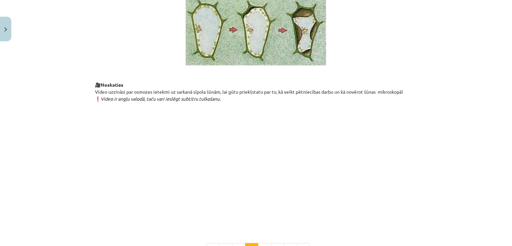
scroll to position [778, 0]
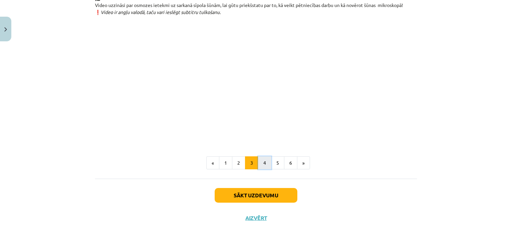
click at [264, 164] on button "4" at bounding box center [264, 162] width 13 height 13
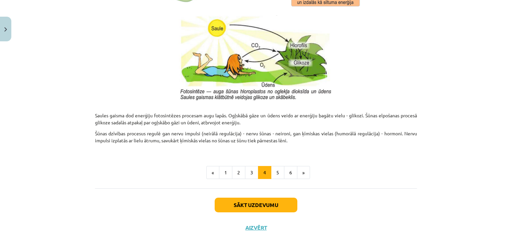
scroll to position [690, 0]
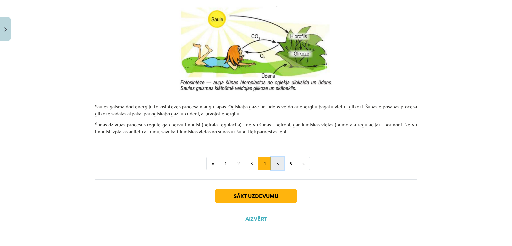
click at [277, 165] on button "5" at bounding box center [277, 163] width 13 height 13
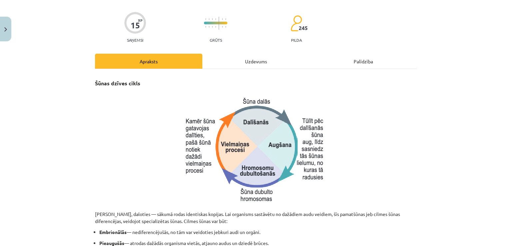
scroll to position [40, 0]
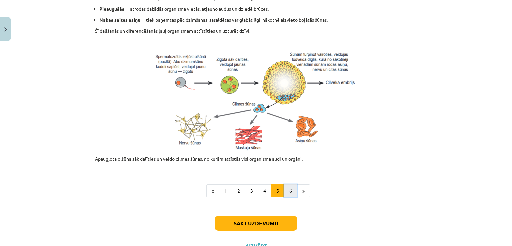
click at [289, 190] on button "6" at bounding box center [290, 190] width 13 height 13
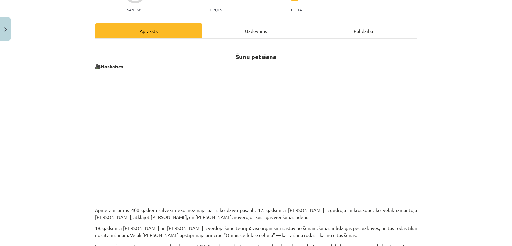
scroll to position [76, 0]
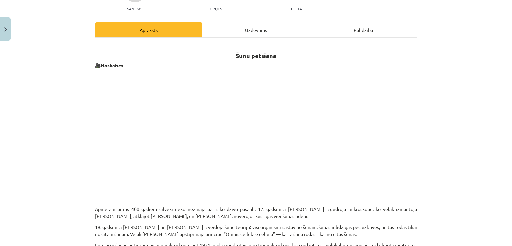
click at [349, 199] on p "Apmēram pirms 400 gadiem cilvēki neko nezināja par sīko dzīvo pasauli. 17. gads…" at bounding box center [256, 208] width 322 height 21
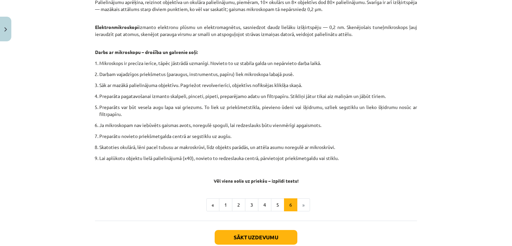
scroll to position [350, 0]
click at [261, 234] on button "Sākt uzdevumu" at bounding box center [255, 237] width 83 height 15
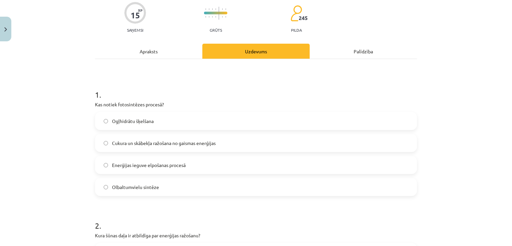
scroll to position [55, 0]
click at [226, 141] on label "Cukura un skābekļa ražošana no gaismas enerģijas" at bounding box center [256, 142] width 320 height 17
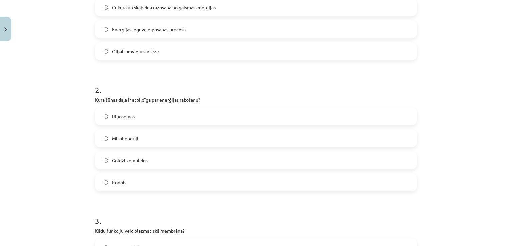
scroll to position [194, 0]
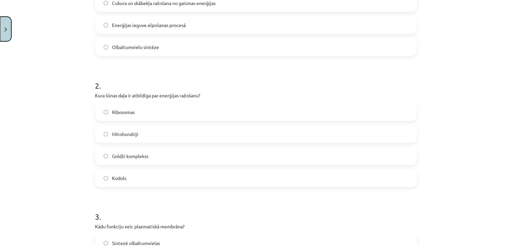
click at [2, 32] on button "Close" at bounding box center [5, 29] width 11 height 25
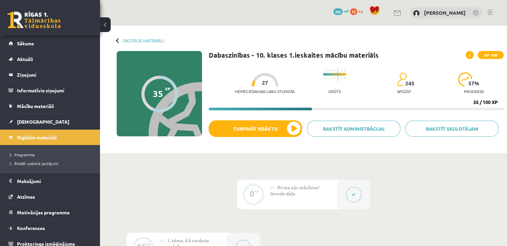
click at [103, 25] on button at bounding box center [105, 24] width 11 height 15
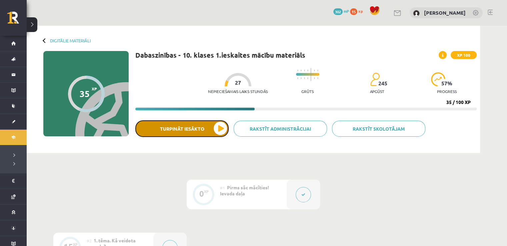
click at [192, 128] on button "Turpināt iesākto" at bounding box center [181, 128] width 93 height 17
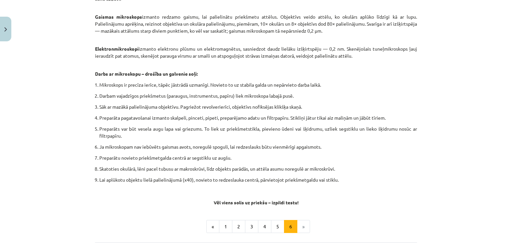
scroll to position [392, 0]
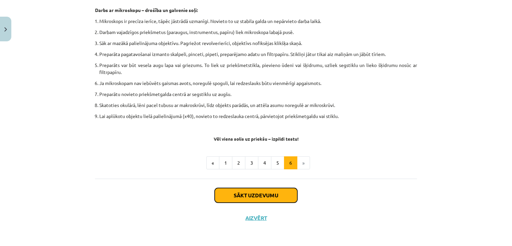
click at [236, 193] on button "Sākt uzdevumu" at bounding box center [255, 195] width 83 height 15
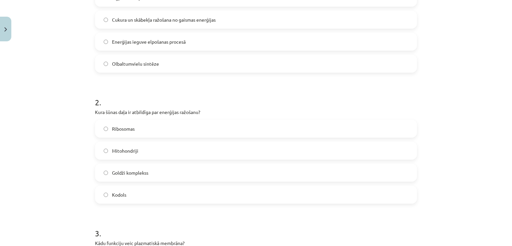
scroll to position [178, 0]
click at [235, 198] on label "Kodols" at bounding box center [256, 194] width 320 height 17
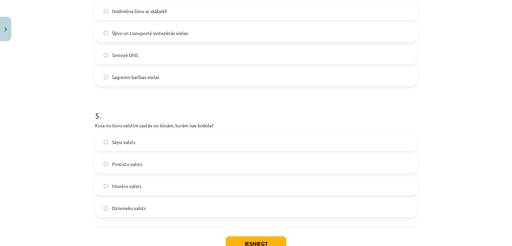
scroll to position [556, 0]
click at [167, 183] on label "Monēru valsts" at bounding box center [256, 186] width 320 height 17
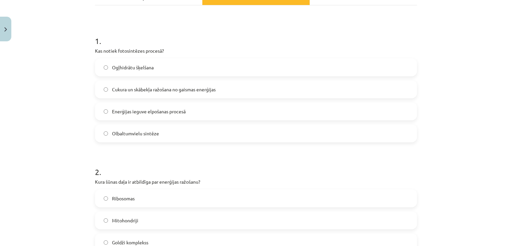
scroll to position [108, 0]
click at [220, 82] on label "Cukura un skābekļa ražošana no gaismas enerģijas" at bounding box center [256, 89] width 320 height 17
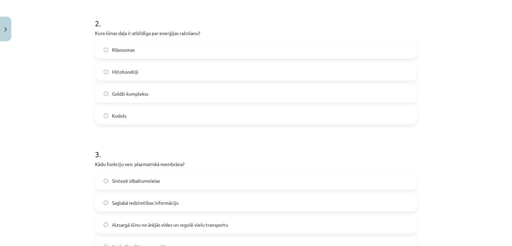
scroll to position [256, 0]
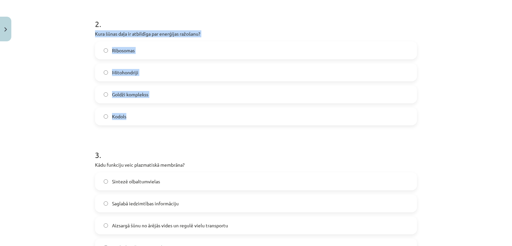
drag, startPoint x: 92, startPoint y: 34, endPoint x: 142, endPoint y: 109, distance: 90.6
click at [142, 109] on div "2 . Kura šūnas daļa ir atbildīga par enerģijas ražošanu? Ribosomas Mitohondriji…" at bounding box center [256, 67] width 322 height 118
copy div "Kura šūnas daļa ir atbildīga par enerģijas ražošanu? Ribosomas Mitohondriji Gol…"
click at [200, 68] on label "Mitohondriji" at bounding box center [256, 72] width 320 height 17
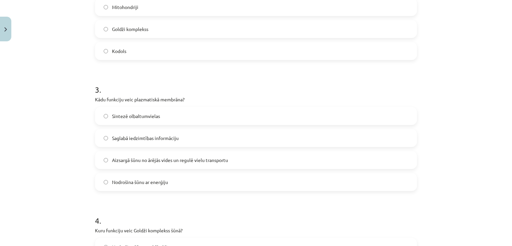
scroll to position [321, 0]
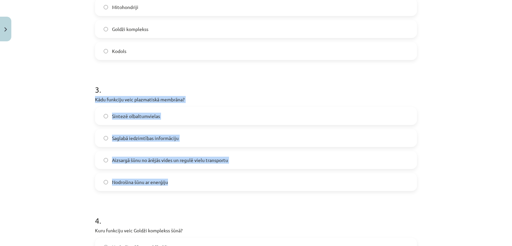
drag, startPoint x: 88, startPoint y: 97, endPoint x: 194, endPoint y: 174, distance: 131.1
click at [194, 174] on div "Mācību tēma: Dabaszinības - 10. klases 1.ieskaites mācību materiāls #5 4. tēma.…" at bounding box center [256, 123] width 512 height 246
copy div "Kādu funkciju veic plazmatiskā membrāna? Sintezē olbaltumvielas Saglabā iedzimt…"
click at [237, 157] on label "Aizsargā šūnu no ārējās vides un regulē vielu transportu" at bounding box center [256, 160] width 320 height 17
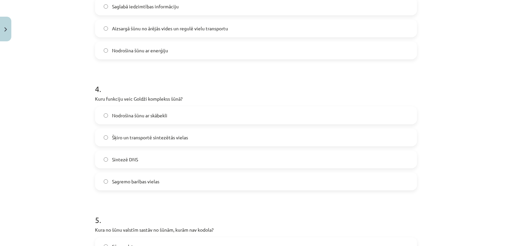
scroll to position [453, 0]
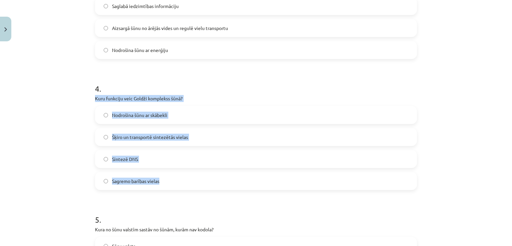
drag, startPoint x: 89, startPoint y: 99, endPoint x: 178, endPoint y: 178, distance: 119.1
copy div "Kuru funkciju veic Goldži komplekss šūnā? Nodrošina šūnu ar skābekli Šķiro un t…"
click at [199, 139] on label "Šķiro un transportē sintezētās vielas" at bounding box center [256, 137] width 320 height 17
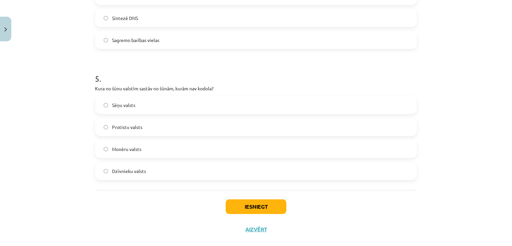
scroll to position [593, 0]
click at [261, 208] on button "Iesniegt" at bounding box center [255, 206] width 61 height 15
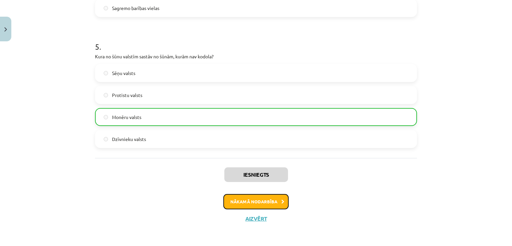
click at [257, 199] on button "Nākamā nodarbība" at bounding box center [255, 201] width 65 height 15
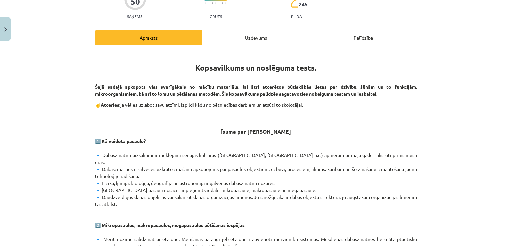
scroll to position [17, 0]
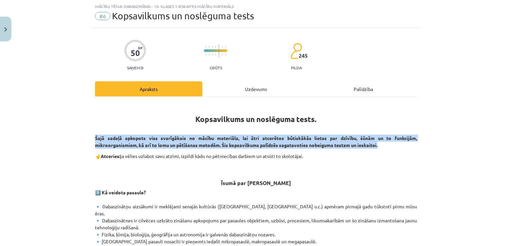
drag, startPoint x: 93, startPoint y: 137, endPoint x: 395, endPoint y: 142, distance: 302.1
click at [395, 142] on p "Šajā sadaļā apkopots viss svarīgākais no mācību materiāla, lai ātri atcerētos b…" at bounding box center [256, 142] width 322 height 14
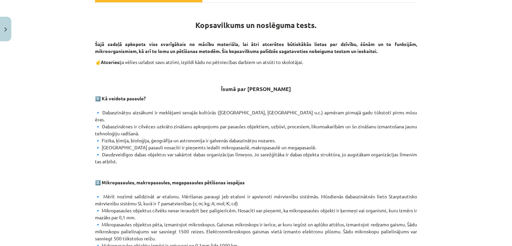
scroll to position [111, 0]
drag, startPoint x: 91, startPoint y: 41, endPoint x: 421, endPoint y: 54, distance: 330.2
click at [421, 54] on div "Mācību tēma: Dabaszinības - 10. klases 1.ieskaites mācību materiāls #6 Kopsavil…" at bounding box center [256, 123] width 512 height 246
drag, startPoint x: 105, startPoint y: 115, endPoint x: 198, endPoint y: 123, distance: 93.3
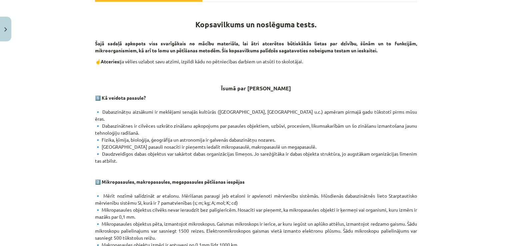
click at [198, 123] on p "1️⃣ Kā veidota pasaule? 🔹 Dabaszinātņu aizsākumi ir meklējami senajās kultūrās …" at bounding box center [256, 181] width 322 height 175
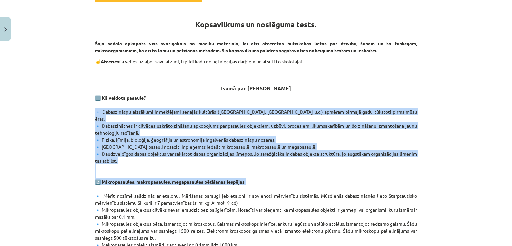
drag, startPoint x: 87, startPoint y: 108, endPoint x: 438, endPoint y: 180, distance: 358.3
click at [438, 180] on div "Mācību tēma: Dabaszinības - 10. klases 1.ieskaites mācību materiāls #6 Kopsavil…" at bounding box center [256, 123] width 512 height 246
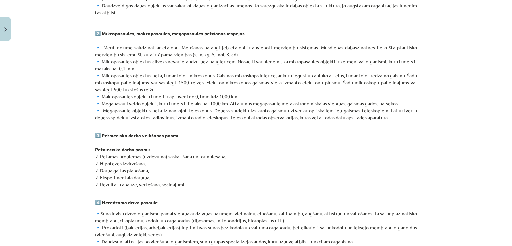
scroll to position [260, 0]
click at [426, 138] on div "Mācību tēma: Dabaszinības - 10. klases 1.ieskaites mācību materiāls #6 Kopsavil…" at bounding box center [256, 123] width 512 height 246
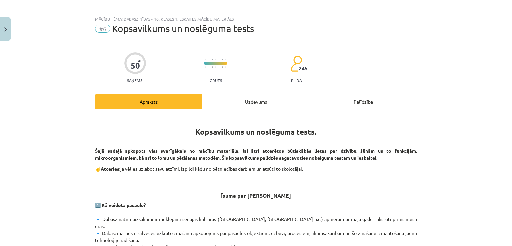
scroll to position [5, 0]
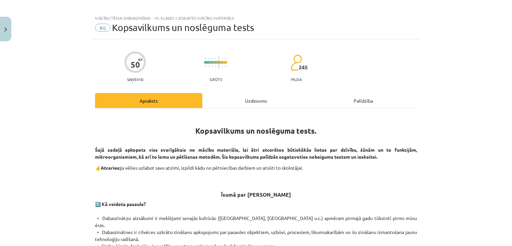
click at [242, 104] on div "Uzdevums" at bounding box center [255, 100] width 107 height 15
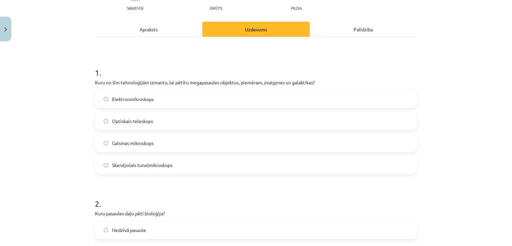
scroll to position [82, 0]
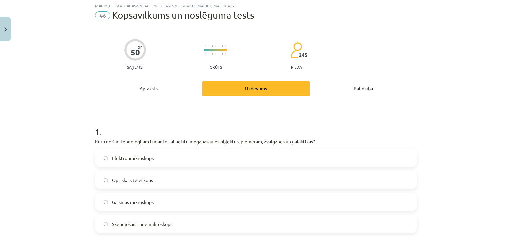
click at [160, 91] on div "Apraksts" at bounding box center [148, 88] width 107 height 15
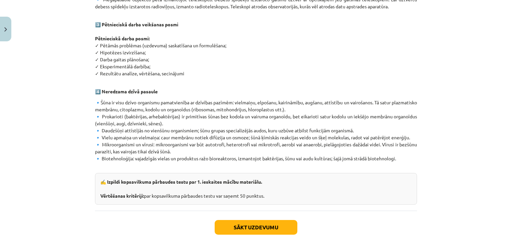
scroll to position [394, 0]
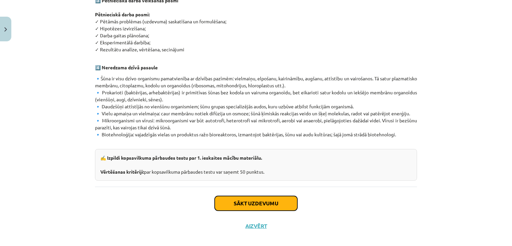
click at [244, 196] on button "Sākt uzdevumu" at bounding box center [255, 203] width 83 height 15
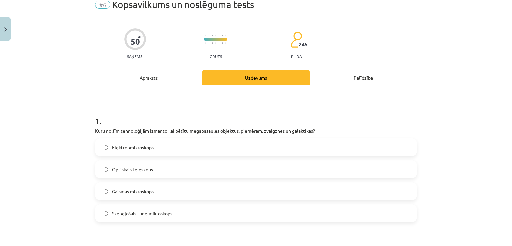
scroll to position [28, 0]
click at [174, 168] on label "Optiskais teleskops" at bounding box center [256, 169] width 320 height 17
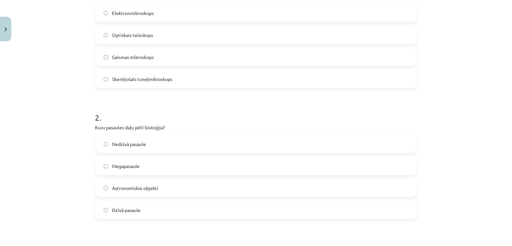
scroll to position [163, 0]
click at [150, 211] on label "Dzīvā pasaule" at bounding box center [256, 209] width 320 height 17
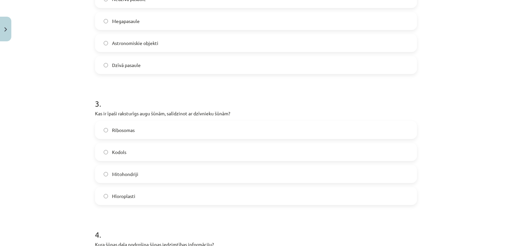
scroll to position [307, 0]
click at [184, 148] on label "Kodols" at bounding box center [256, 152] width 320 height 17
click at [186, 147] on label "Kodols" at bounding box center [256, 152] width 320 height 17
click at [153, 193] on label "Hloroplasti" at bounding box center [256, 196] width 320 height 17
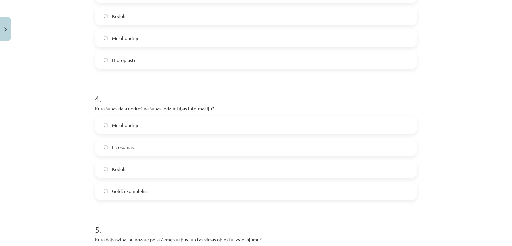
scroll to position [443, 0]
drag, startPoint x: 90, startPoint y: 108, endPoint x: 222, endPoint y: 105, distance: 131.6
copy p "Kura šūnas daļa nodrošina šūnas iedzimtības informāciju?"
click at [149, 166] on label "Kodols" at bounding box center [256, 169] width 320 height 17
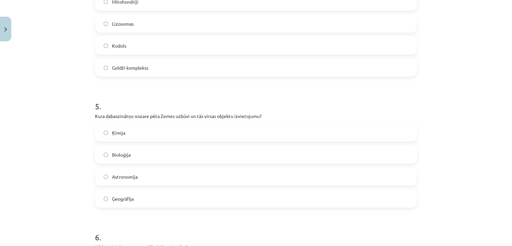
scroll to position [567, 0]
click at [149, 166] on div "Ķīmija Bioloģija Astronomija Ģeogrāfija" at bounding box center [256, 164] width 322 height 84
click at [140, 199] on label "Ģeogrāfija" at bounding box center [256, 197] width 320 height 17
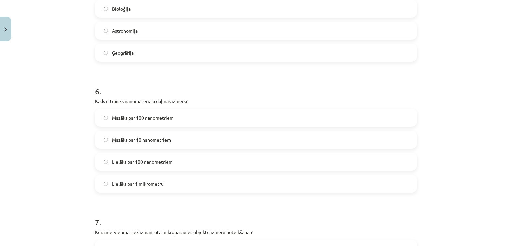
scroll to position [711, 0]
drag, startPoint x: 93, startPoint y: 100, endPoint x: 193, endPoint y: 100, distance: 100.6
click at [193, 100] on p "Kāds ir tipisks nanomateriāla daļiņas izmērs?" at bounding box center [256, 101] width 322 height 7
copy p "Kāds ir tipisks nanomateriāla daļiņas izmērs?"
click at [253, 115] on label "Mazāks par 100 nanometriem" at bounding box center [256, 118] width 320 height 17
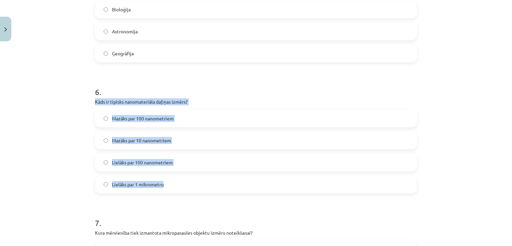
drag, startPoint x: 89, startPoint y: 102, endPoint x: 275, endPoint y: 174, distance: 199.5
click at [275, 174] on div "50 XP Saņemsi Grūts 245 pilda Apraksts Uzdevums Palīdzība 1 . Kuru no šīm tehno…" at bounding box center [256, 55] width 330 height 1444
copy div "Kāds ir tipisks nanomateriāla daļiņas izmērs? Mazāks par 100 nanometriem Mazāks…"
click at [200, 123] on label "Mazāks par 100 nanometriem" at bounding box center [256, 118] width 320 height 17
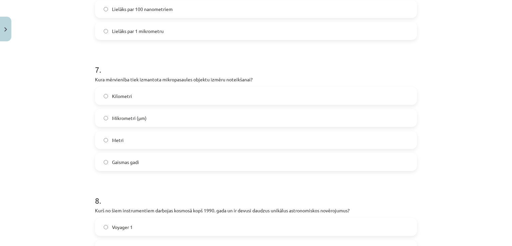
scroll to position [864, 0]
click at [281, 70] on h1 "7 ." at bounding box center [256, 64] width 322 height 21
click at [201, 119] on label "Mikrometri (μm)" at bounding box center [256, 118] width 320 height 17
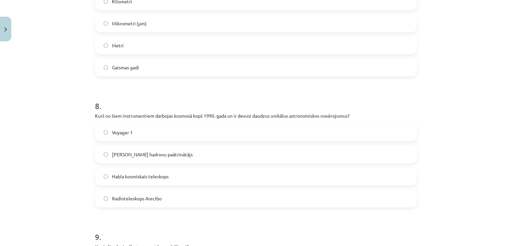
scroll to position [961, 0]
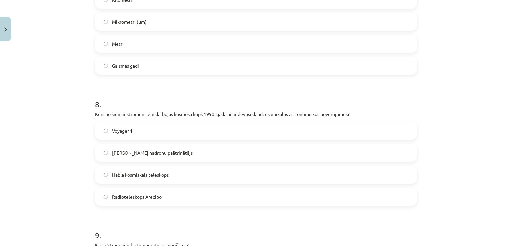
click at [147, 173] on span "Habla kosmiskais teleskops" at bounding box center [140, 174] width 57 height 7
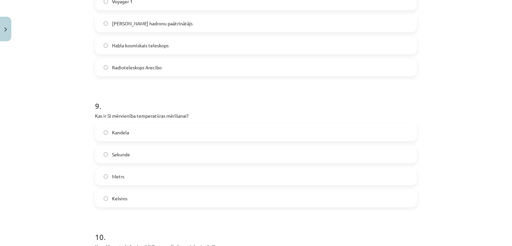
scroll to position [1098, 0]
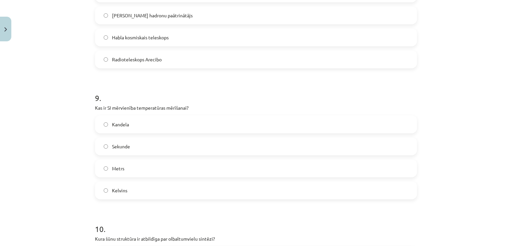
click at [147, 191] on label "Kelvins" at bounding box center [256, 190] width 320 height 17
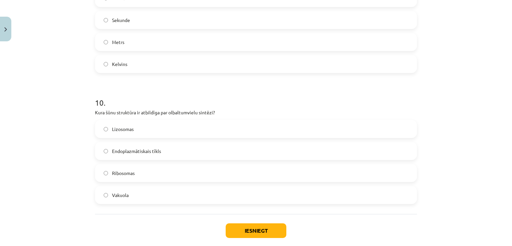
scroll to position [1224, 0]
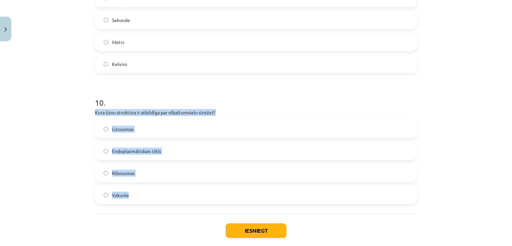
drag, startPoint x: 90, startPoint y: 111, endPoint x: 193, endPoint y: 187, distance: 129.0
copy div "Kura šūnu struktūra ir atbildīga par olbaltumvielu sintēzi? Lizosomas Endoplazm…"
click at [143, 168] on label "Ribosomas" at bounding box center [256, 173] width 320 height 17
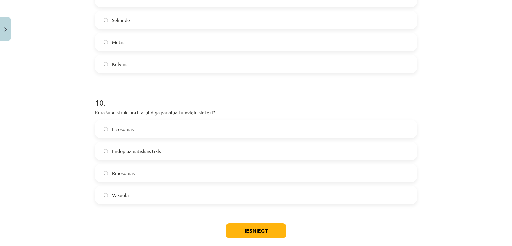
scroll to position [1259, 0]
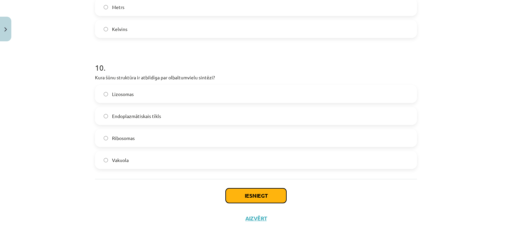
click at [243, 192] on button "Iesniegt" at bounding box center [255, 195] width 61 height 15
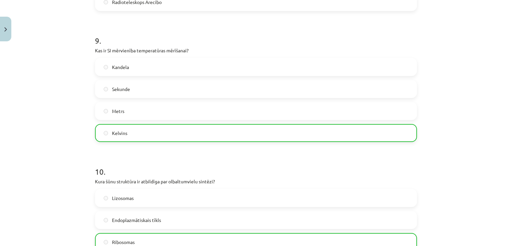
scroll to position [1280, 0]
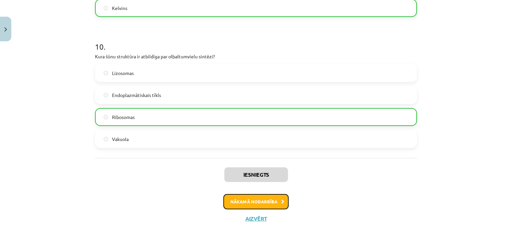
click at [244, 203] on button "Nākamā nodarbība" at bounding box center [255, 201] width 65 height 15
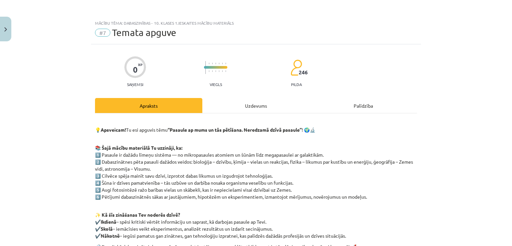
scroll to position [0, 0]
click at [2, 25] on button "Close" at bounding box center [5, 29] width 11 height 25
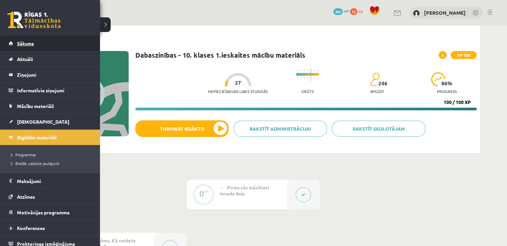
click at [15, 44] on link "Sākums" at bounding box center [50, 43] width 83 height 15
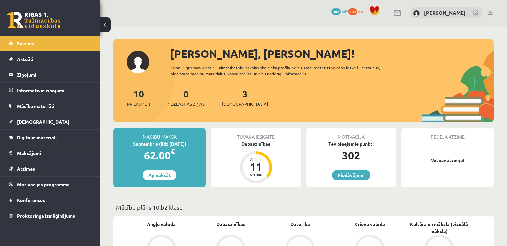
click at [259, 141] on div "Dabaszinības" at bounding box center [256, 143] width 90 height 7
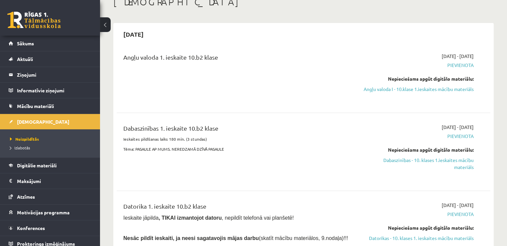
scroll to position [48, 0]
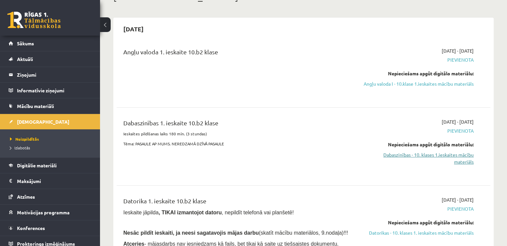
click at [423, 161] on link "Dabaszinības - 10. klases 1.ieskaites mācību materiāls" at bounding box center [418, 158] width 110 height 14
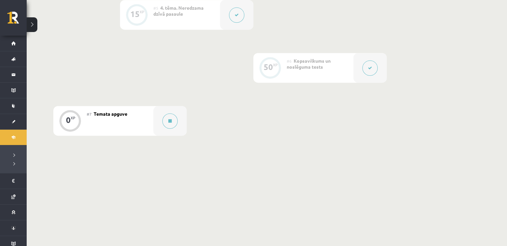
scroll to position [402, 0]
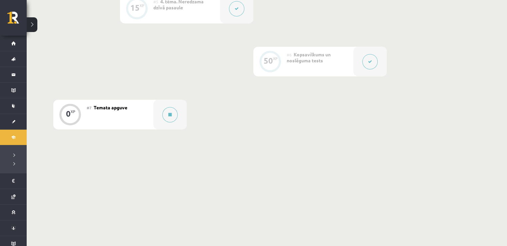
click at [103, 113] on div "#7 Temata apguve" at bounding box center [120, 115] width 67 height 30
click at [104, 108] on span "Temata apguve" at bounding box center [111, 107] width 34 height 6
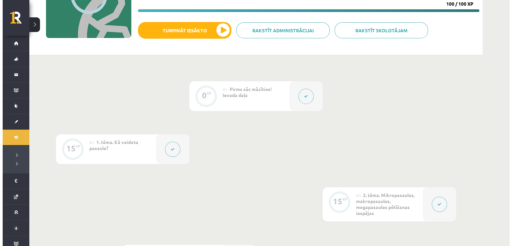
scroll to position [0, 0]
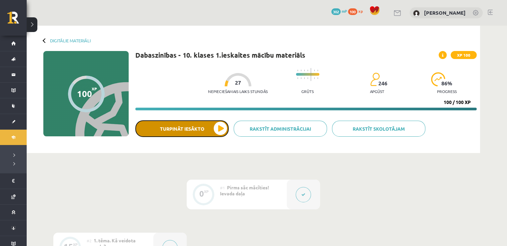
click at [180, 134] on button "Turpināt iesākto" at bounding box center [181, 128] width 93 height 17
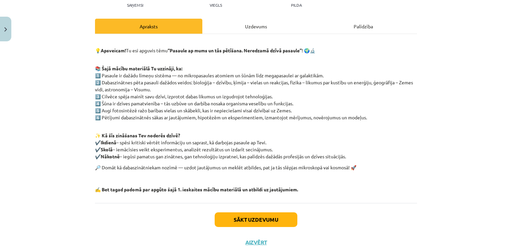
scroll to position [83, 0]
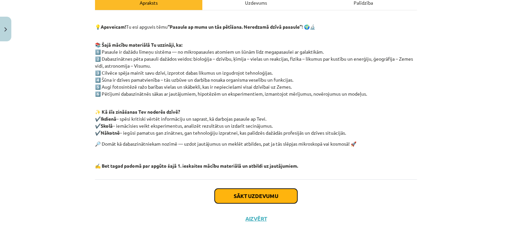
click at [271, 196] on button "Sākt uzdevumu" at bounding box center [255, 195] width 83 height 15
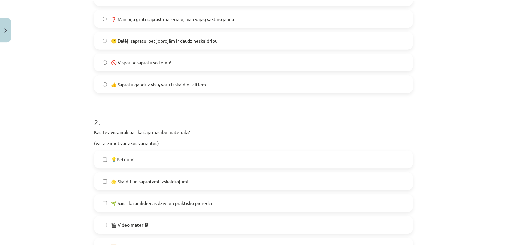
scroll to position [450, 0]
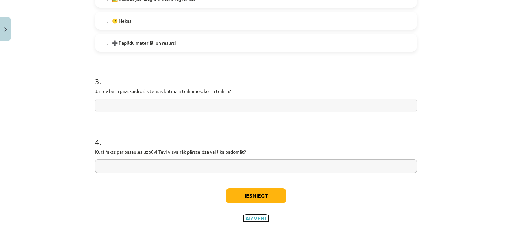
click at [245, 219] on button "Aizvērt" at bounding box center [255, 218] width 25 height 7
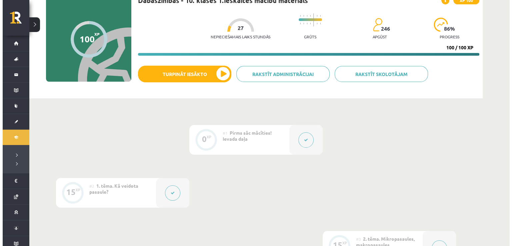
scroll to position [0, 0]
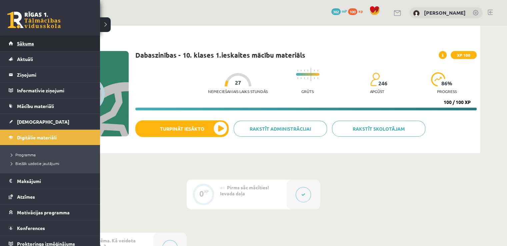
click at [14, 43] on link "Sākums" at bounding box center [50, 43] width 83 height 15
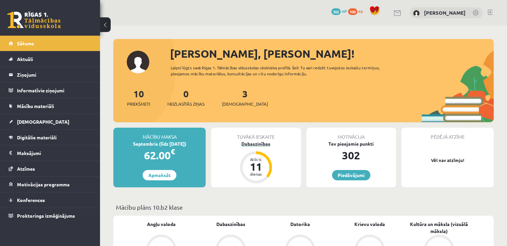
click at [263, 143] on div "Dabaszinības" at bounding box center [256, 143] width 90 height 7
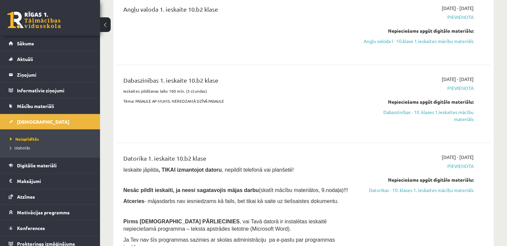
scroll to position [90, 0]
click at [448, 120] on link "Dabaszinības - 10. klases 1.ieskaites mācību materiāls" at bounding box center [418, 116] width 110 height 14
click at [409, 118] on link "Dabaszinības - 10. klases 1.ieskaites mācību materiāls" at bounding box center [418, 116] width 110 height 14
click at [446, 118] on link "Dabaszinības - 10. klases 1.ieskaites mācību materiāls" at bounding box center [418, 116] width 110 height 14
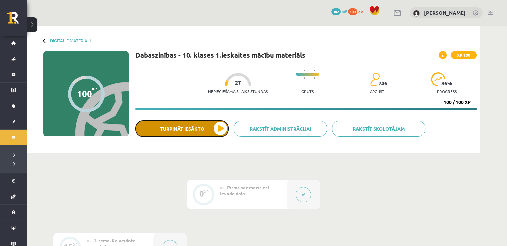
click at [200, 127] on button "Turpināt iesākto" at bounding box center [181, 128] width 93 height 17
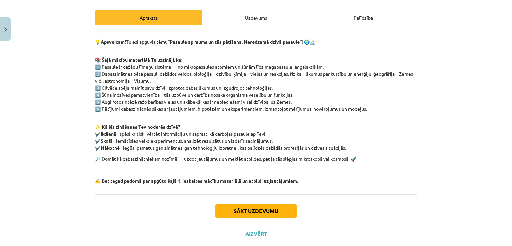
scroll to position [104, 0]
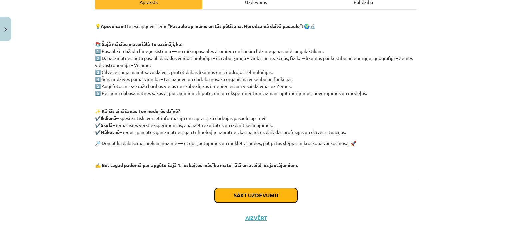
click at [266, 193] on button "Sākt uzdevumu" at bounding box center [255, 195] width 83 height 15
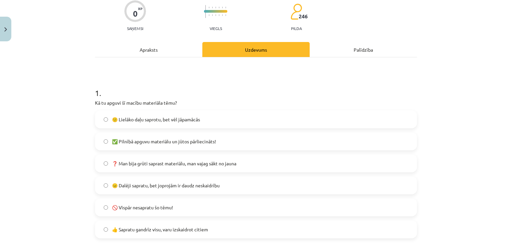
scroll to position [56, 0]
click at [250, 112] on label "🙂 Lielāko daļu saprotu, bet vēl jāpamācās" at bounding box center [256, 119] width 320 height 17
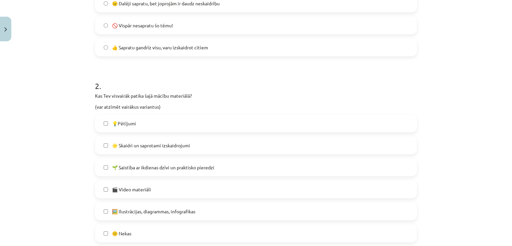
scroll to position [240, 0]
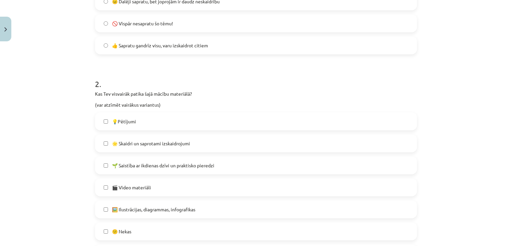
drag, startPoint x: 246, startPoint y: 162, endPoint x: 208, endPoint y: 167, distance: 38.3
click at [208, 167] on span "🌱 Saistība ar ikdienas dzīvi un praktisko pieredzi" at bounding box center [163, 165] width 102 height 7
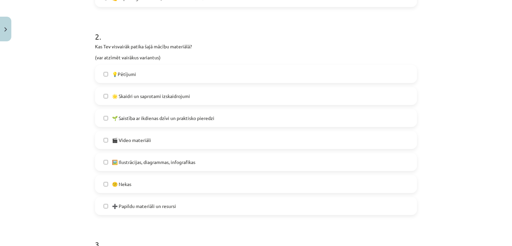
scroll to position [287, 0]
click at [232, 119] on label "🌱 Saistība ar ikdienas dzīvi un praktisko pieredzi" at bounding box center [256, 117] width 320 height 17
click at [148, 205] on span "➕ Papildu materiāli un resursi" at bounding box center [144, 205] width 64 height 7
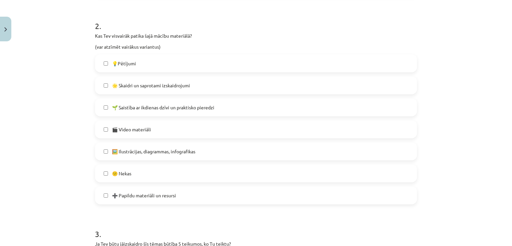
scroll to position [297, 0]
click at [145, 130] on span "🎬 Video materiāli" at bounding box center [131, 130] width 39 height 7
click at [160, 155] on label "🖼️ Ilustrācijas, diagrammas, infografikas" at bounding box center [256, 152] width 320 height 17
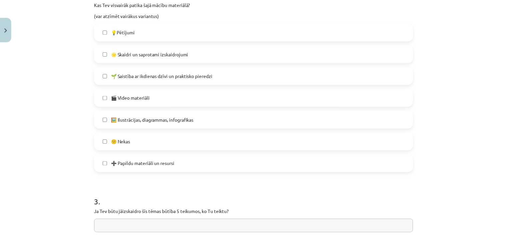
scroll to position [450, 0]
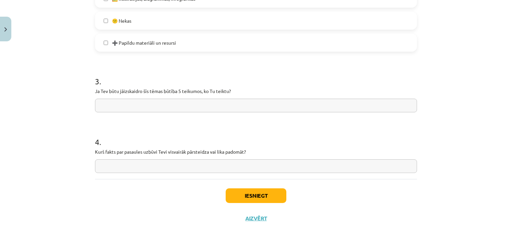
click at [180, 104] on input "text" at bounding box center [256, 106] width 322 height 14
click at [264, 219] on button "Aizvērt" at bounding box center [255, 218] width 25 height 7
